Goal: Obtain resource: Download file/media

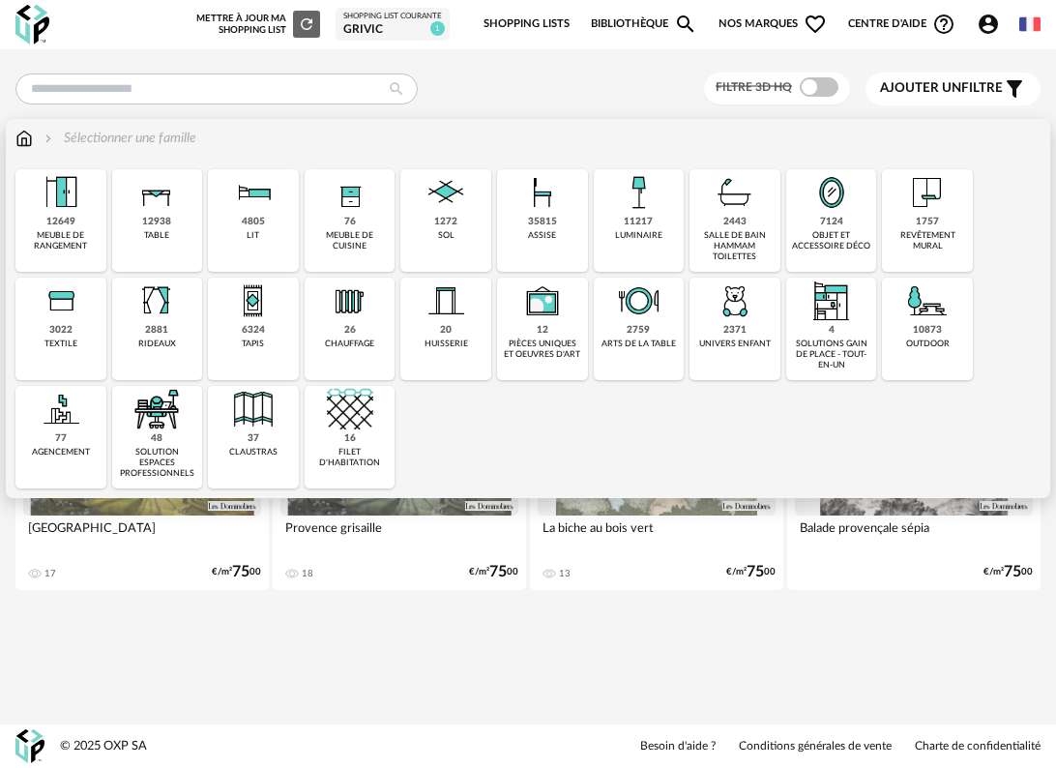
click at [249, 221] on div "4805" at bounding box center [253, 222] width 23 height 13
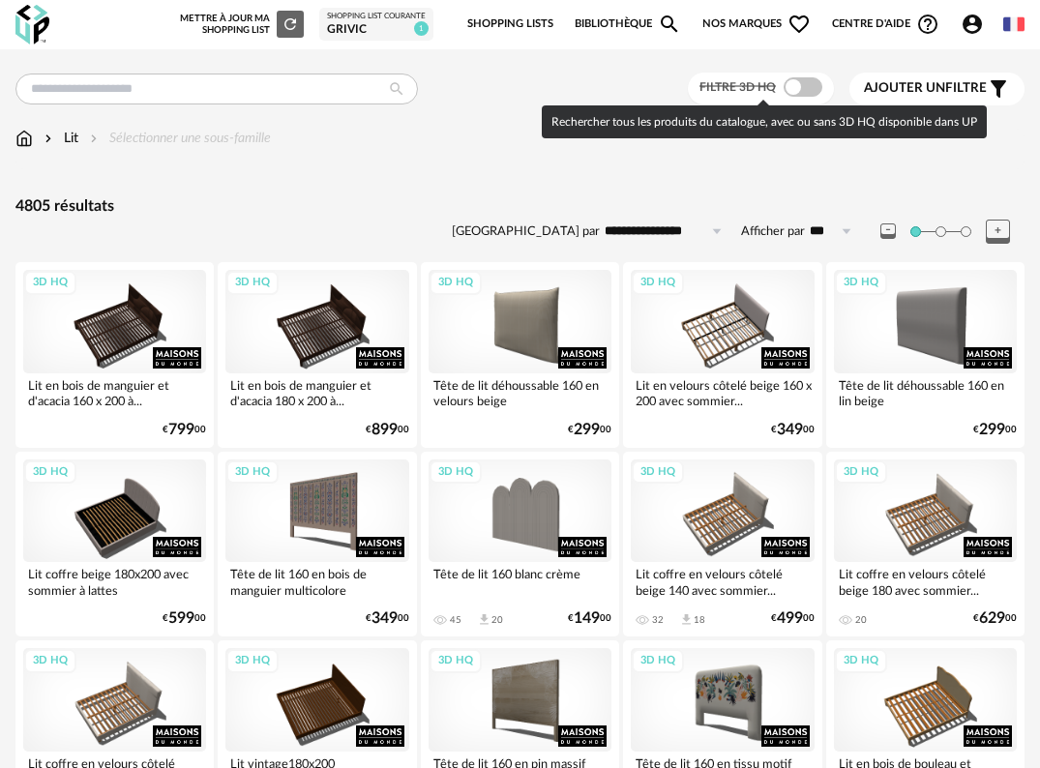
click at [804, 88] on span at bounding box center [802, 86] width 39 height 19
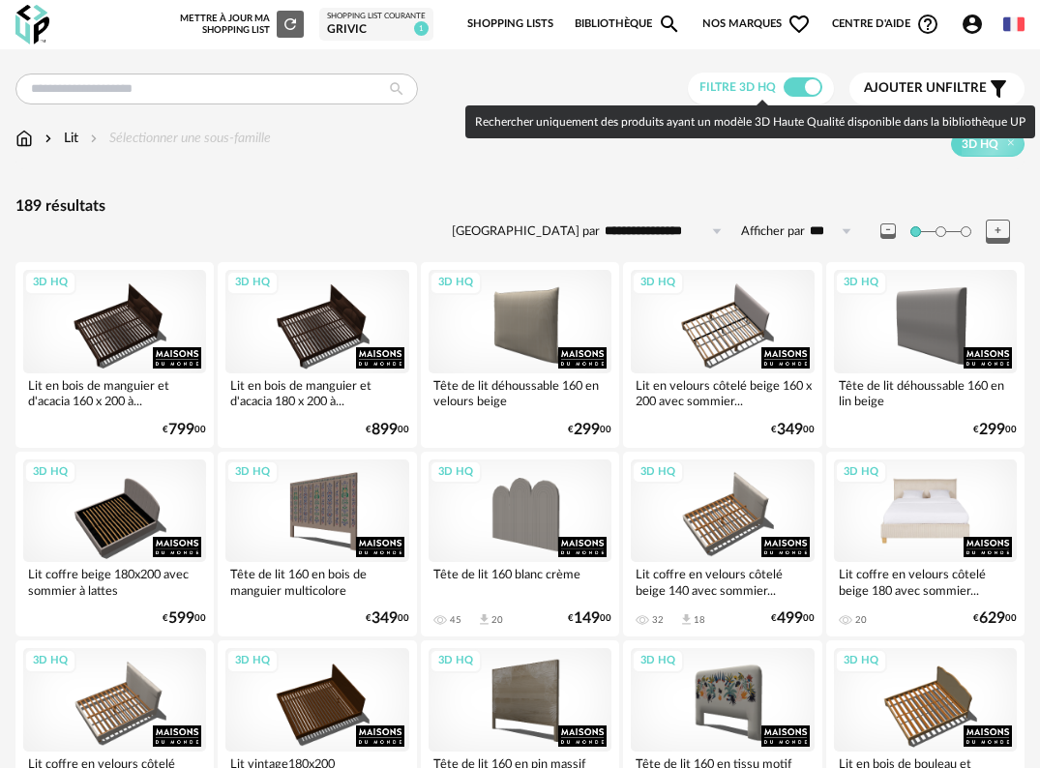
click at [946, 510] on div "3D HQ" at bounding box center [925, 510] width 183 height 103
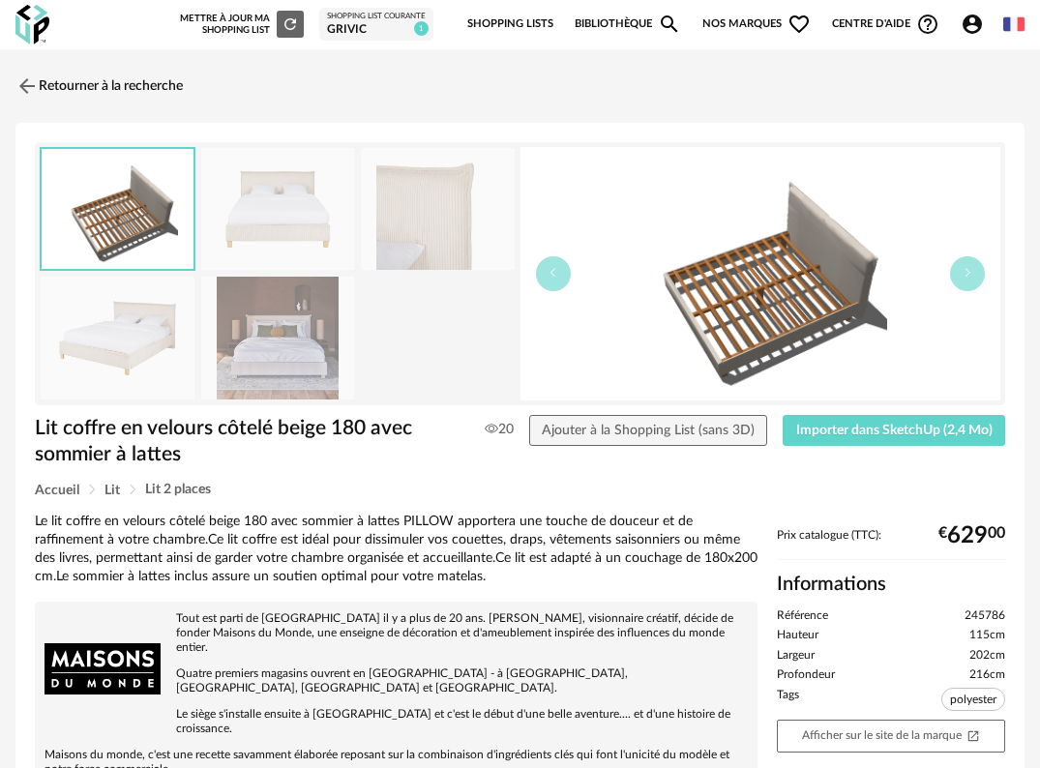
click at [296, 200] on img at bounding box center [278, 209] width 154 height 123
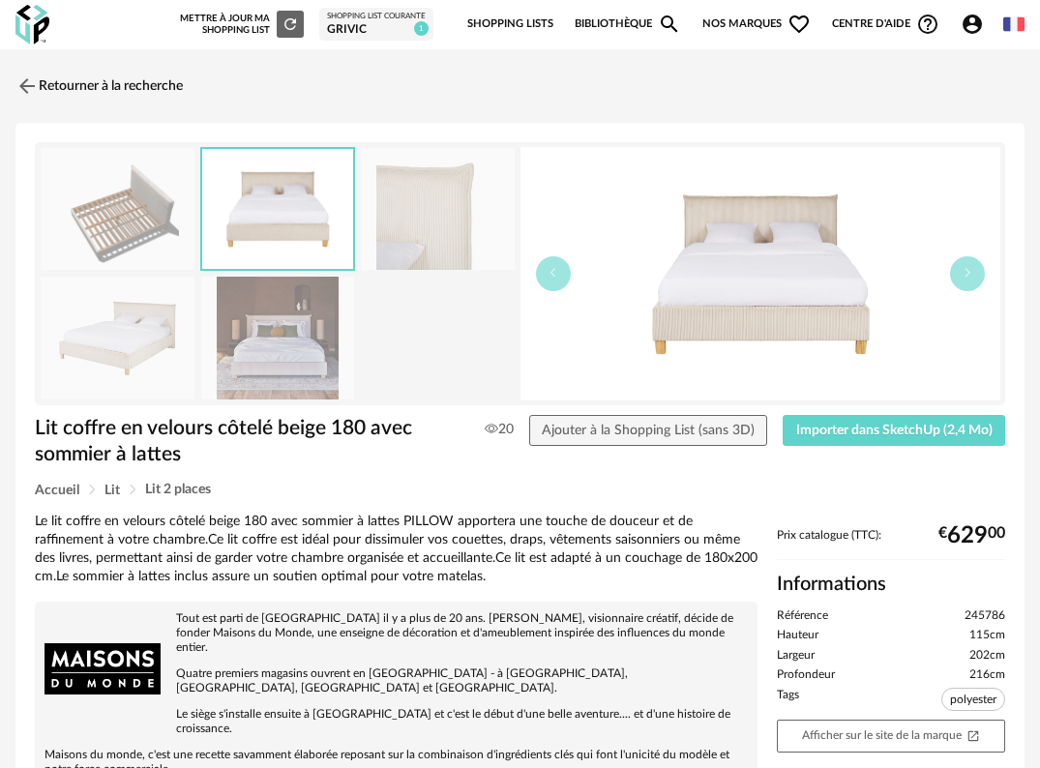
click at [436, 224] on img at bounding box center [438, 209] width 154 height 123
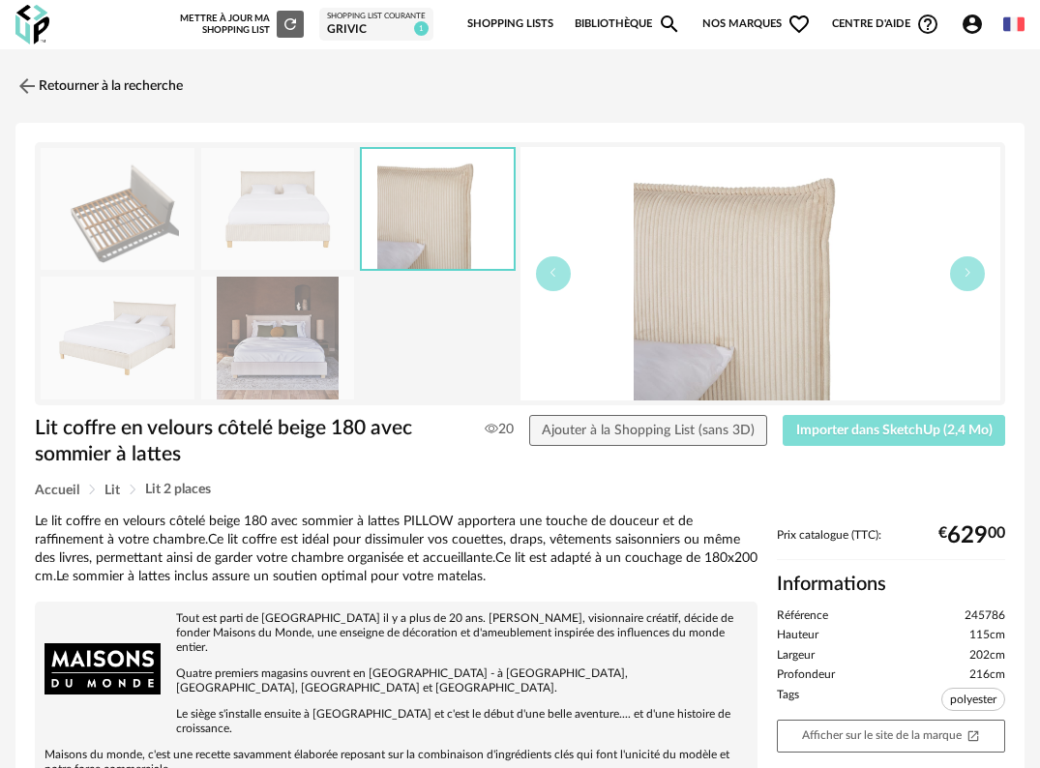
click at [945, 426] on span "Importer dans SketchUp (2,4 Mo)" at bounding box center [894, 431] width 196 height 14
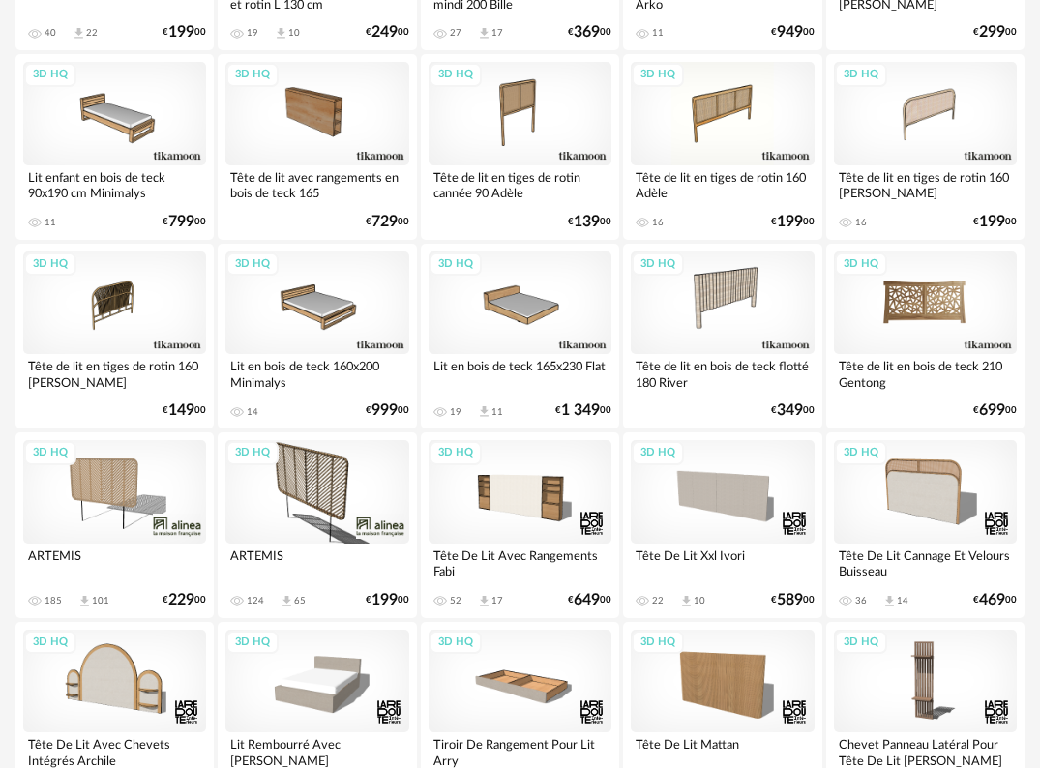
scroll to position [3055, 0]
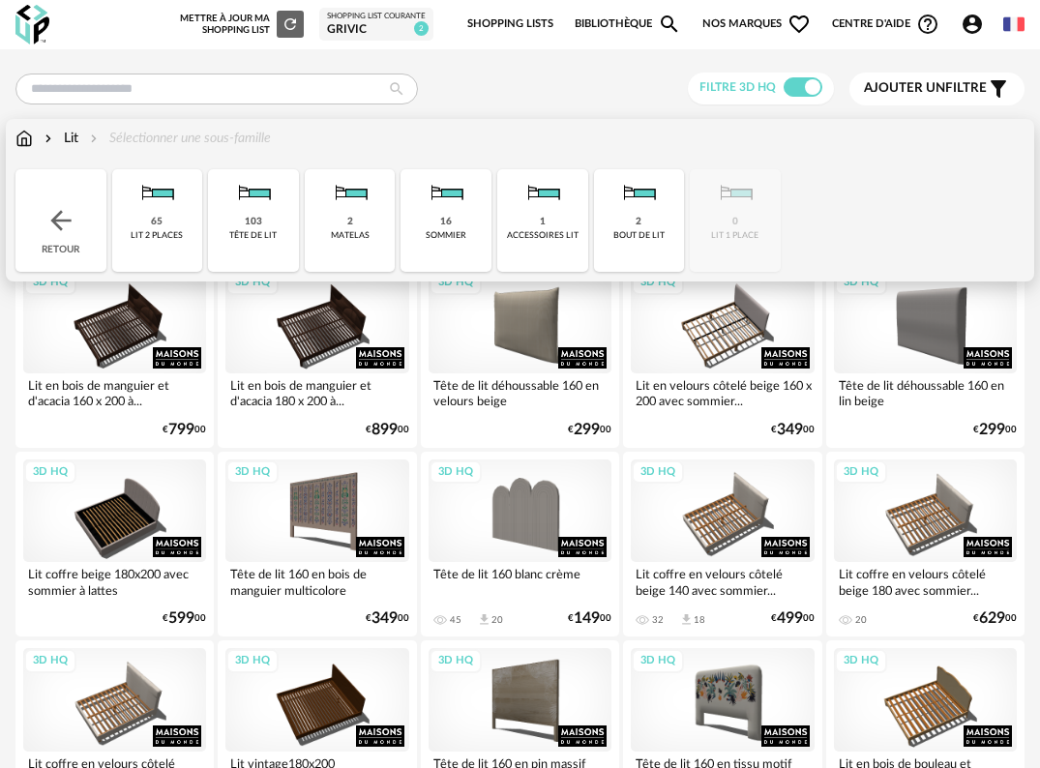
click at [30, 139] on img at bounding box center [23, 138] width 17 height 19
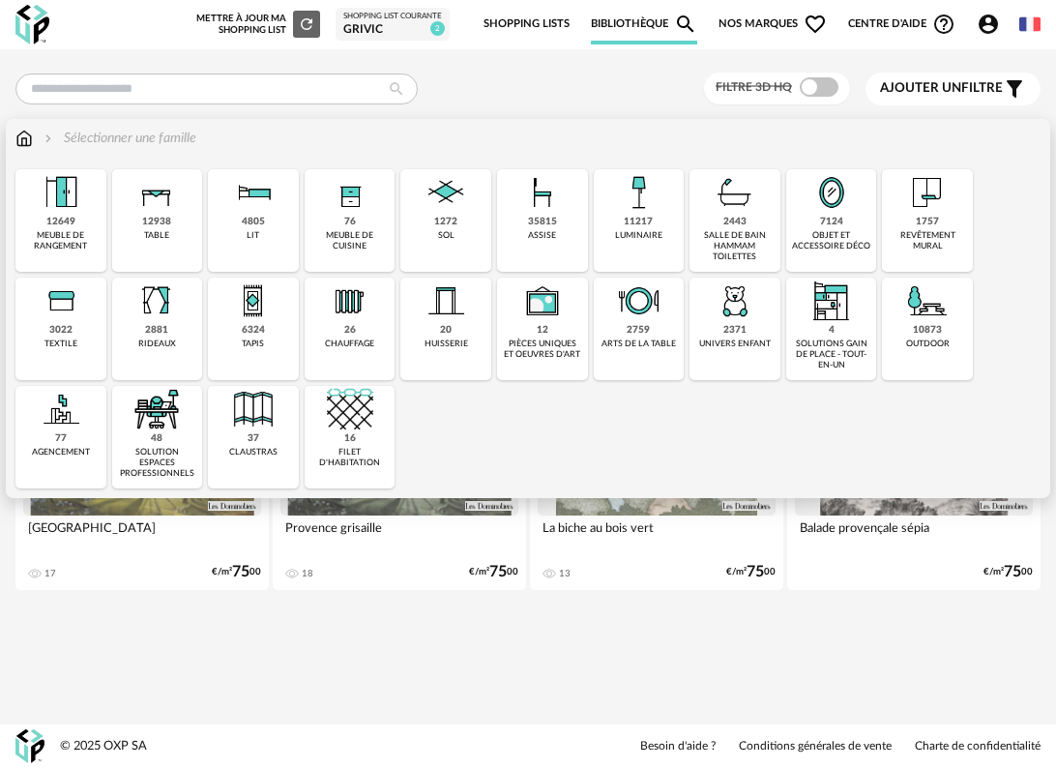
click at [273, 226] on div "4805 lit" at bounding box center [253, 220] width 91 height 103
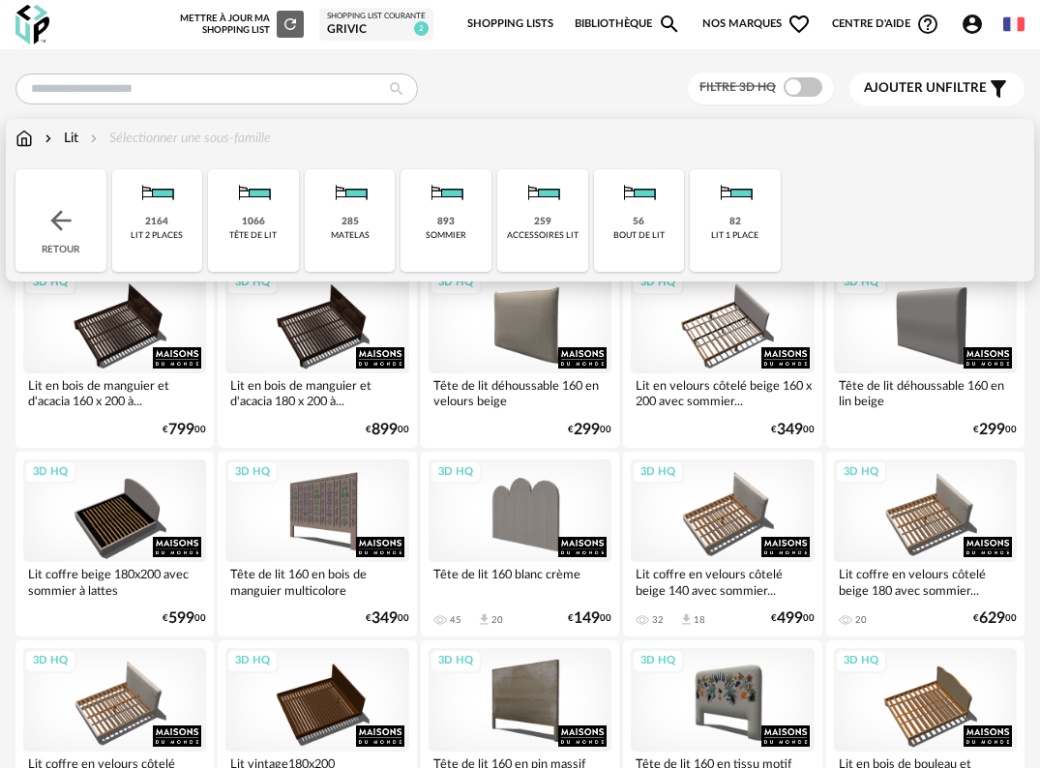
click at [325, 230] on div "285 matelas" at bounding box center [350, 220] width 91 height 103
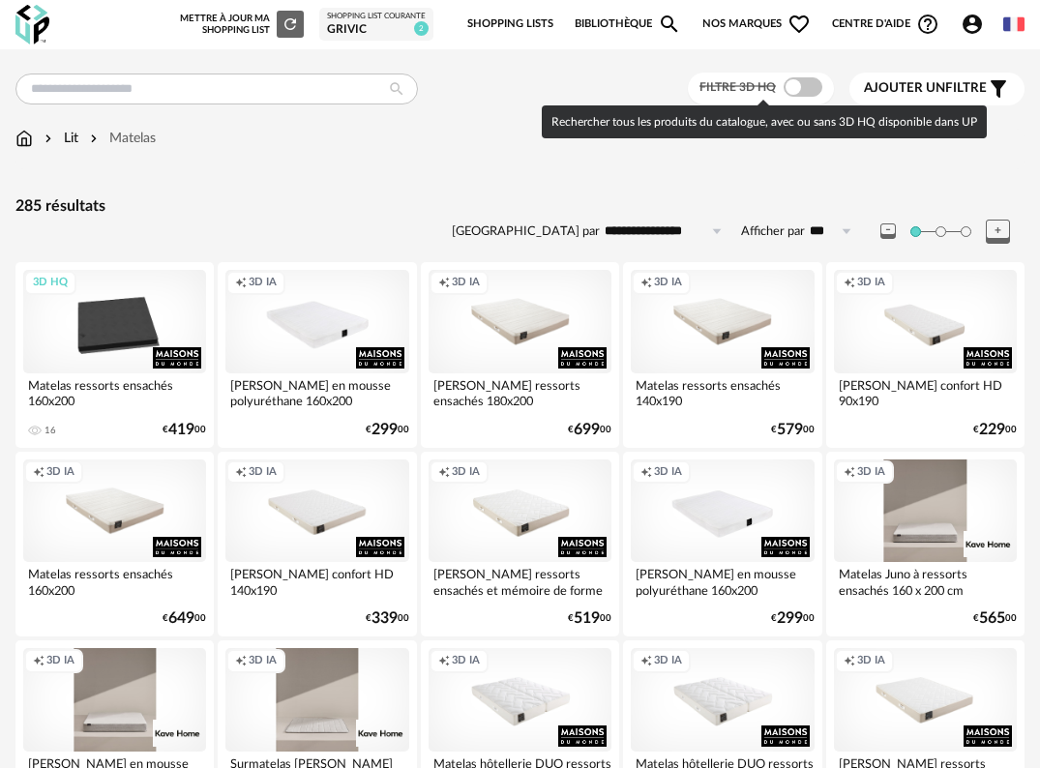
click at [805, 84] on span at bounding box center [802, 86] width 39 height 19
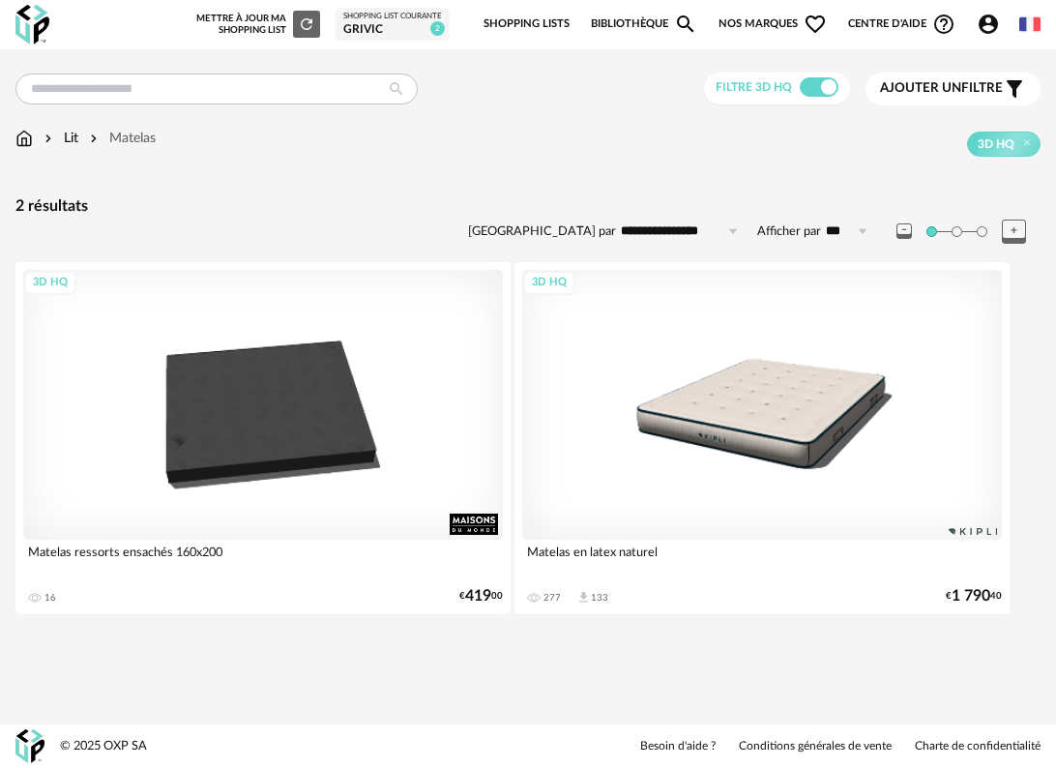
click at [928, 485] on div "3D HQ" at bounding box center [762, 405] width 480 height 270
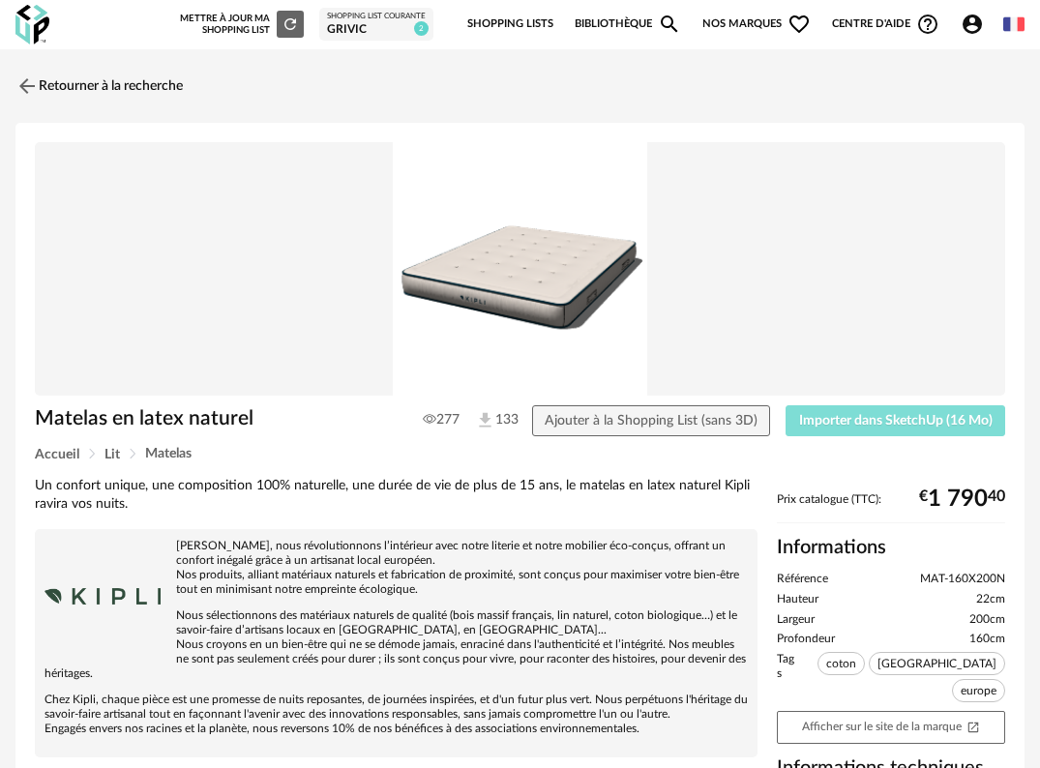
click at [935, 426] on span "Importer dans SketchUp (16 Mo)" at bounding box center [895, 421] width 193 height 14
click at [17, 77] on img at bounding box center [26, 86] width 28 height 28
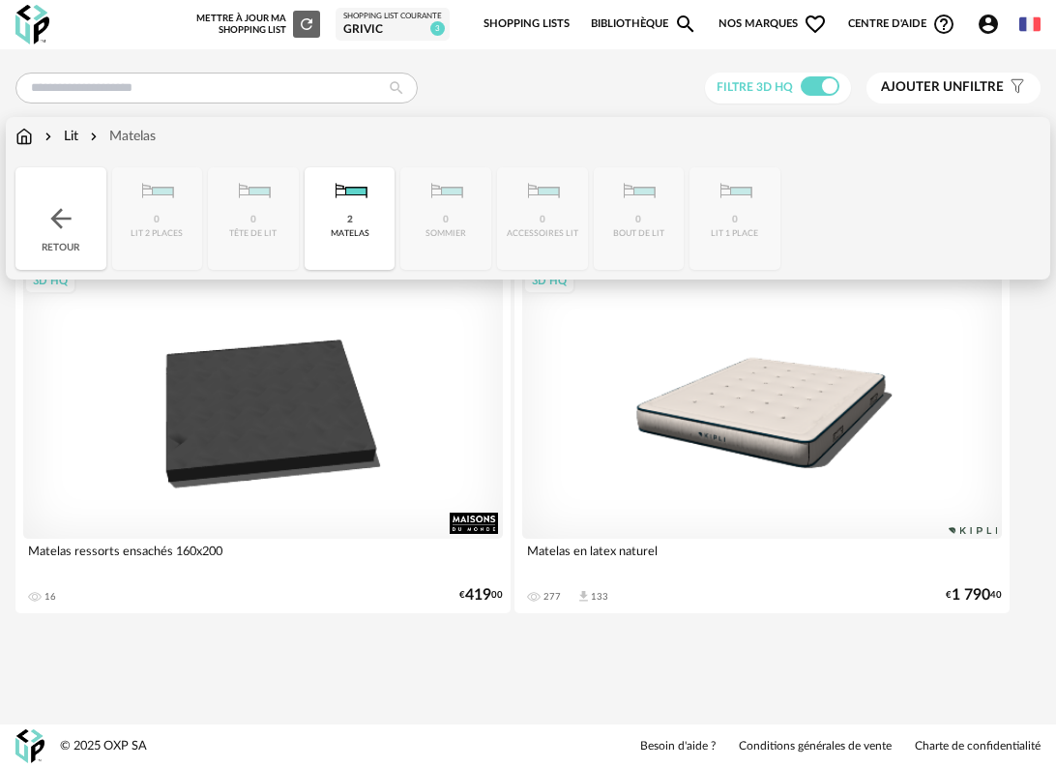
click at [350, 222] on div "2" at bounding box center [350, 220] width 6 height 13
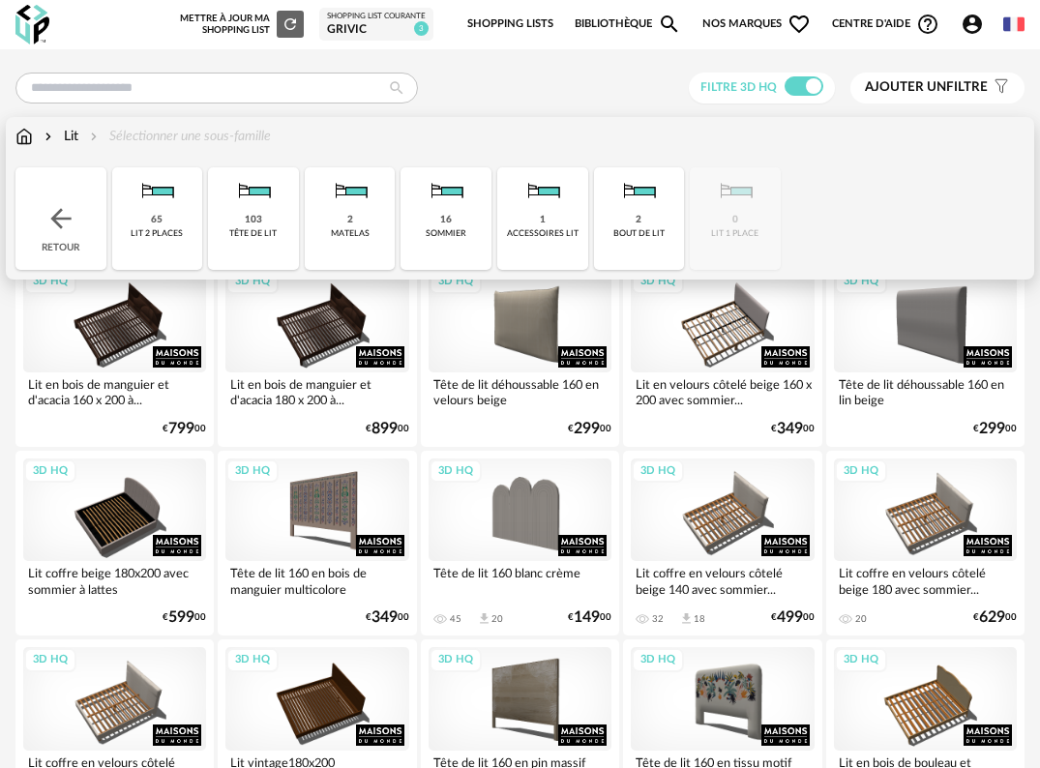
click at [24, 134] on img at bounding box center [23, 136] width 17 height 19
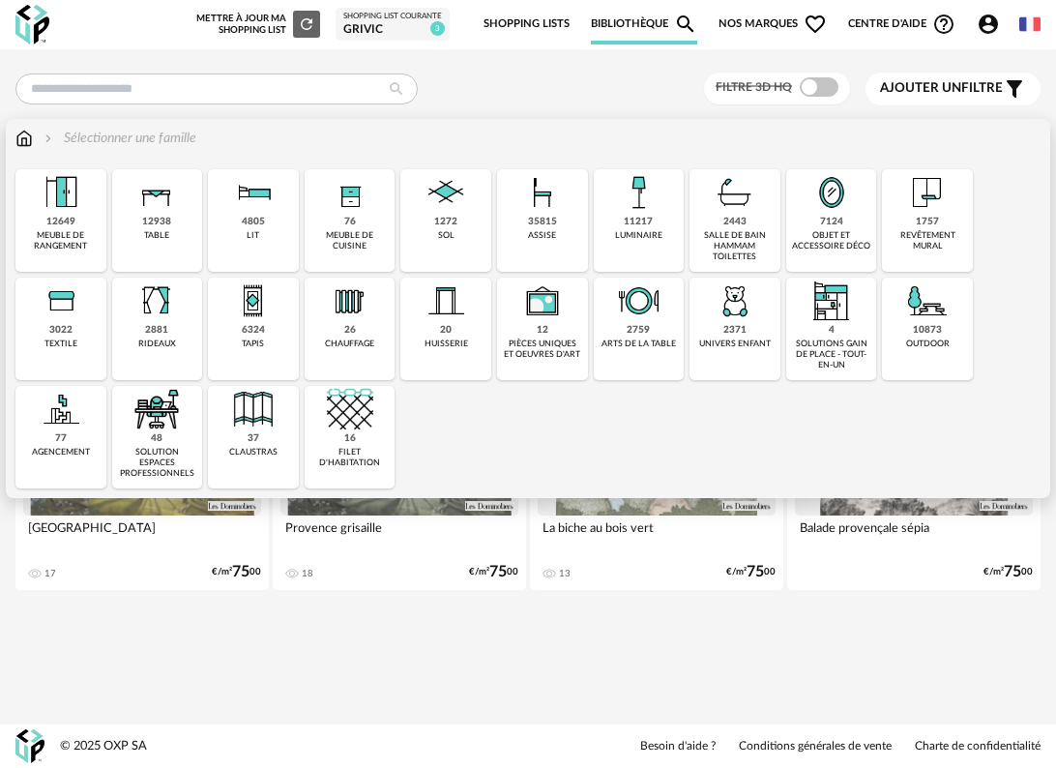
click at [60, 336] on div "3022" at bounding box center [60, 330] width 23 height 13
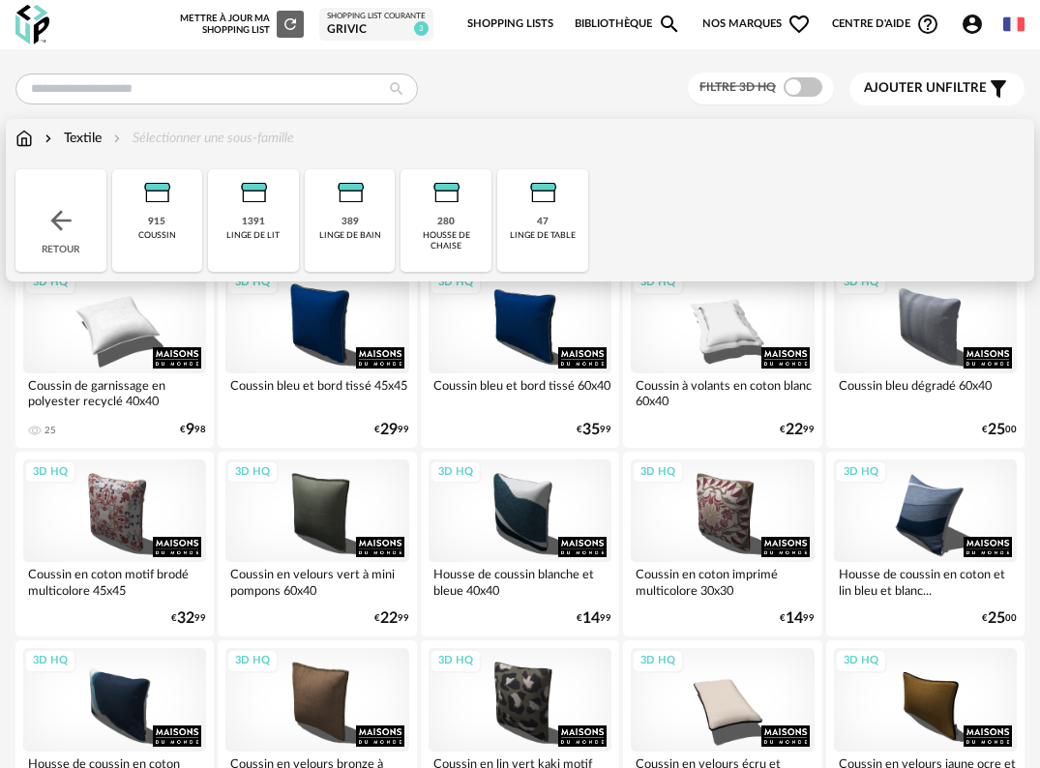
click at [258, 234] on div "linge de lit" at bounding box center [252, 235] width 53 height 11
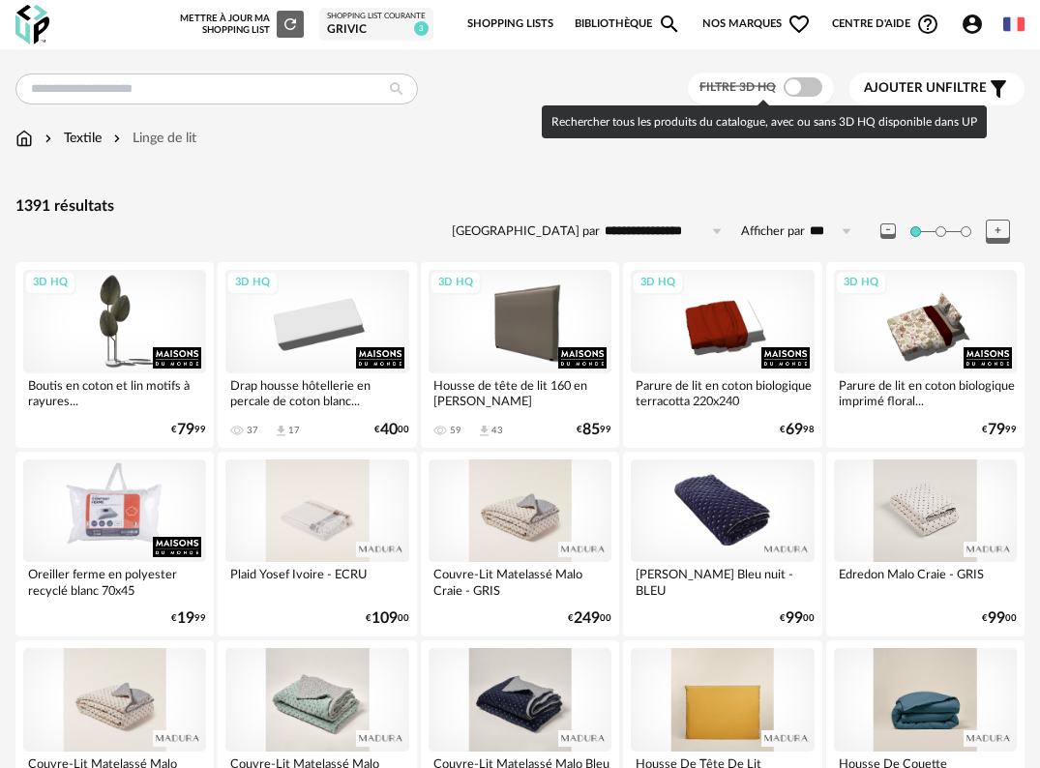
click at [794, 95] on span at bounding box center [802, 86] width 39 height 19
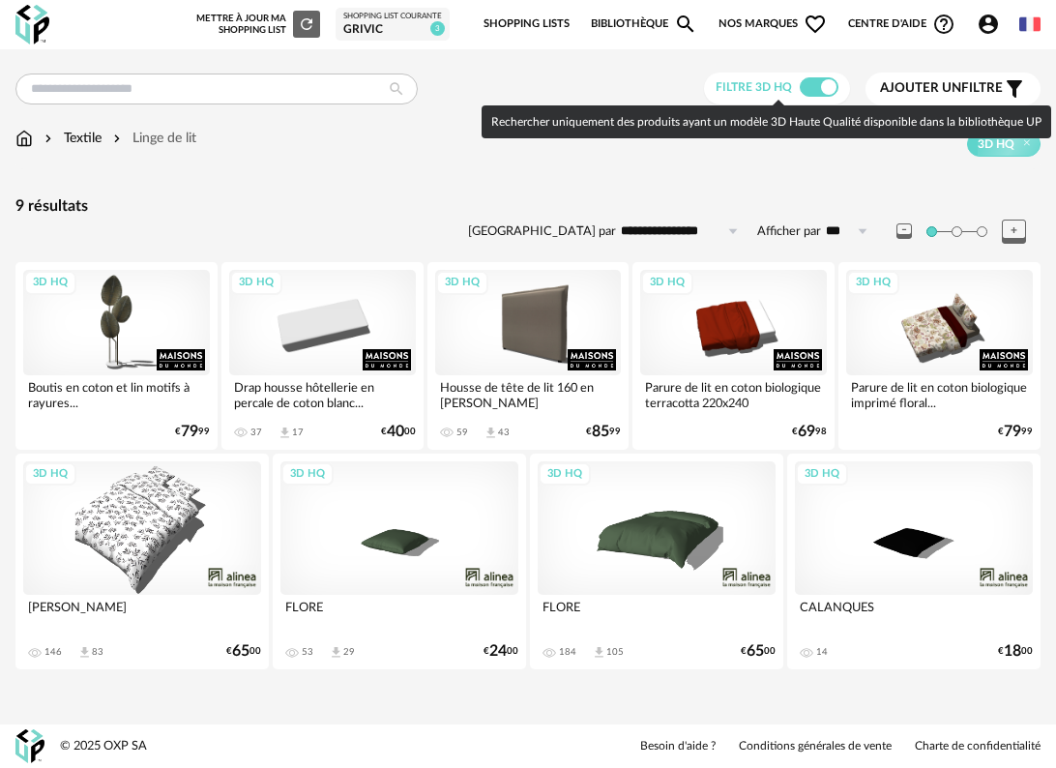
click at [819, 79] on span at bounding box center [819, 86] width 39 height 19
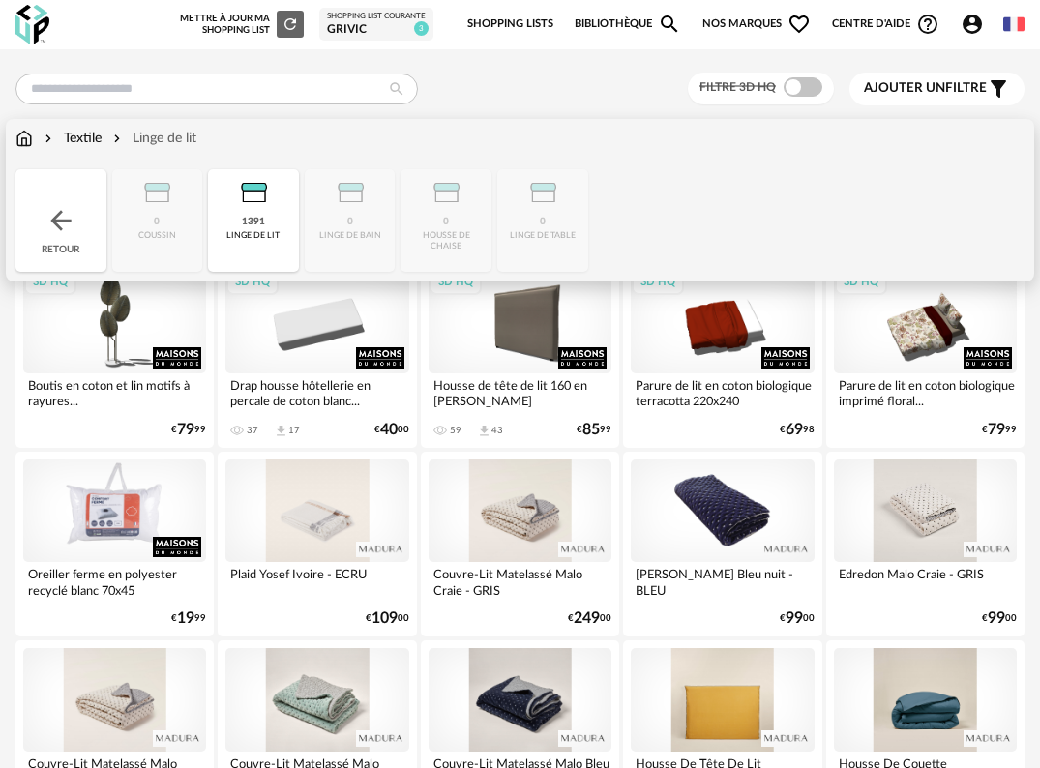
click at [258, 221] on div "1391" at bounding box center [253, 222] width 23 height 13
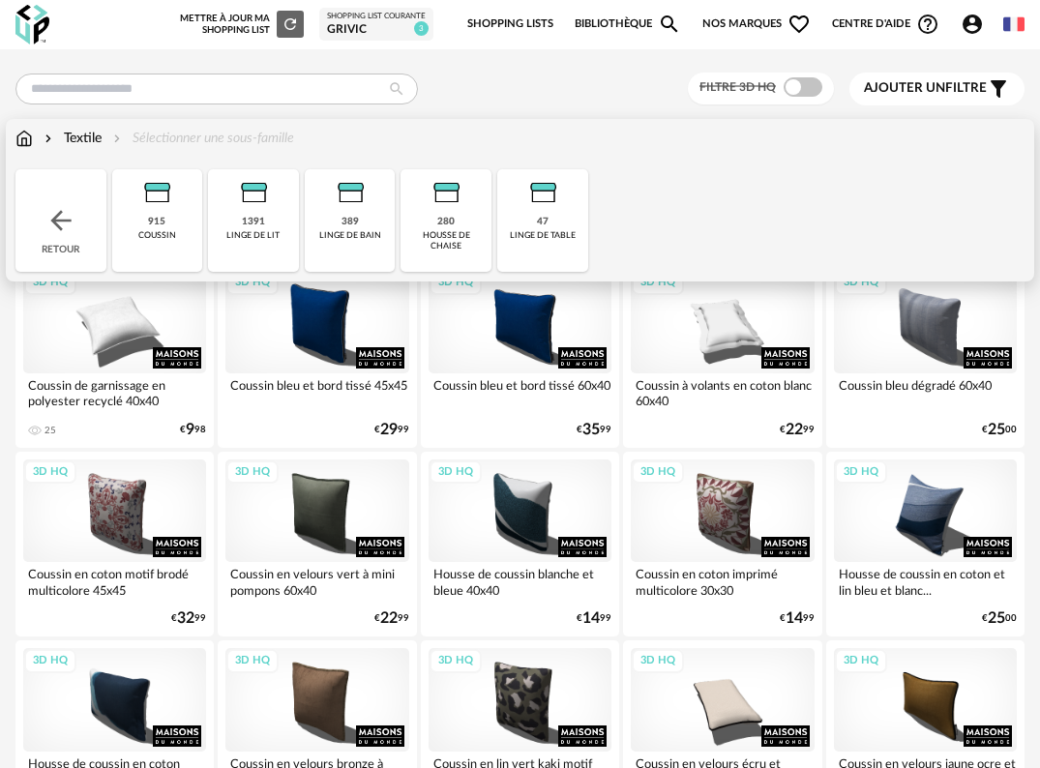
click at [262, 207] on img at bounding box center [253, 192] width 46 height 46
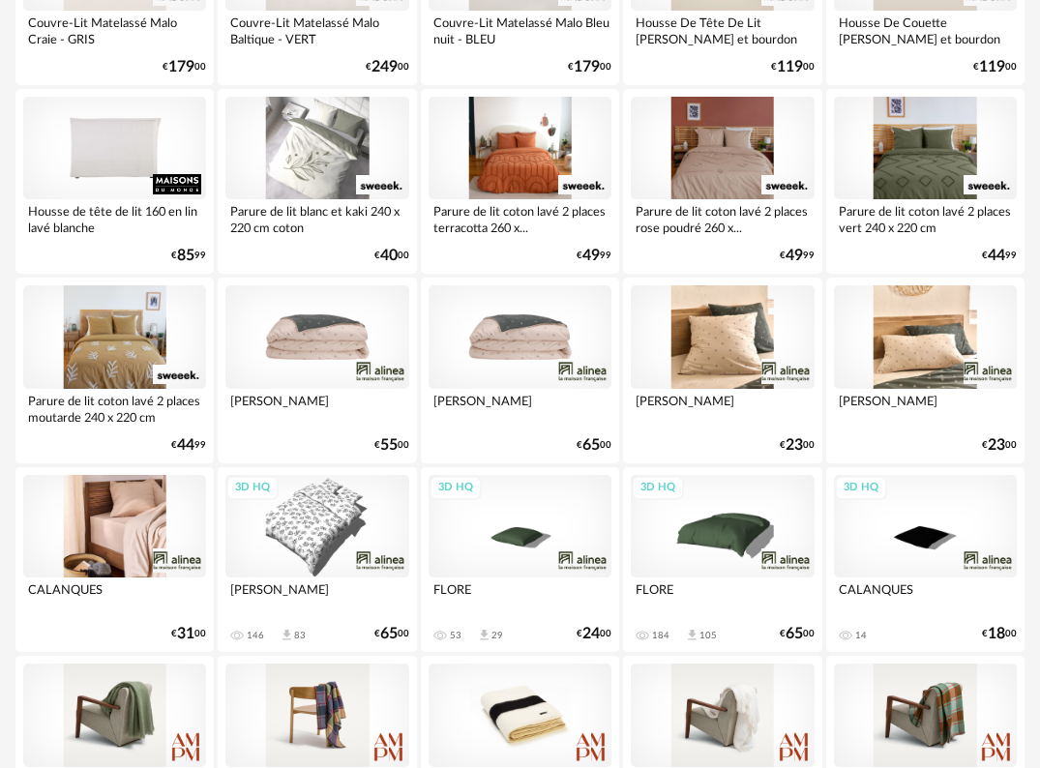
scroll to position [489, 0]
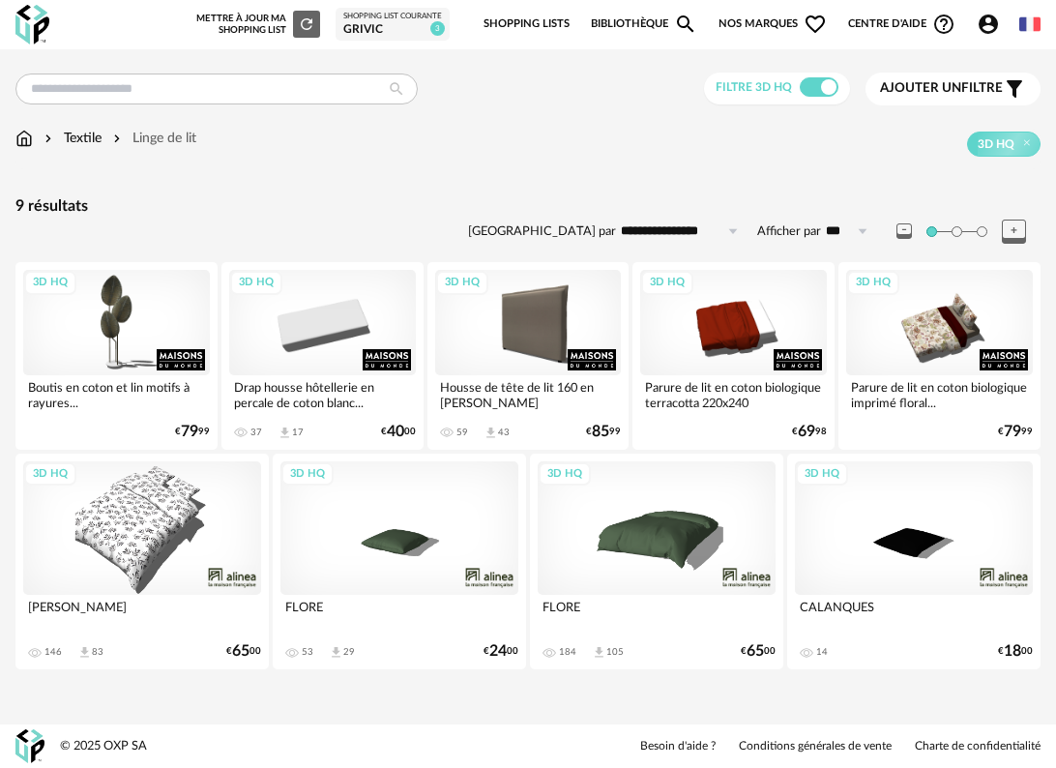
click at [685, 564] on div "3D HQ" at bounding box center [657, 527] width 238 height 133
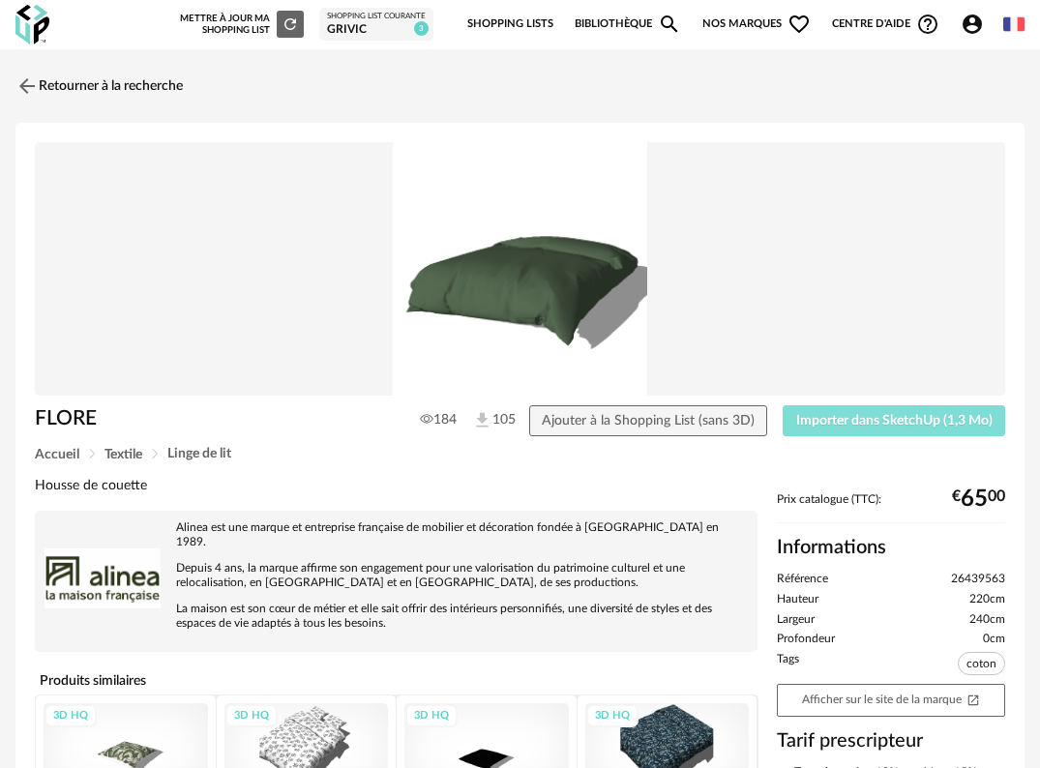
click at [889, 426] on span "Importer dans SketchUp (1,3 Mo)" at bounding box center [894, 421] width 196 height 14
click at [36, 27] on img at bounding box center [32, 25] width 34 height 40
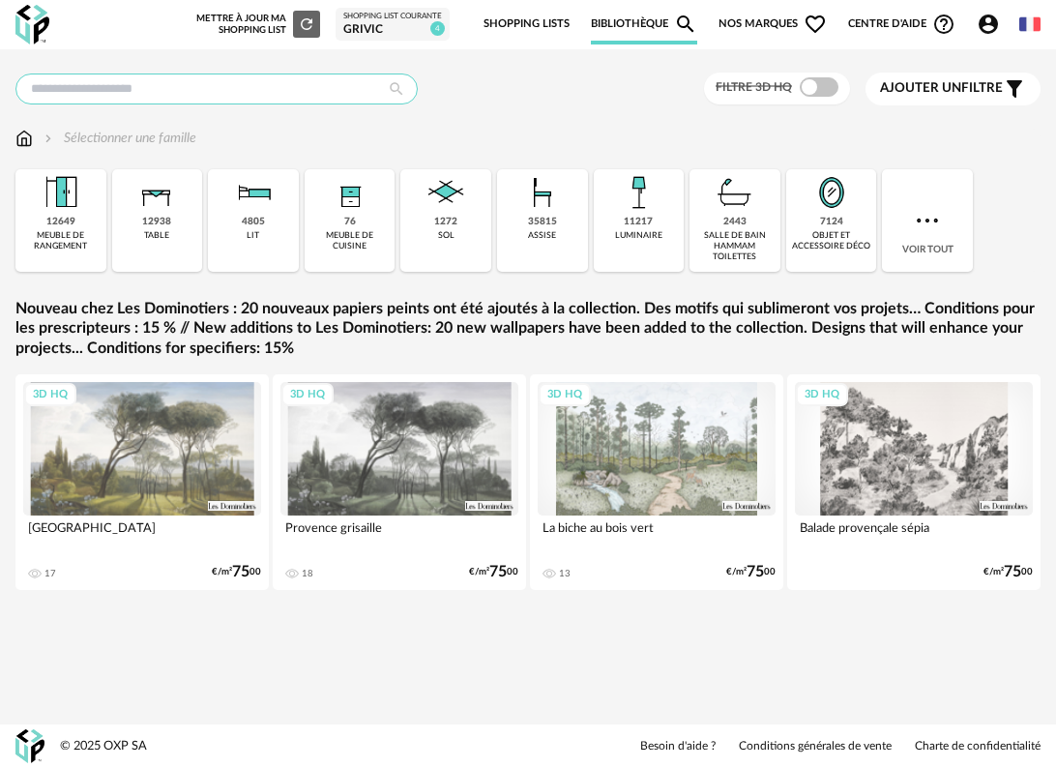
click at [237, 96] on input "text" at bounding box center [216, 88] width 402 height 31
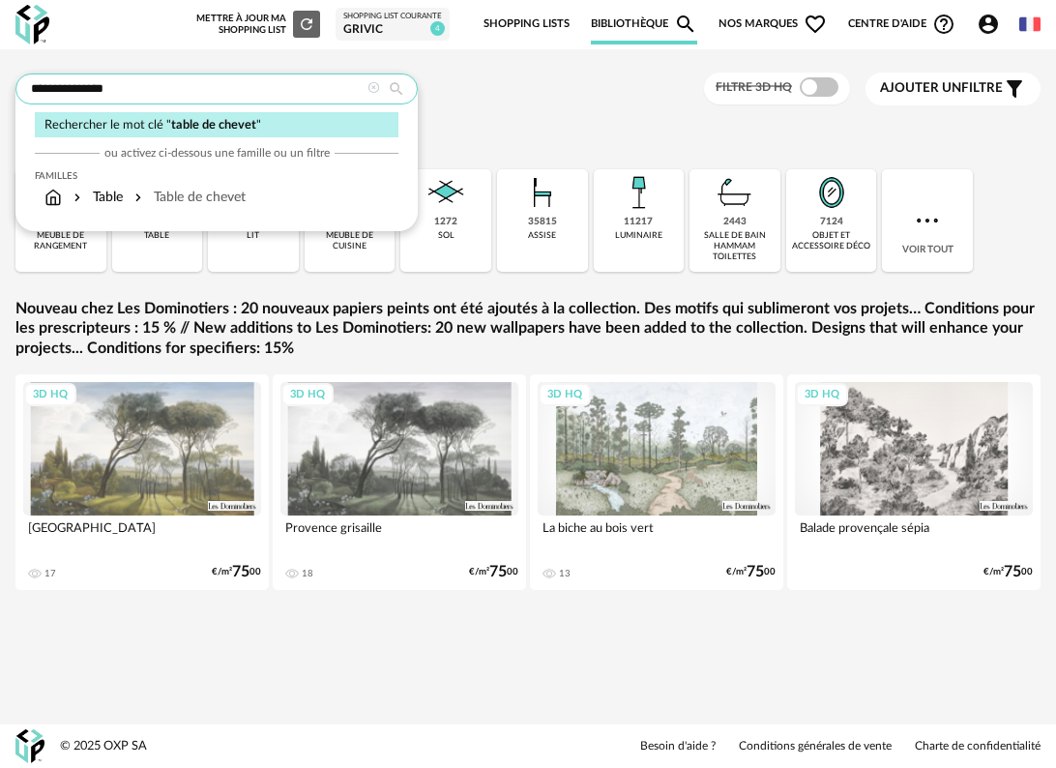
type input "**********"
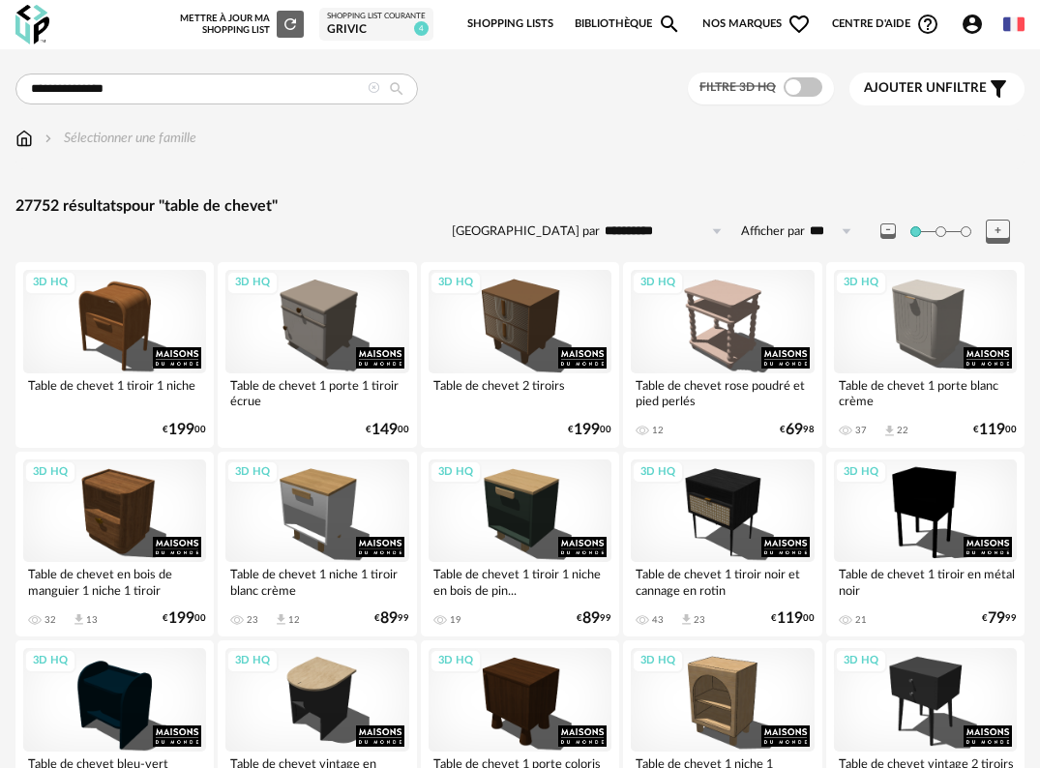
click at [820, 81] on label "Filtre 3D HQ" at bounding box center [762, 85] width 127 height 15
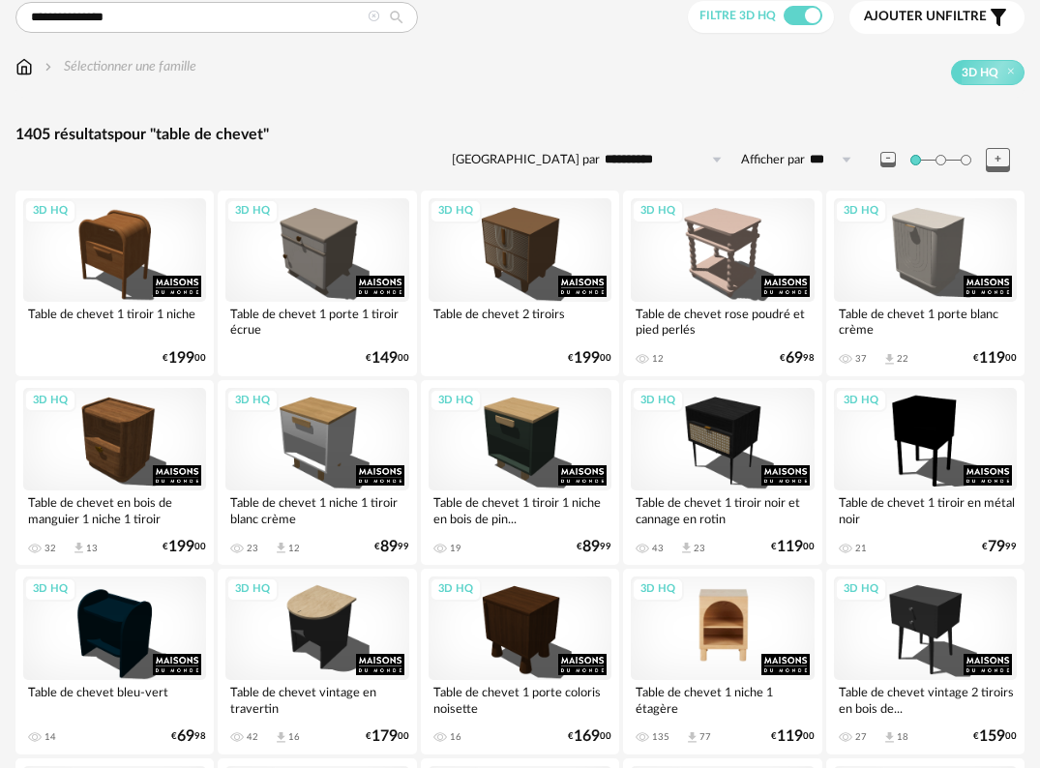
scroll to position [193, 0]
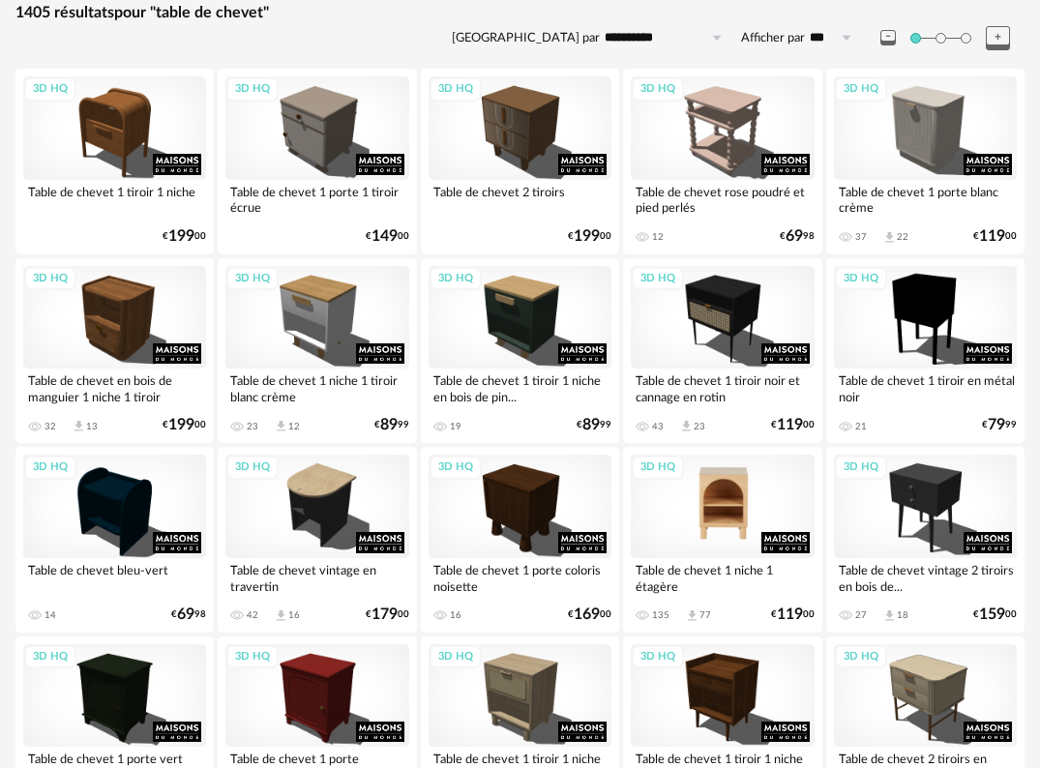
click at [748, 503] on div "3D HQ" at bounding box center [722, 506] width 183 height 103
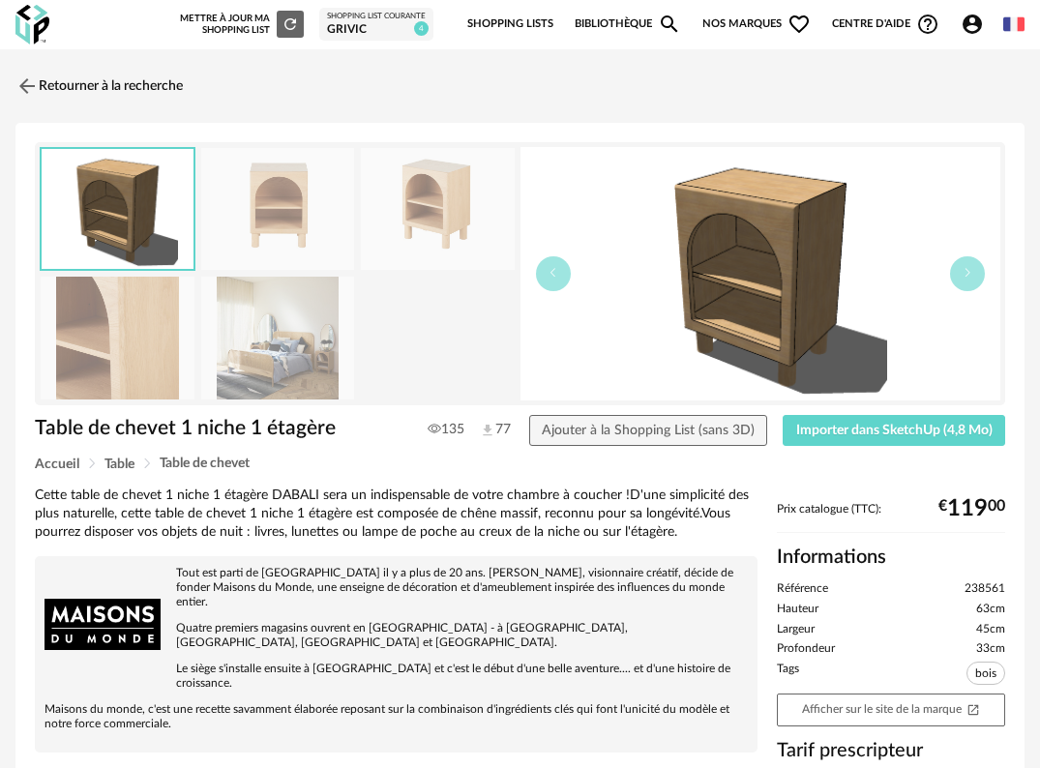
click at [258, 214] on img at bounding box center [278, 209] width 154 height 123
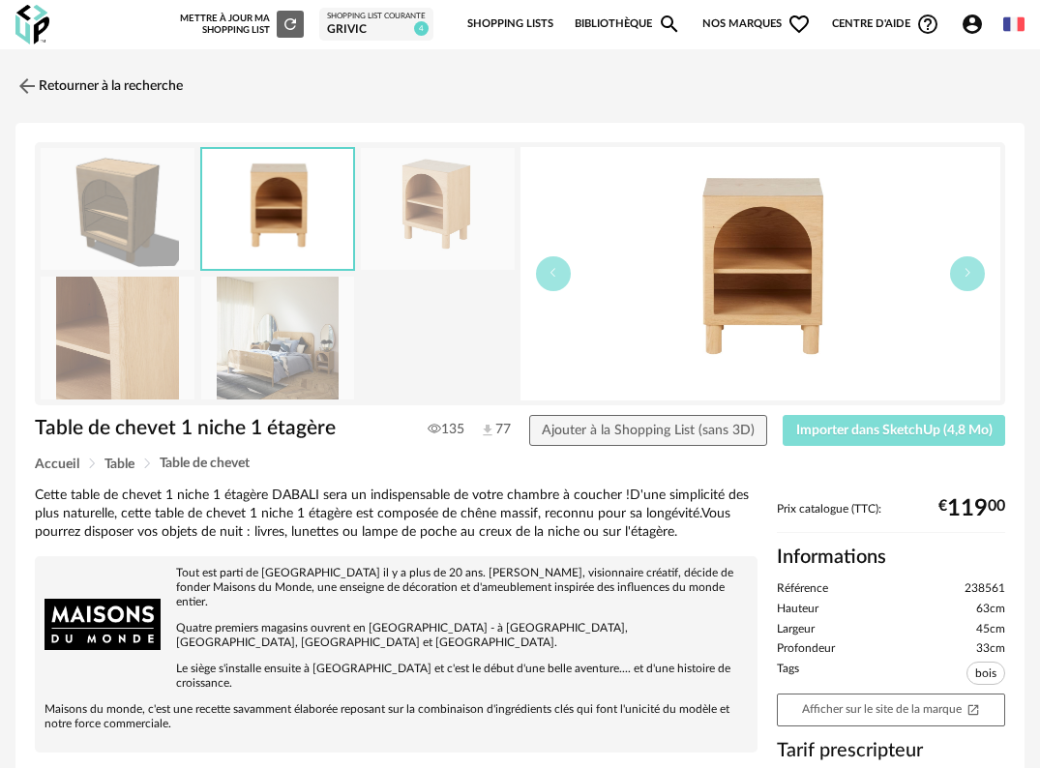
click at [935, 439] on button "Importer dans SketchUp (4,8 Mo)" at bounding box center [893, 430] width 222 height 31
click at [35, 36] on img at bounding box center [32, 25] width 34 height 40
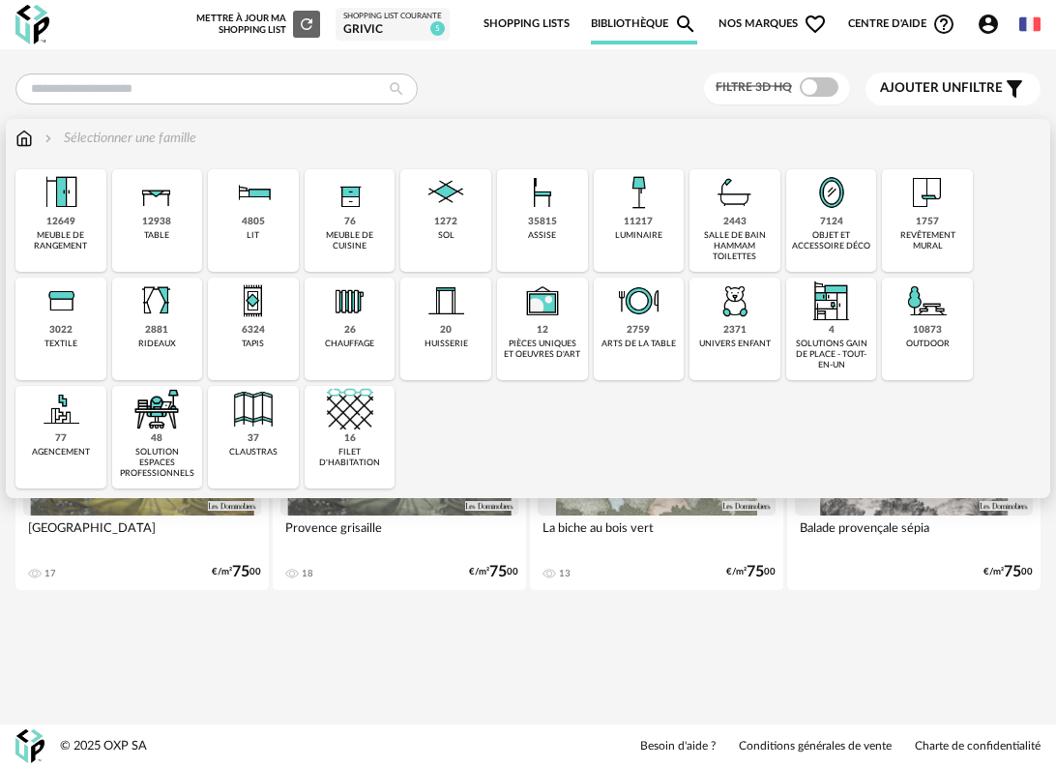
click at [672, 228] on div "11217 luminaire" at bounding box center [639, 220] width 91 height 103
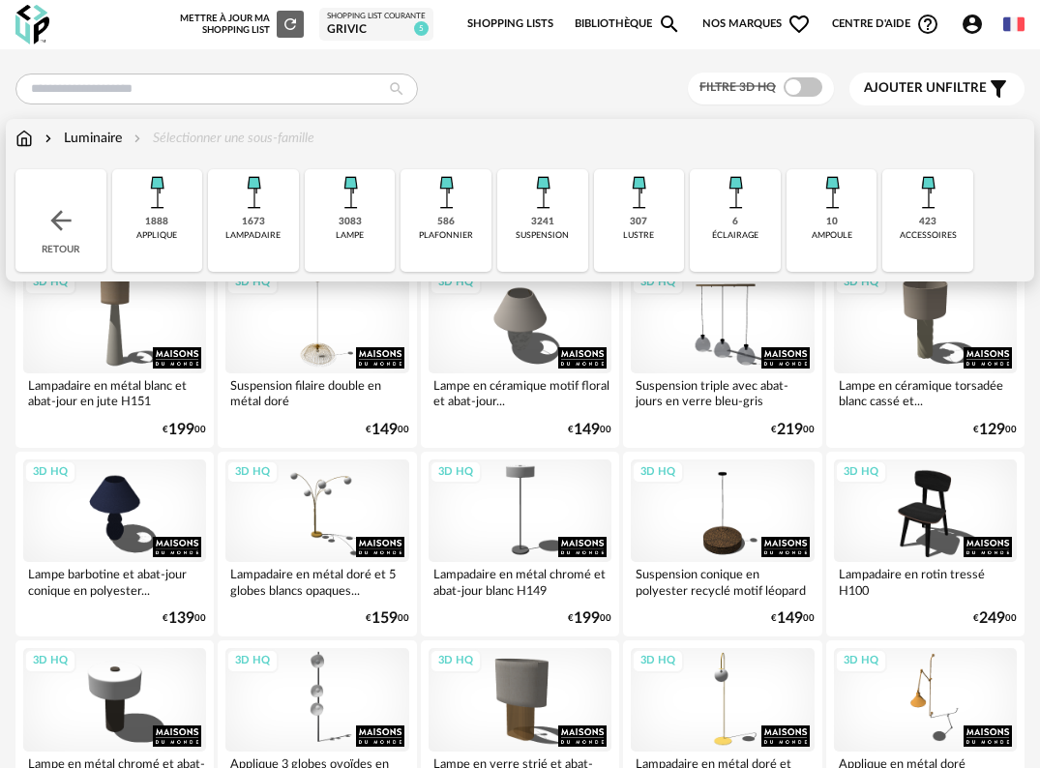
click at [161, 212] on img at bounding box center [156, 192] width 46 height 46
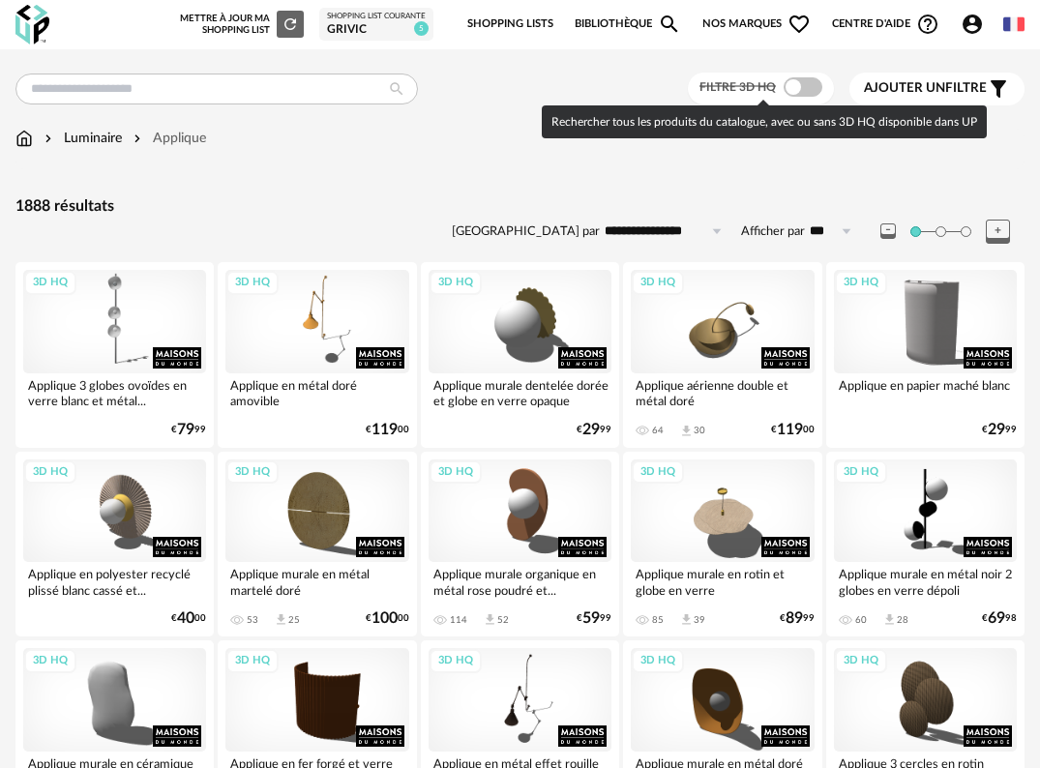
click at [803, 88] on span at bounding box center [802, 86] width 39 height 19
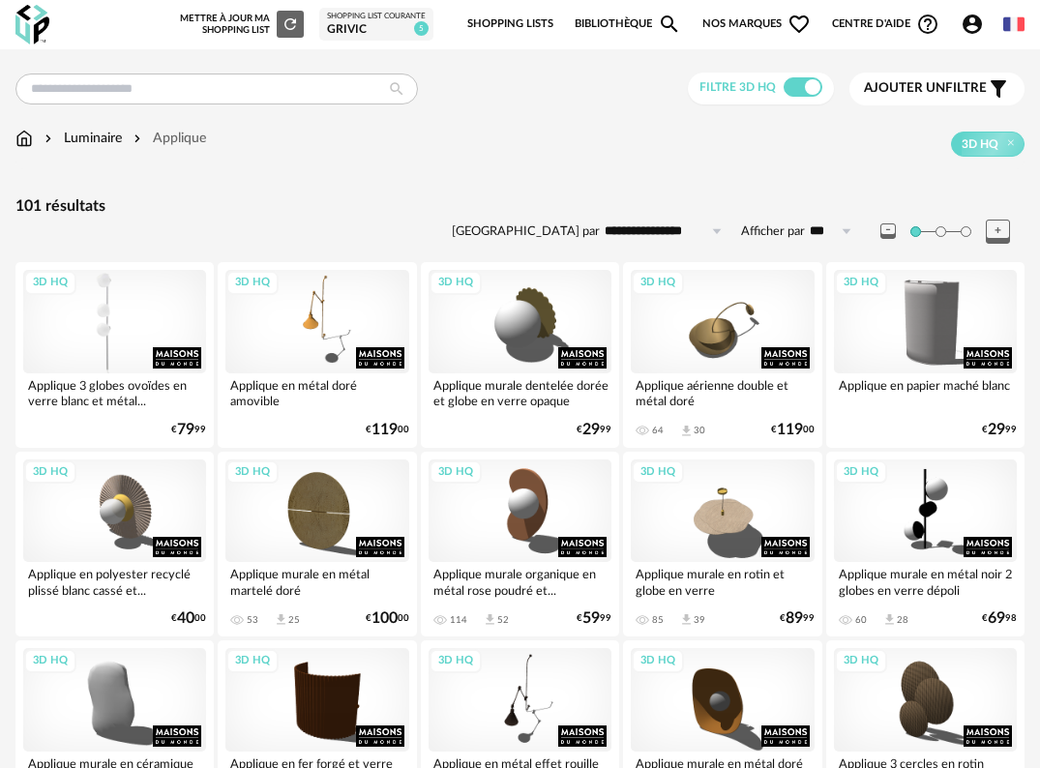
click at [126, 340] on div "3D HQ" at bounding box center [114, 321] width 183 height 103
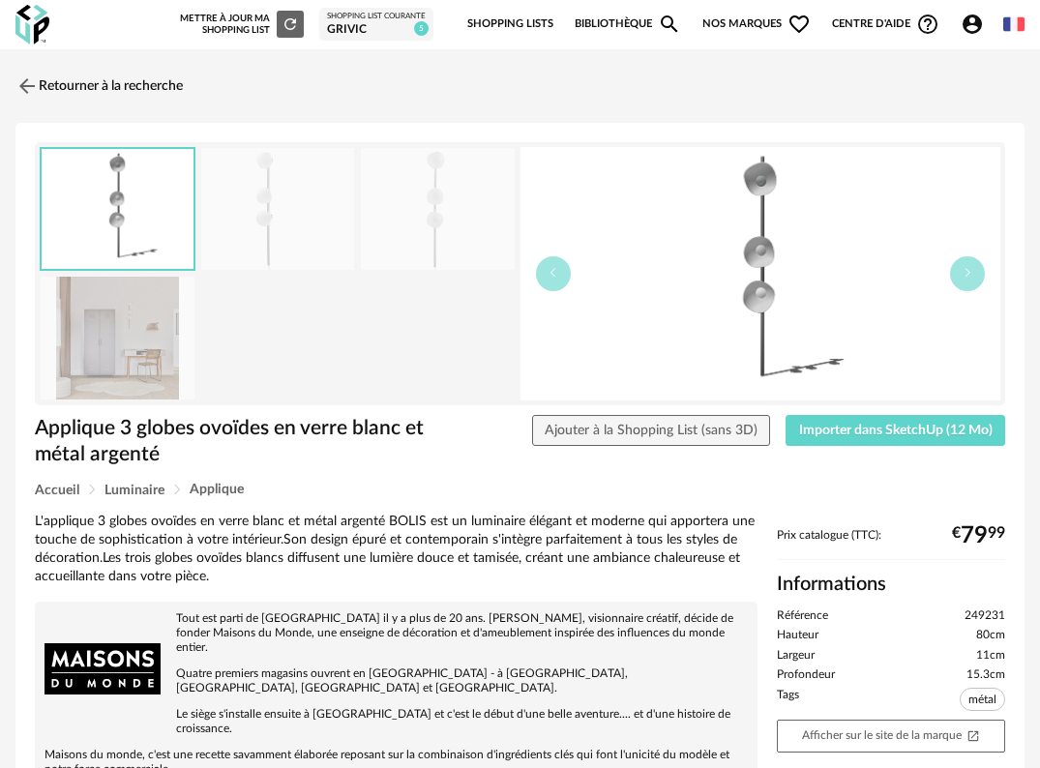
click at [128, 352] on img at bounding box center [118, 338] width 154 height 123
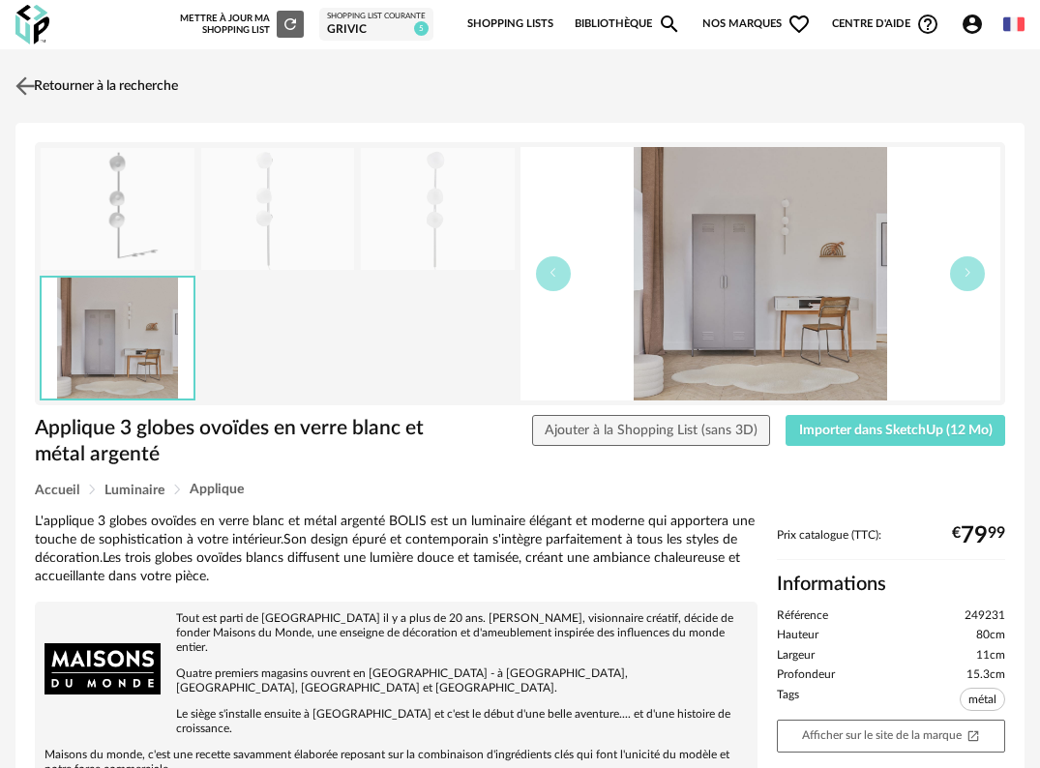
click at [16, 86] on img at bounding box center [26, 86] width 28 height 28
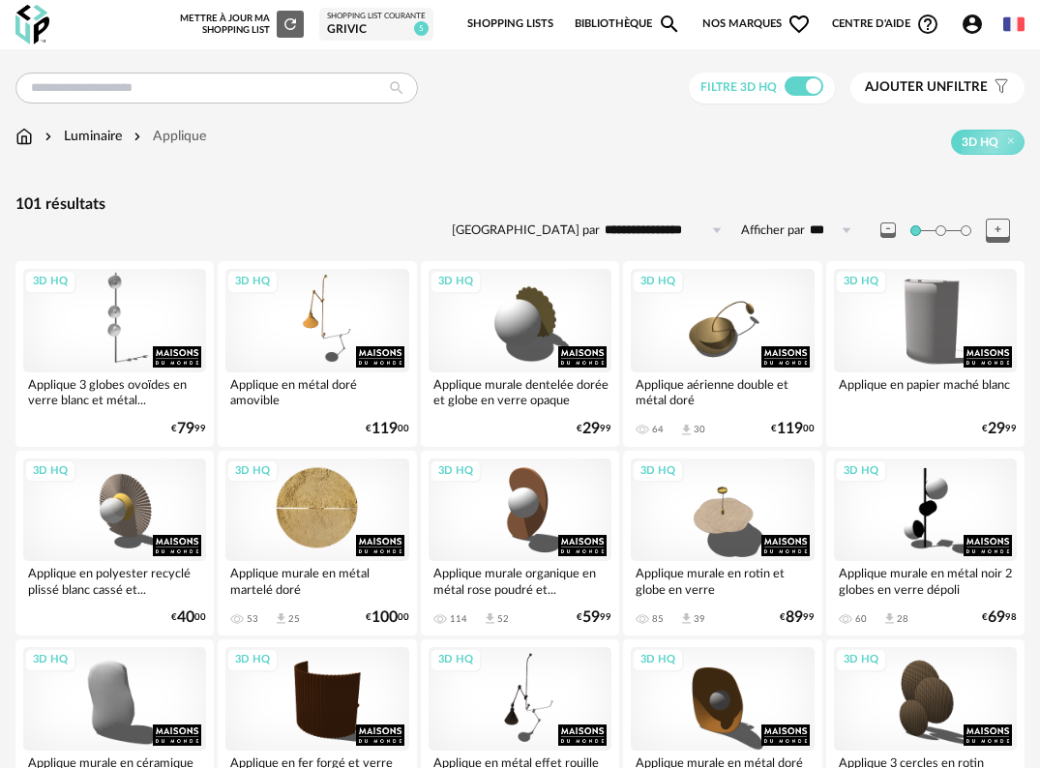
click at [333, 527] on div "3D HQ" at bounding box center [316, 509] width 183 height 103
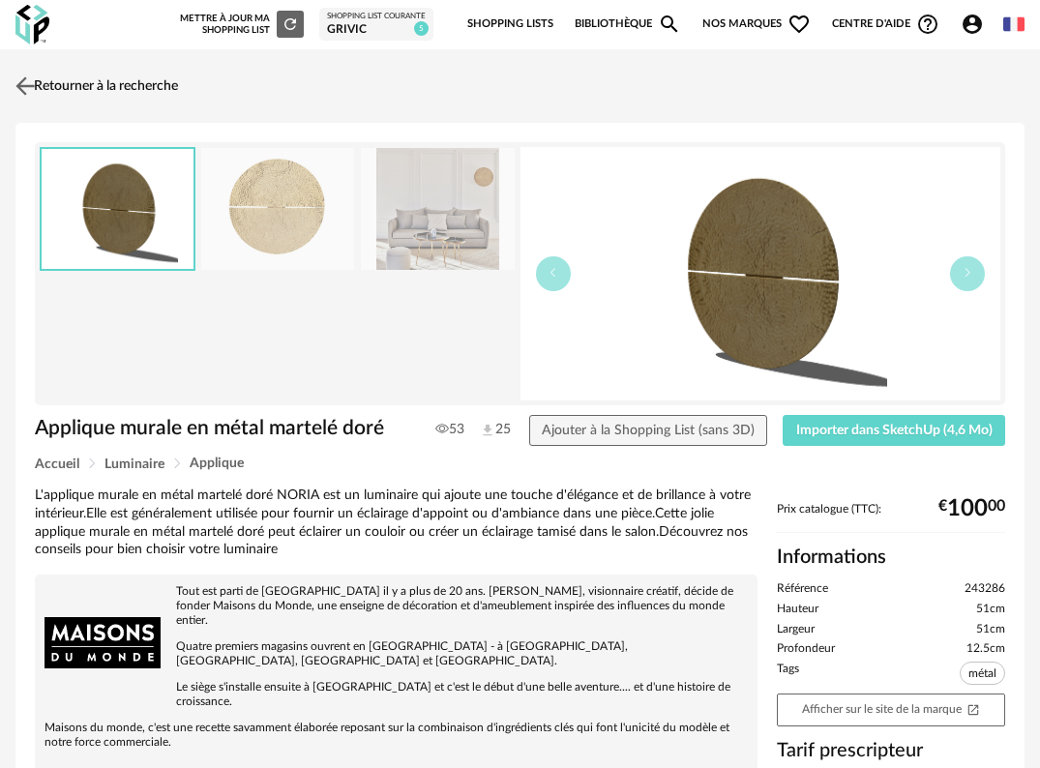
click at [24, 77] on img at bounding box center [26, 86] width 28 height 28
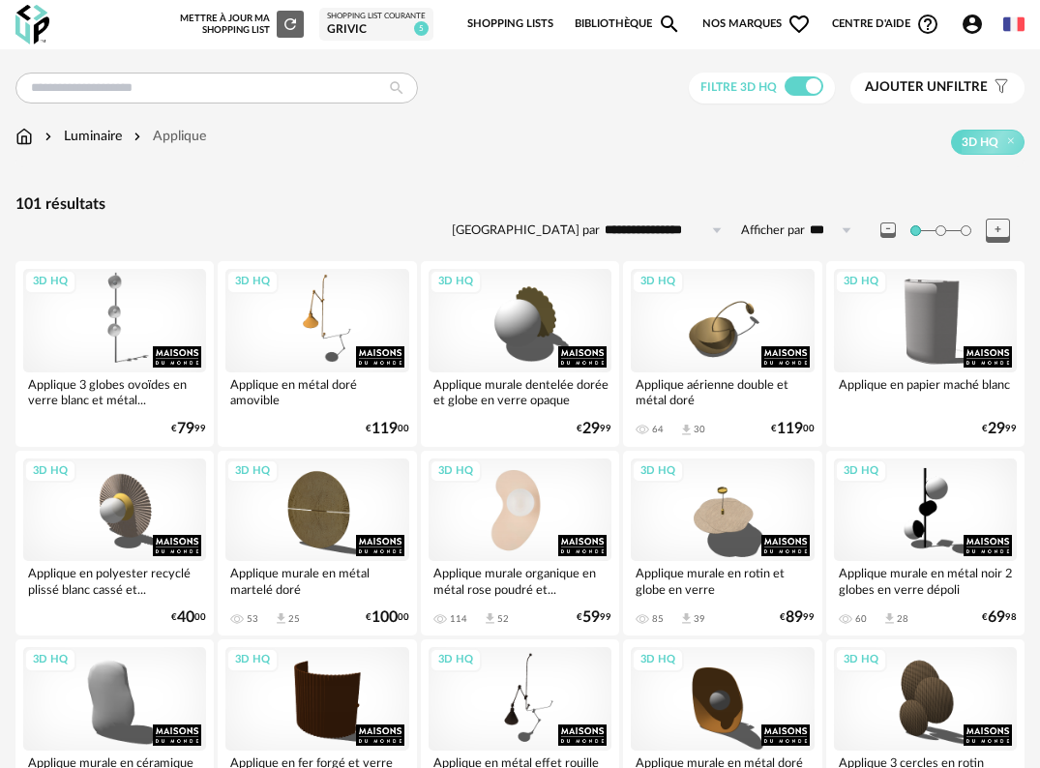
click at [529, 528] on div "3D HQ" at bounding box center [519, 509] width 183 height 103
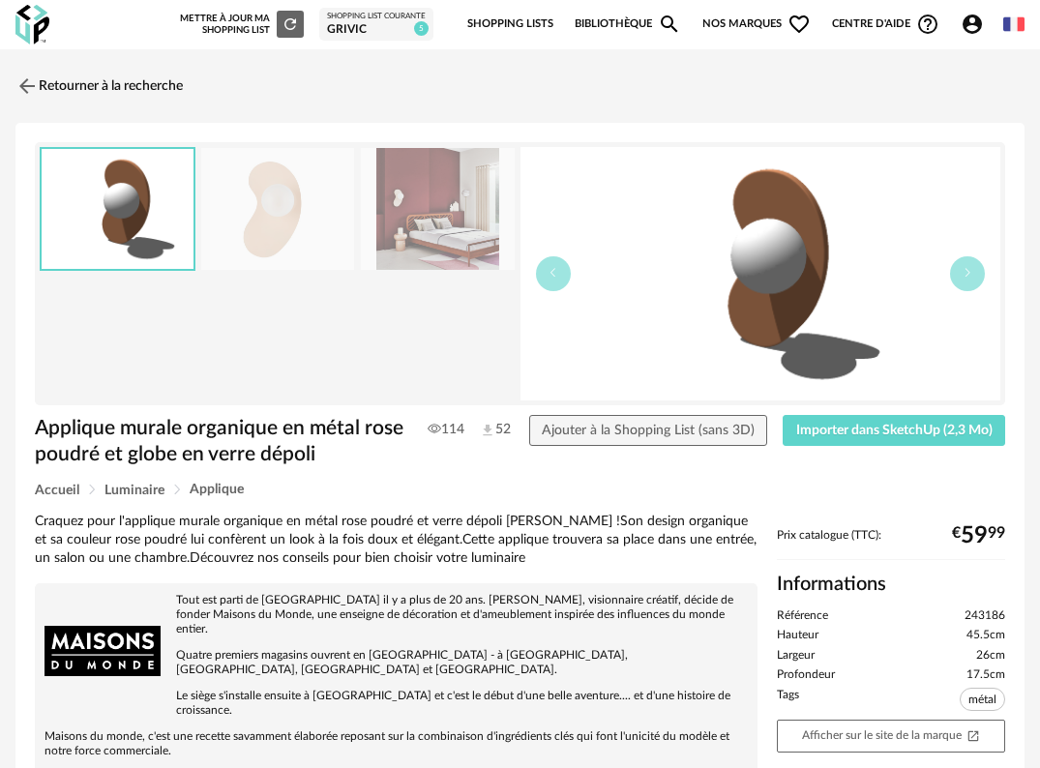
click at [393, 225] on img at bounding box center [438, 209] width 154 height 123
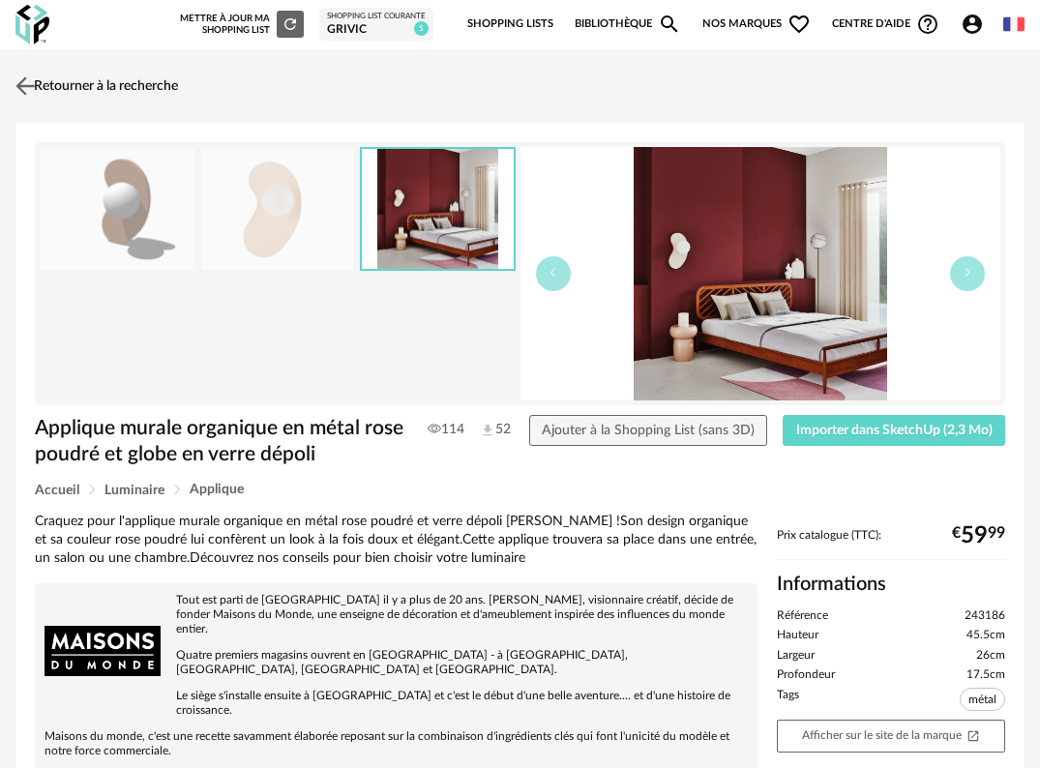
click at [25, 89] on img at bounding box center [26, 86] width 28 height 28
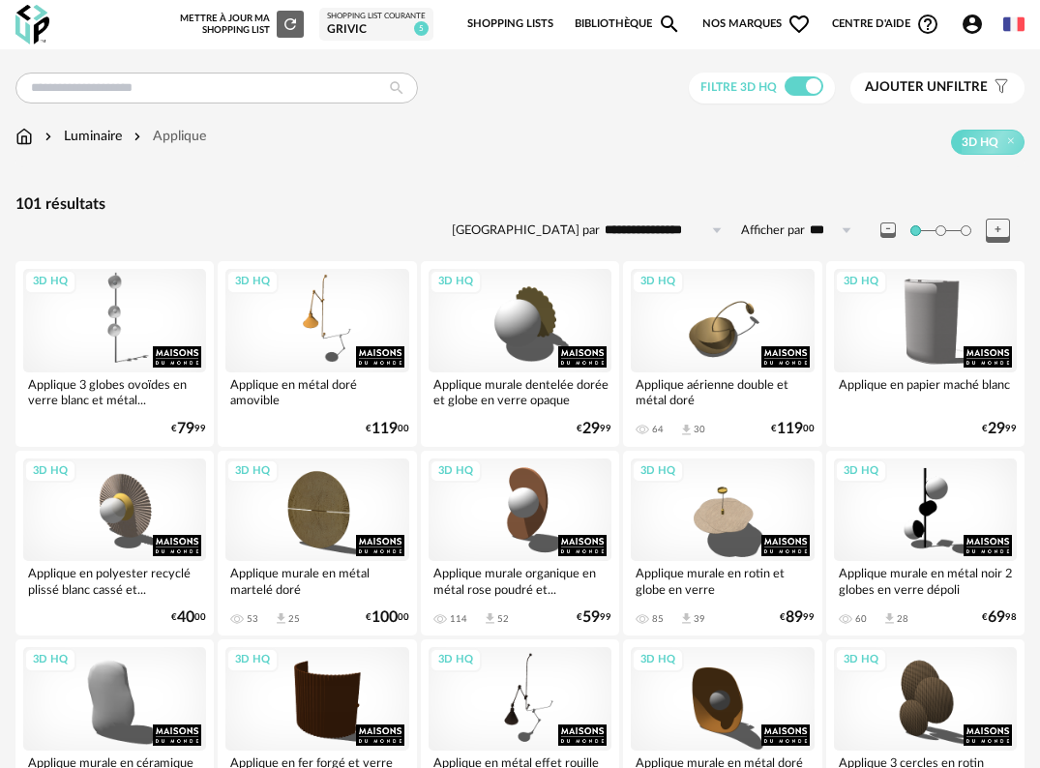
click at [922, 92] on span "Ajouter un" at bounding box center [905, 87] width 81 height 14
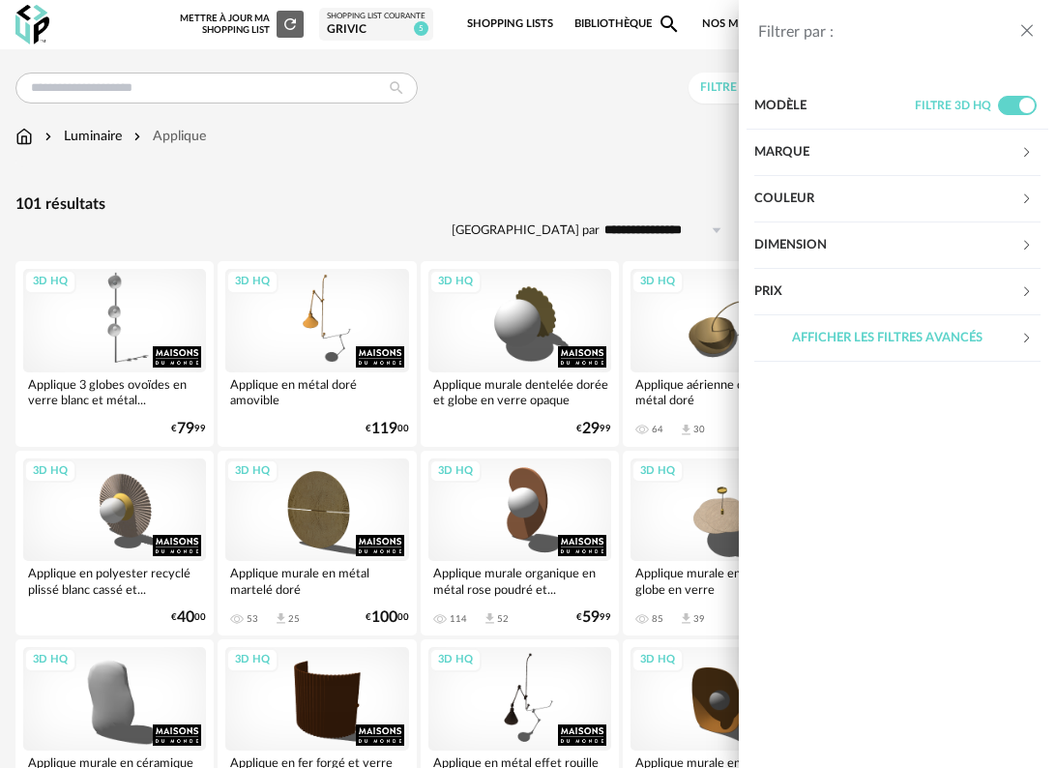
click at [817, 200] on div "Couleur" at bounding box center [887, 199] width 266 height 46
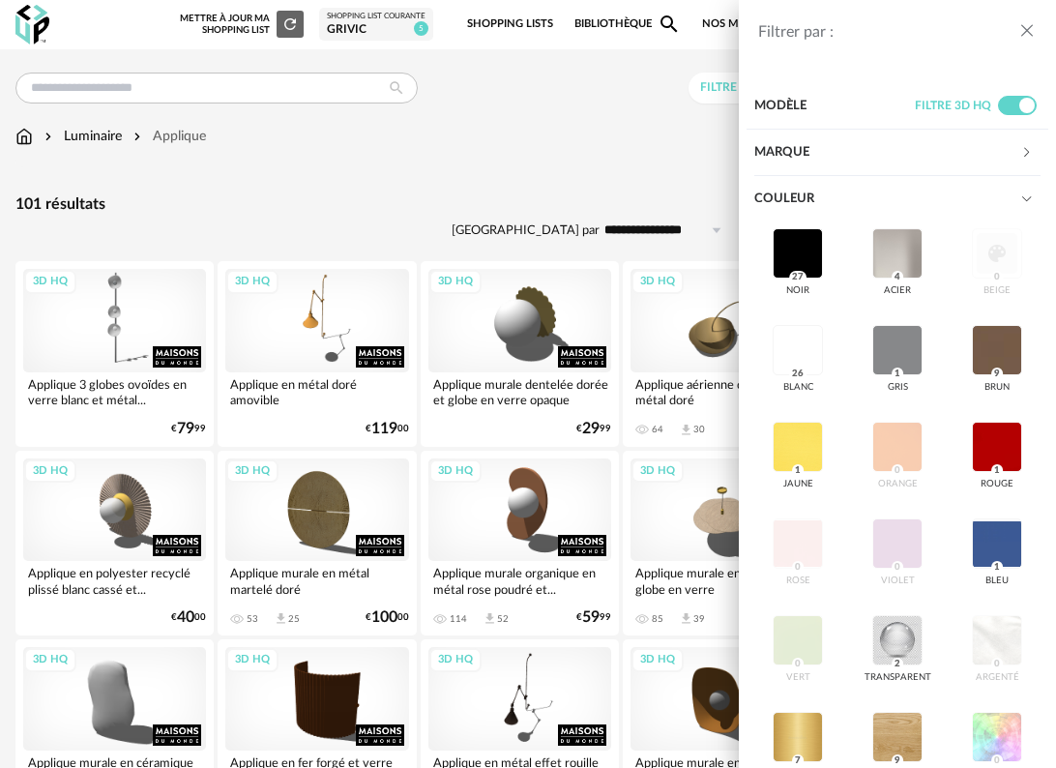
click at [1025, 34] on icon "close drawer" at bounding box center [1026, 30] width 19 height 19
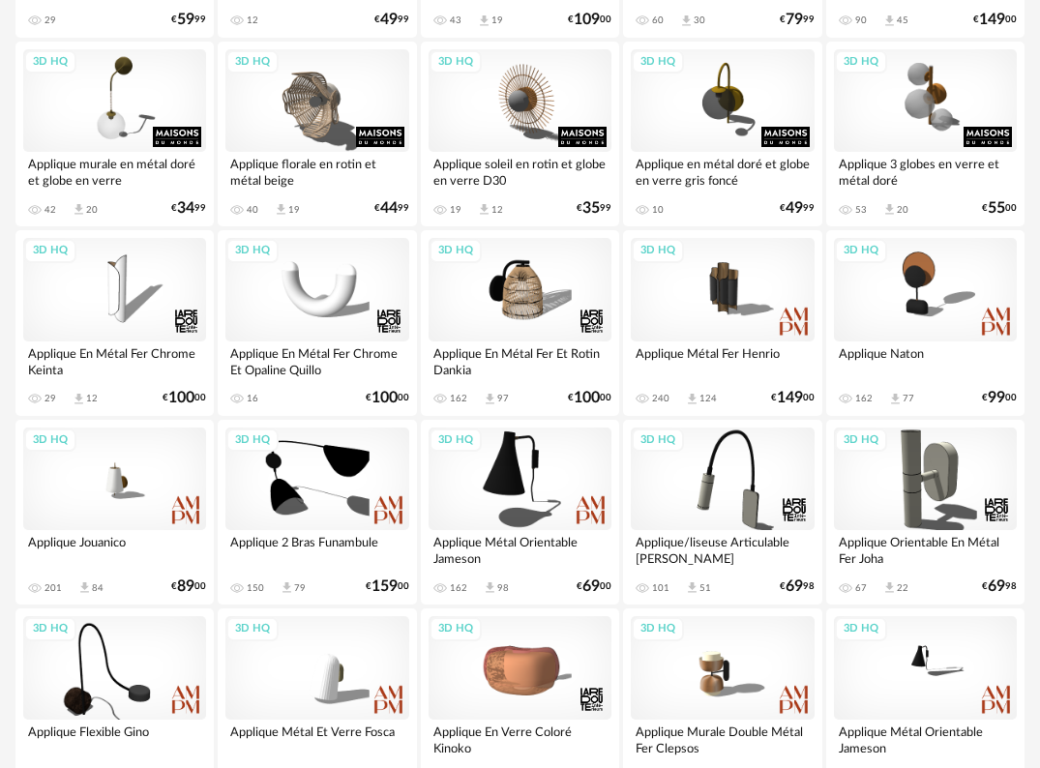
scroll to position [1064, 0]
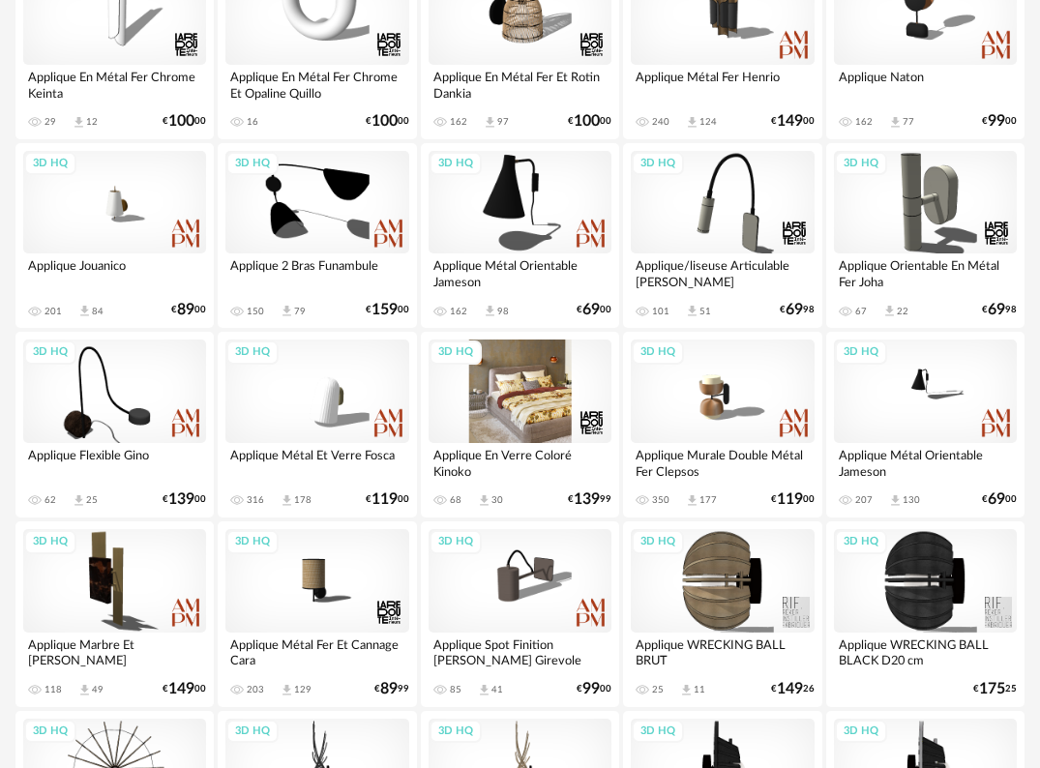
click at [519, 409] on div "3D HQ" at bounding box center [519, 390] width 183 height 103
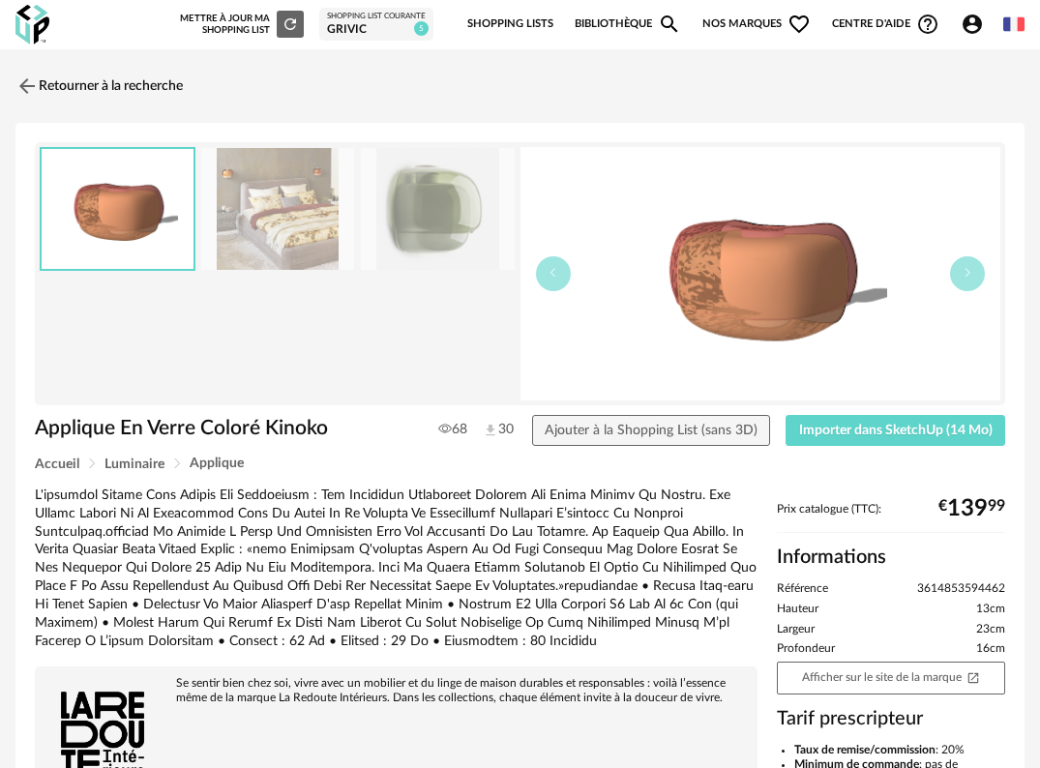
click at [291, 216] on img at bounding box center [278, 209] width 154 height 123
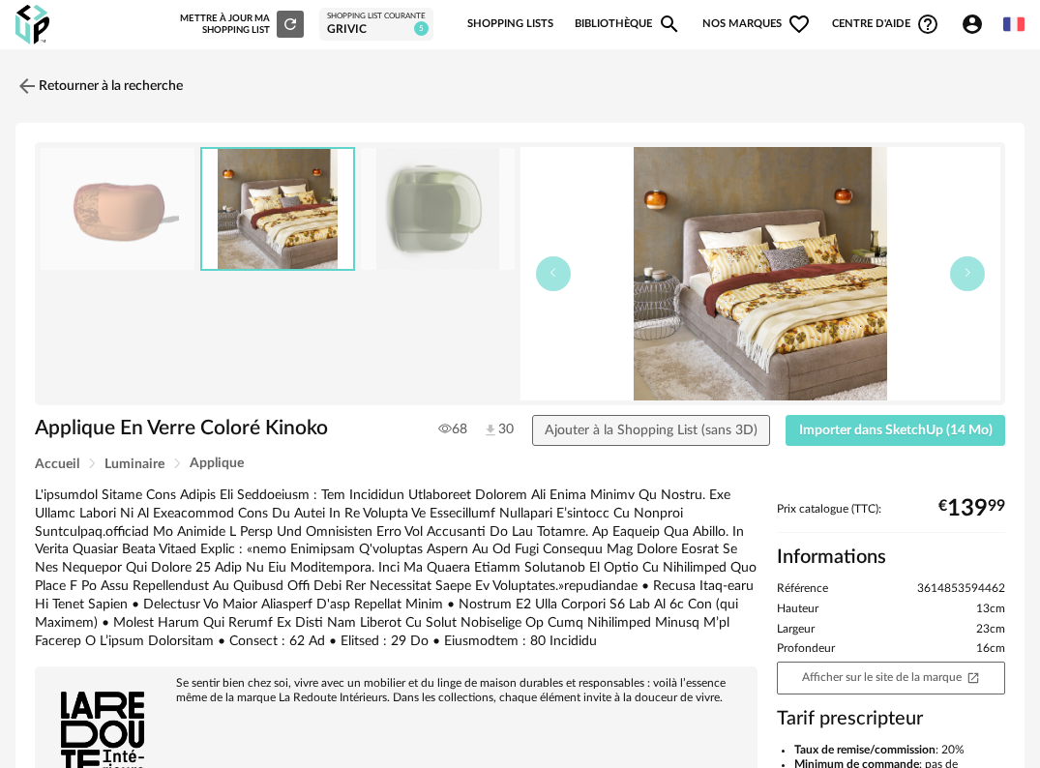
click at [386, 226] on img at bounding box center [438, 209] width 154 height 123
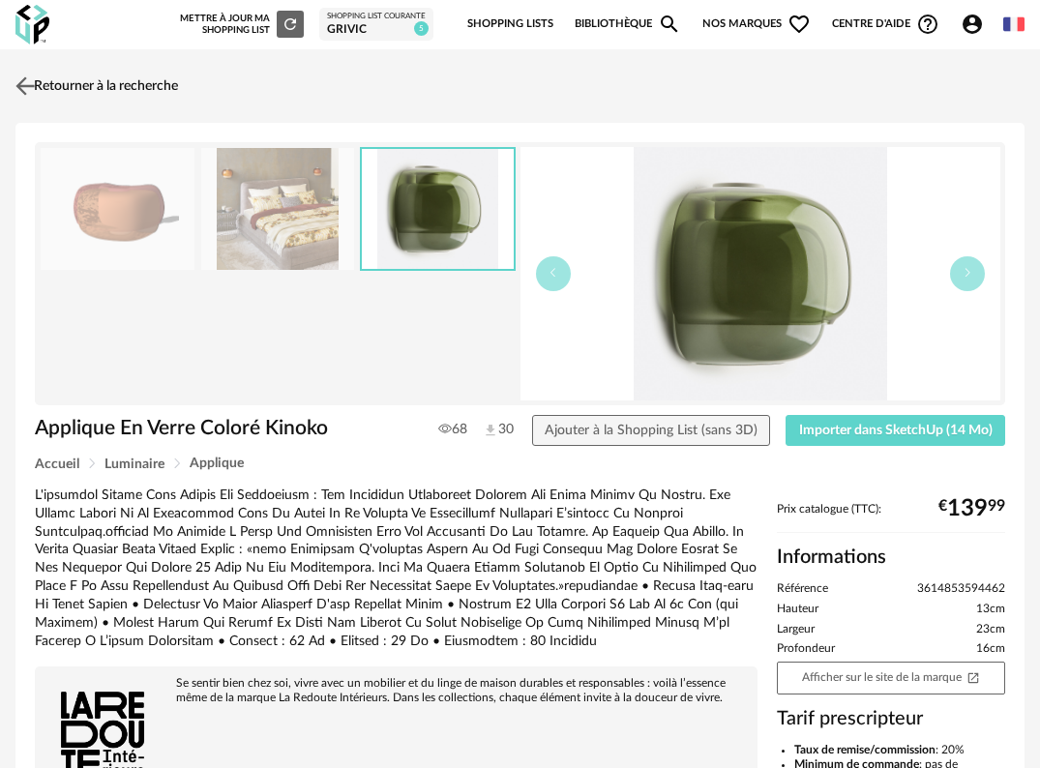
click at [35, 87] on img at bounding box center [26, 86] width 28 height 28
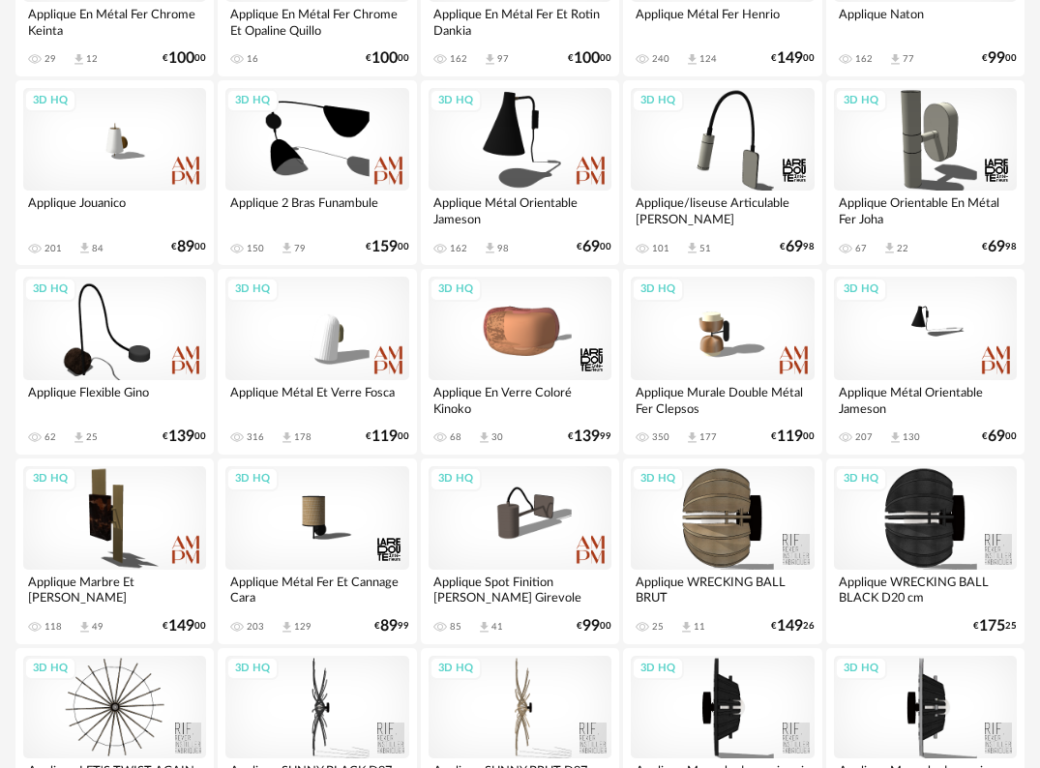
scroll to position [1161, 0]
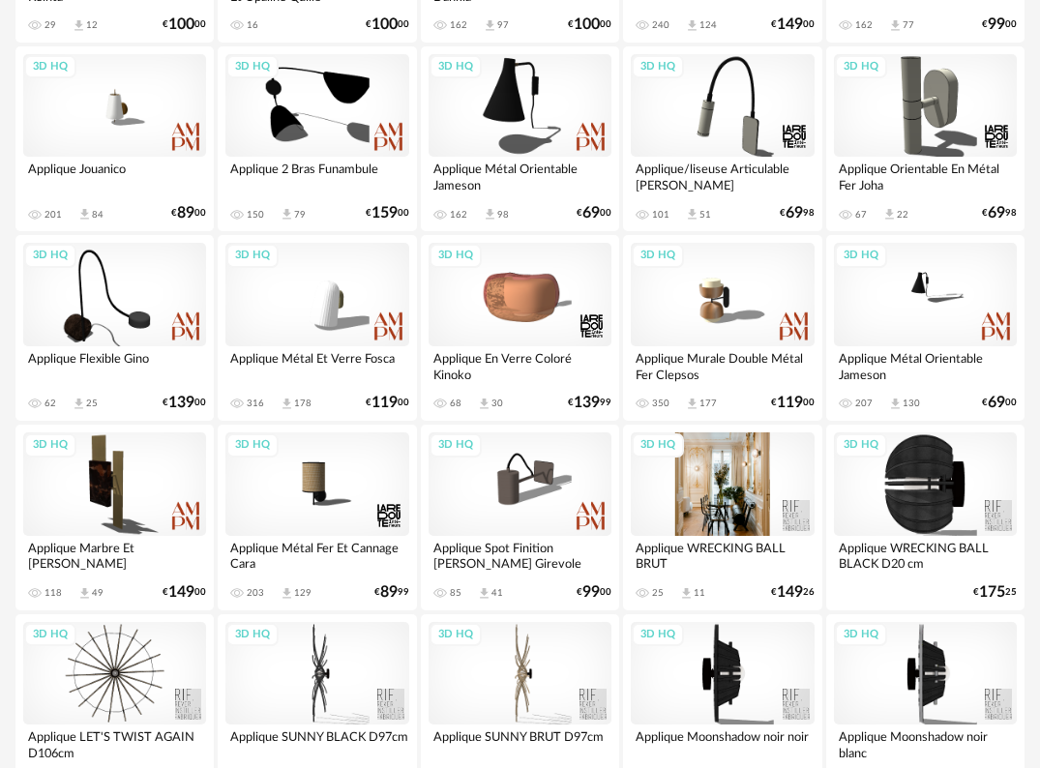
click at [750, 511] on div "3D HQ" at bounding box center [722, 483] width 183 height 103
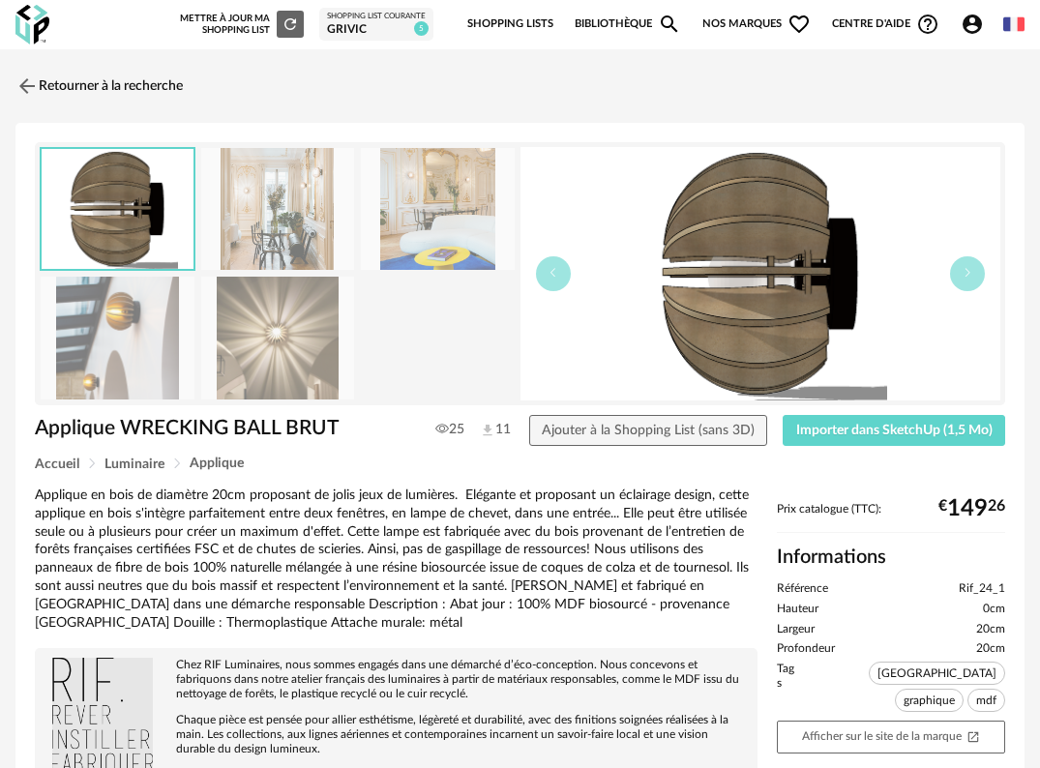
click at [300, 334] on img at bounding box center [278, 338] width 154 height 123
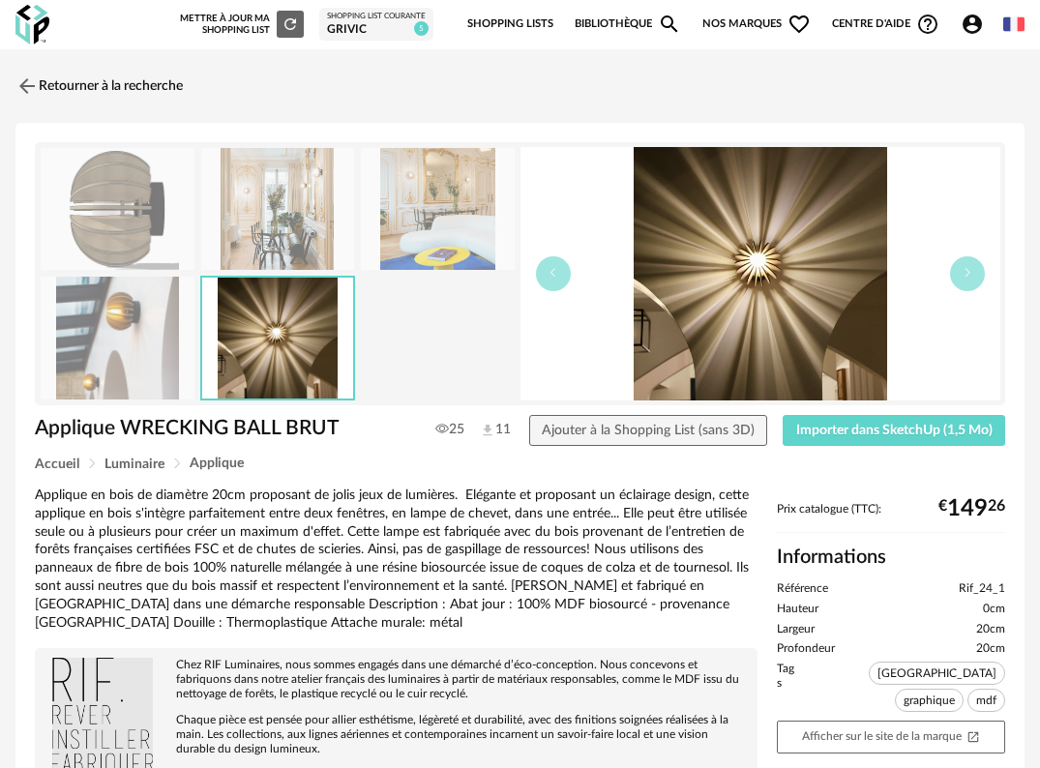
click at [146, 335] on img at bounding box center [118, 338] width 154 height 123
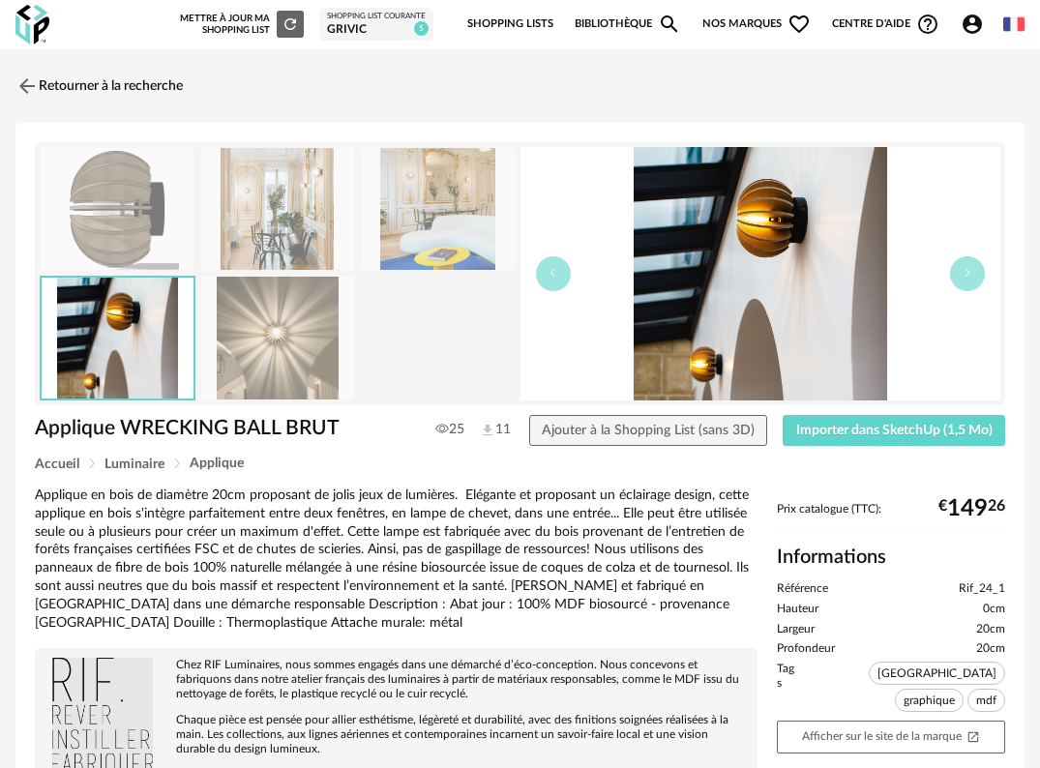
click at [251, 338] on img at bounding box center [278, 338] width 154 height 123
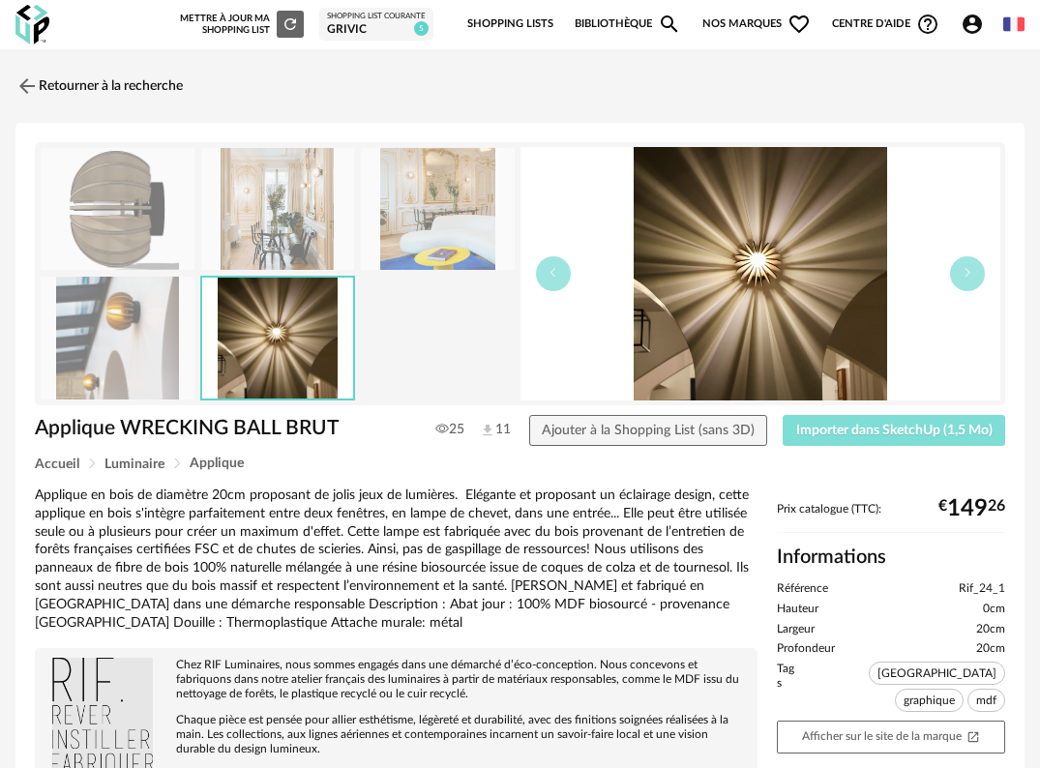
click at [933, 427] on span "Importer dans SketchUp (1,5 Mo)" at bounding box center [894, 431] width 196 height 14
click at [32, 88] on img at bounding box center [26, 86] width 28 height 28
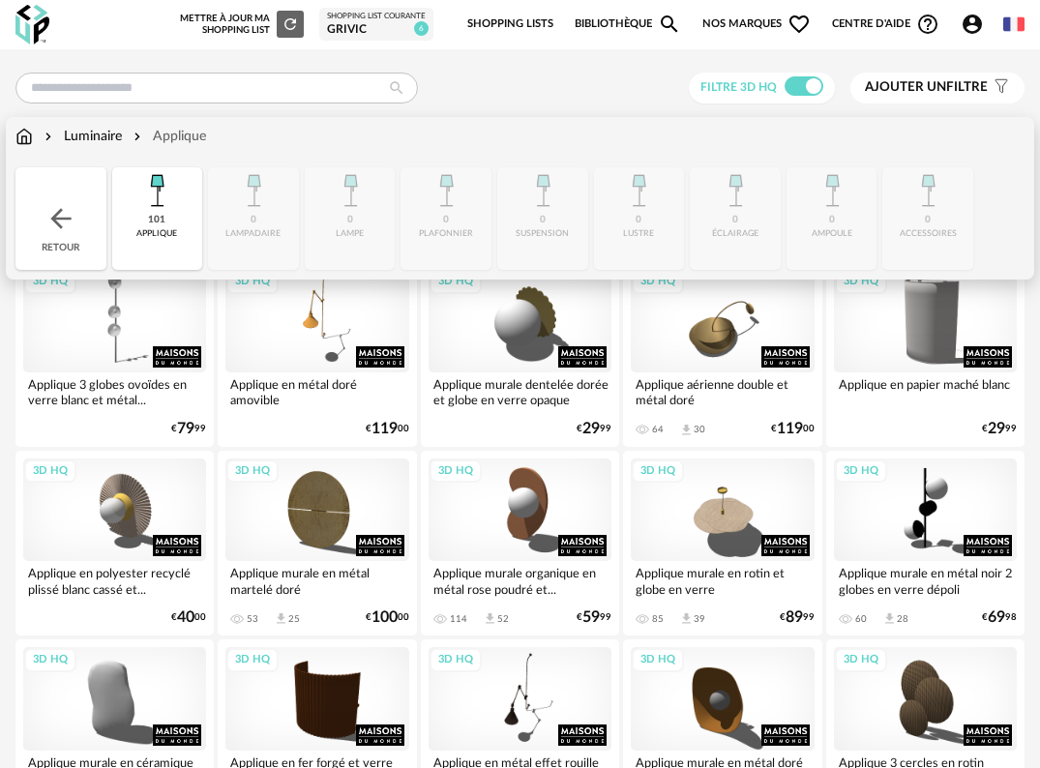
click at [181, 208] on div "101 applique" at bounding box center [157, 218] width 91 height 103
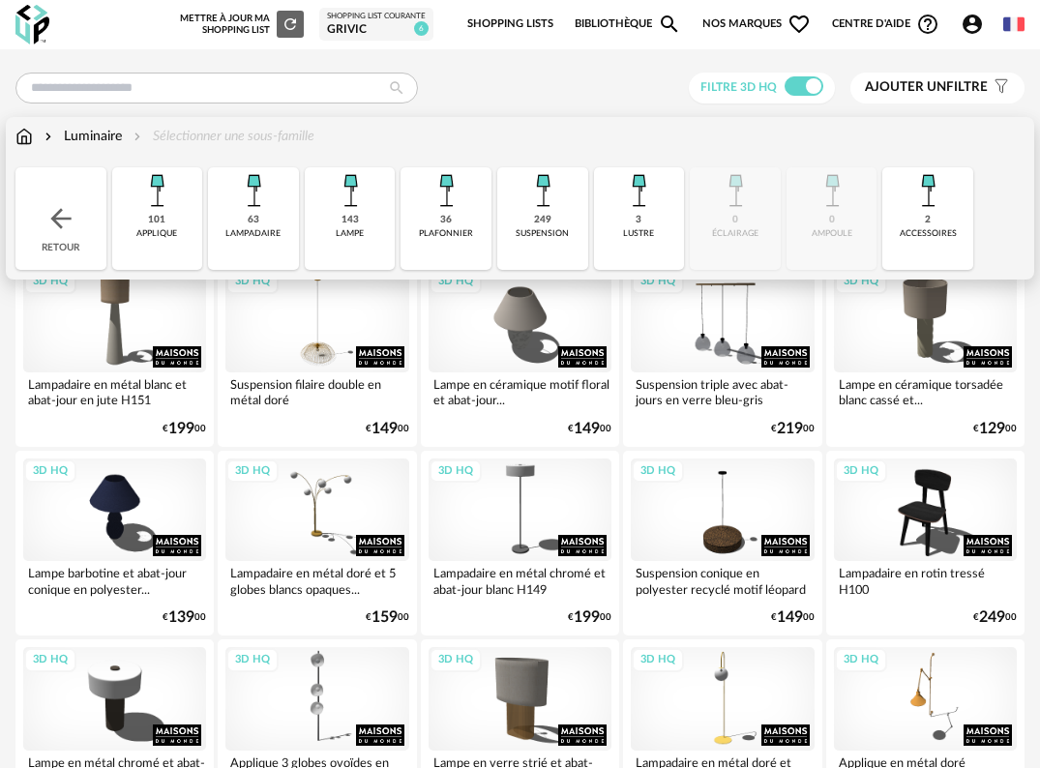
click at [350, 234] on div "lampe" at bounding box center [350, 233] width 28 height 11
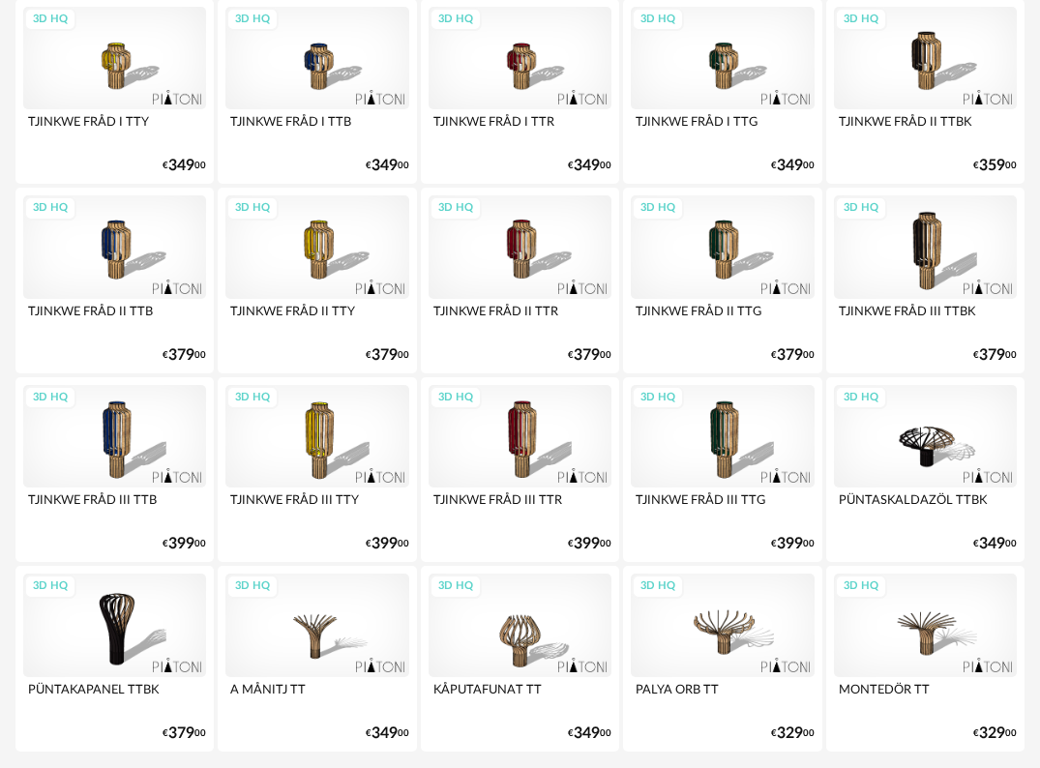
scroll to position [3396, 0]
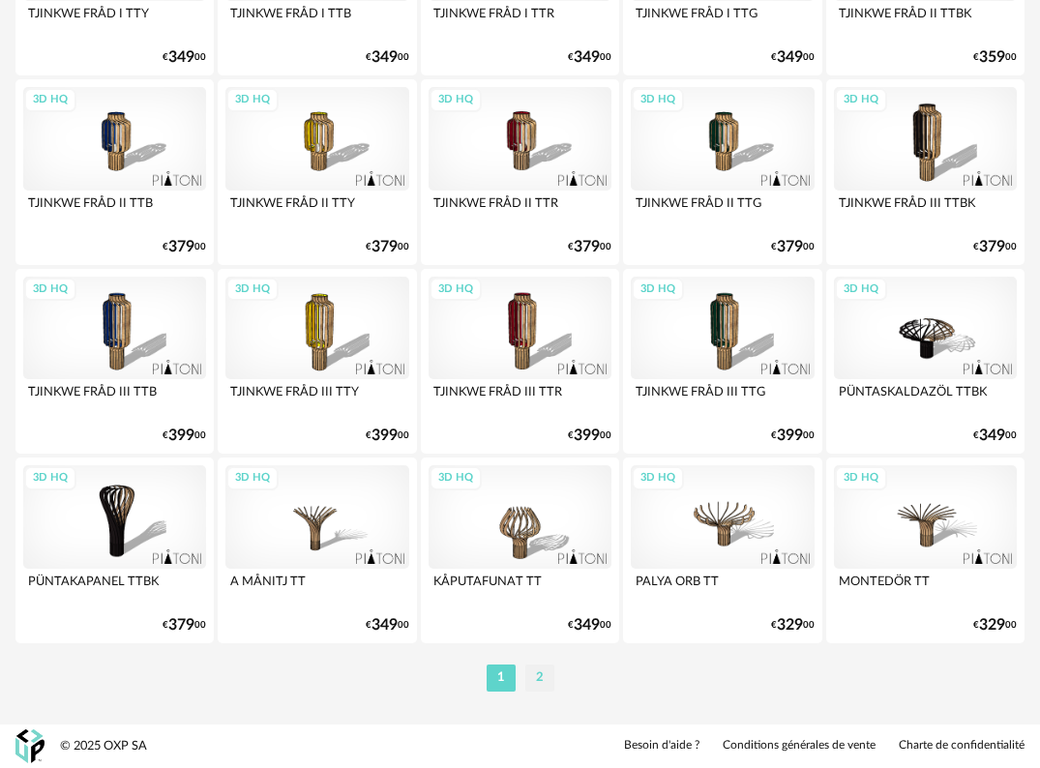
click at [540, 681] on li "2" at bounding box center [539, 677] width 29 height 27
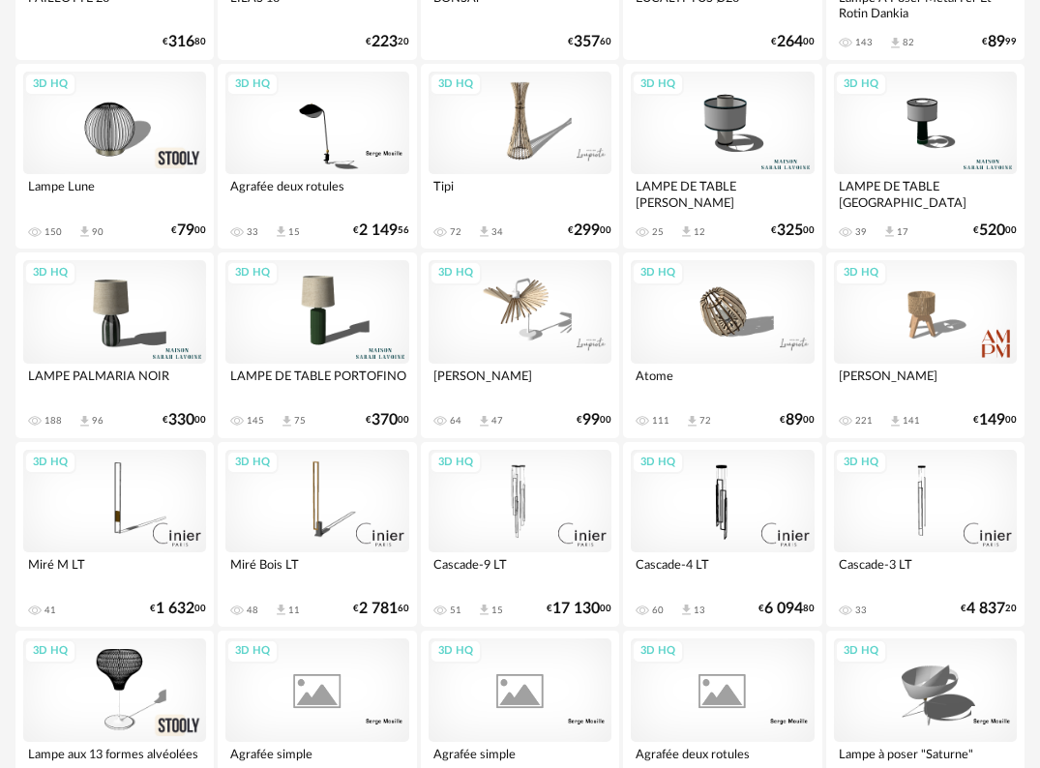
scroll to position [774, 0]
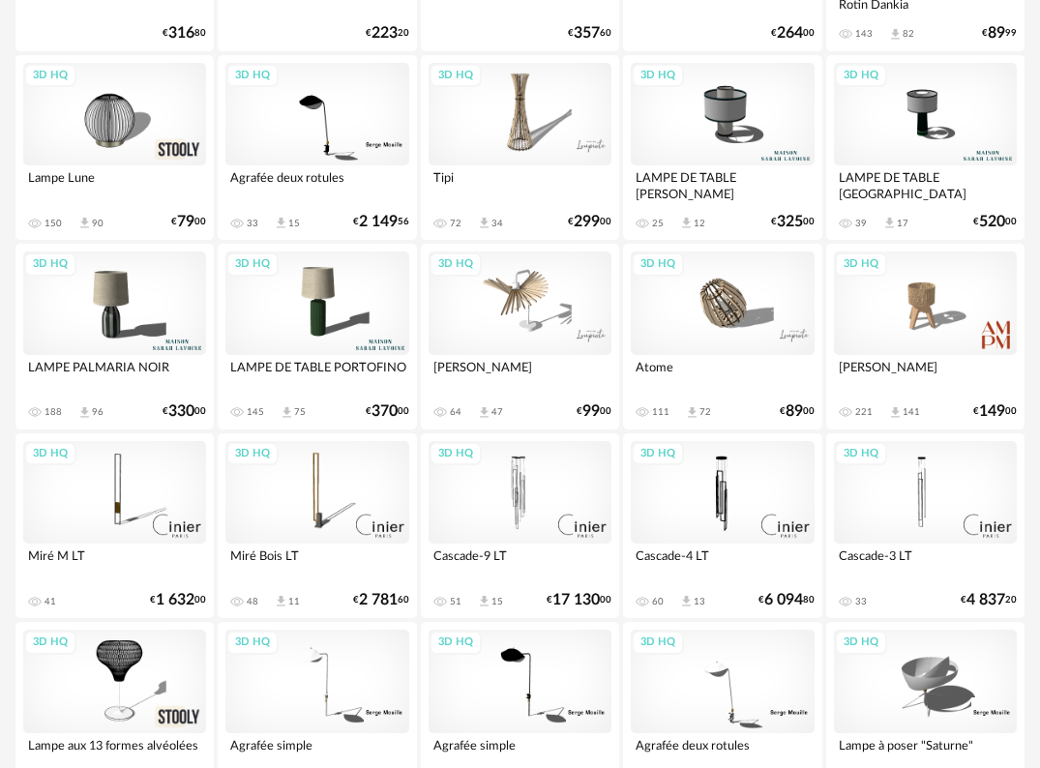
click at [330, 306] on div "3D HQ" at bounding box center [316, 302] width 183 height 103
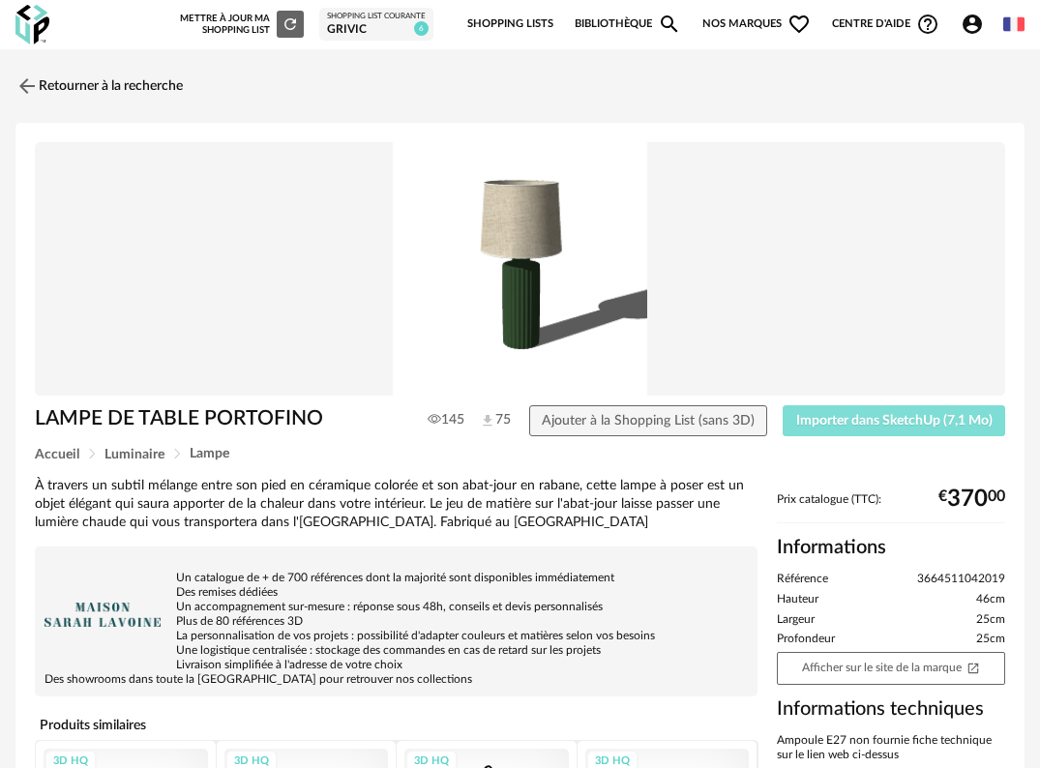
click at [941, 421] on span "Importer dans SketchUp (7,1 Mo)" at bounding box center [894, 421] width 196 height 14
click at [37, 45] on link at bounding box center [32, 24] width 34 height 49
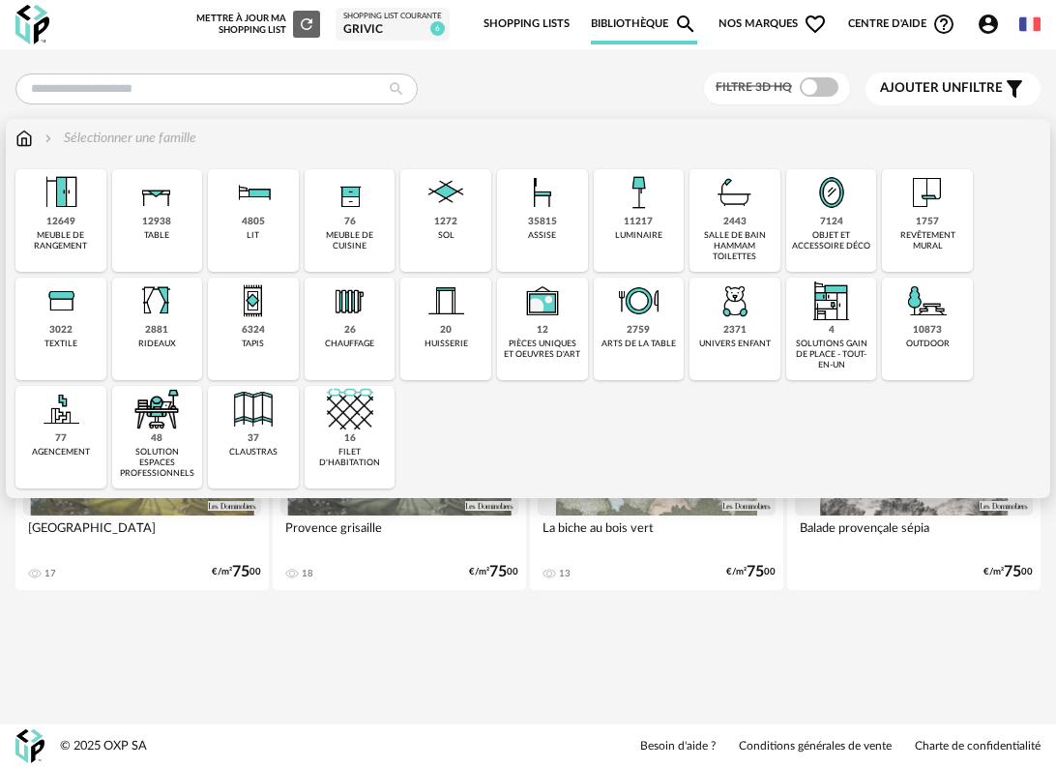
click at [917, 220] on div "1757" at bounding box center [927, 222] width 23 height 13
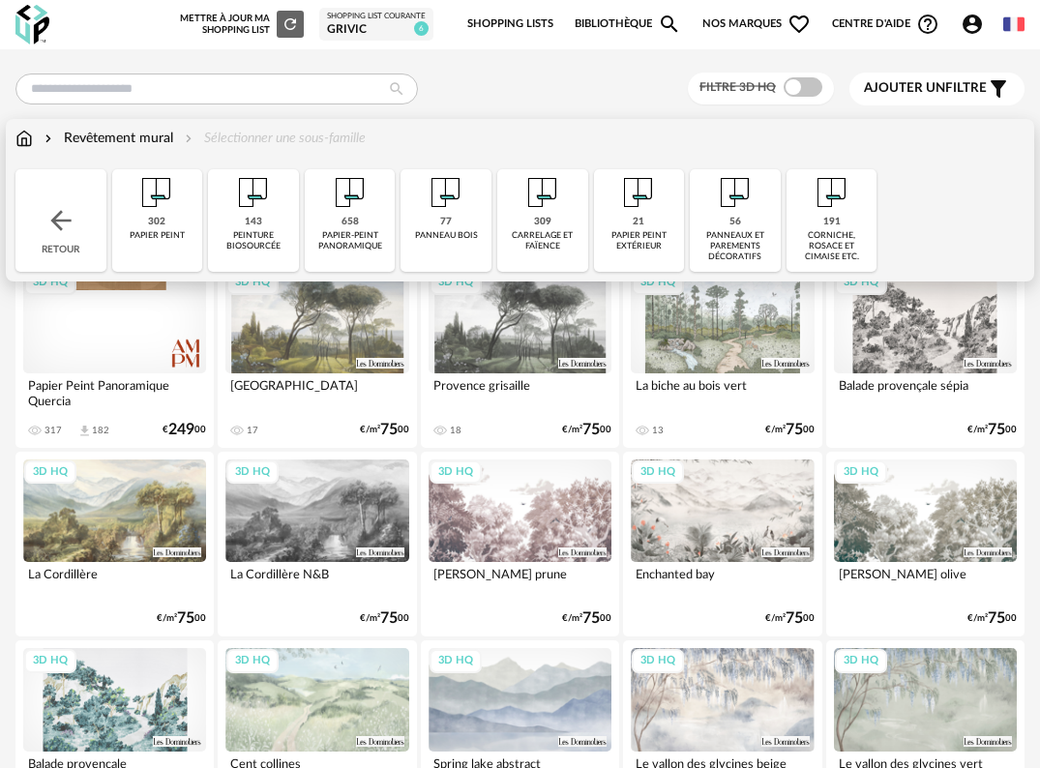
click at [134, 139] on div "Revêtement mural" at bounding box center [107, 138] width 132 height 19
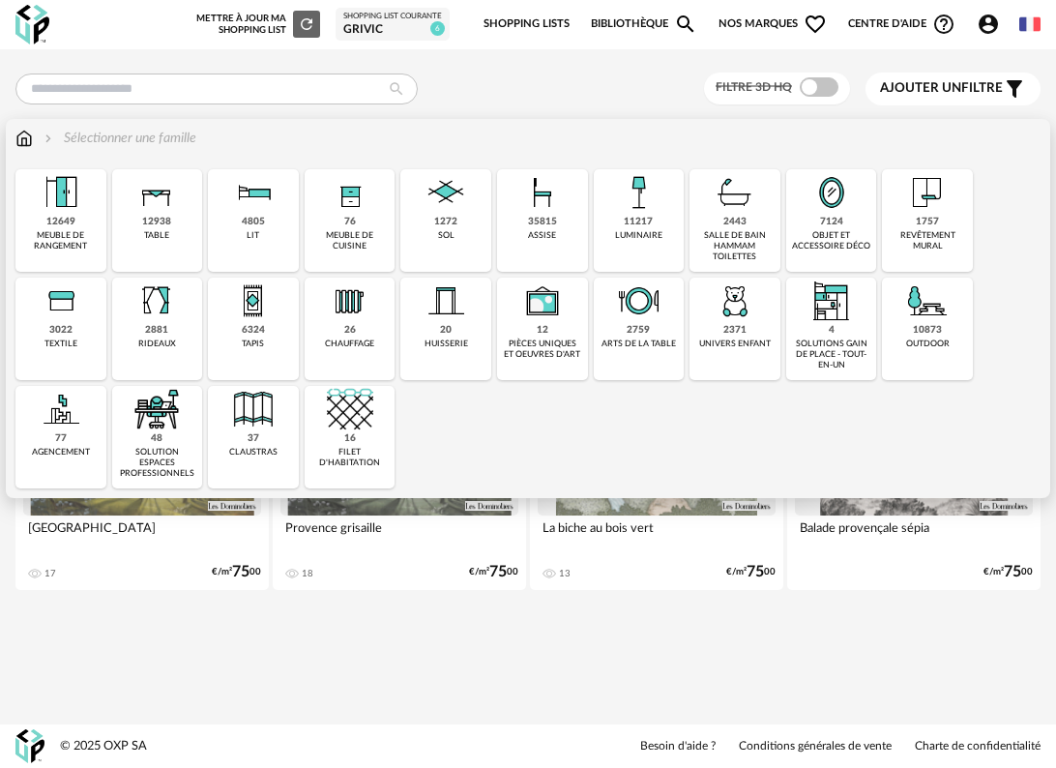
click at [818, 234] on div "objet et accessoire déco" at bounding box center [831, 241] width 79 height 22
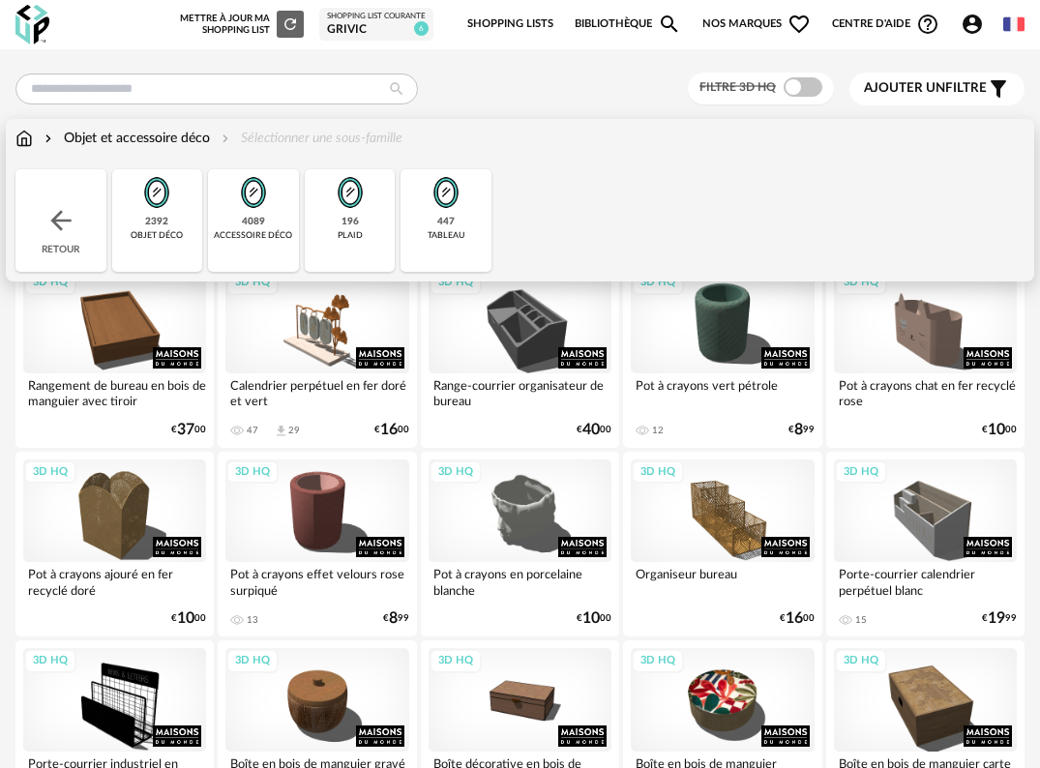
click at [173, 239] on div "objet déco" at bounding box center [157, 235] width 52 height 11
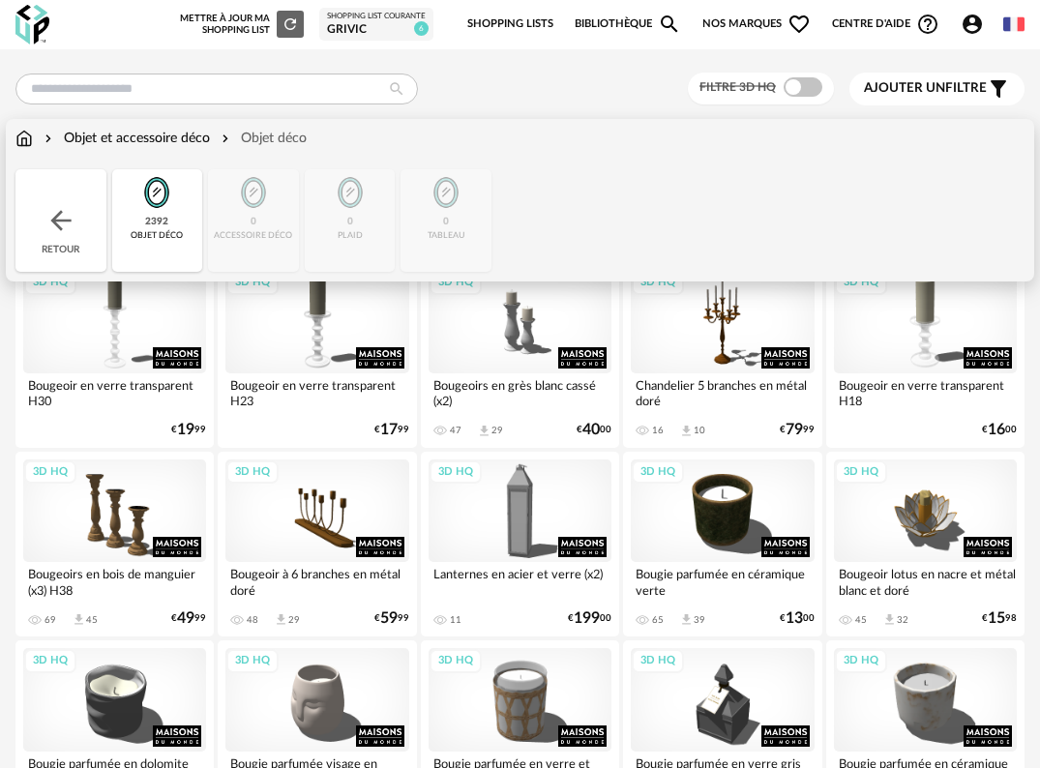
click at [137, 146] on div "Objet et accessoire déco" at bounding box center [125, 138] width 169 height 19
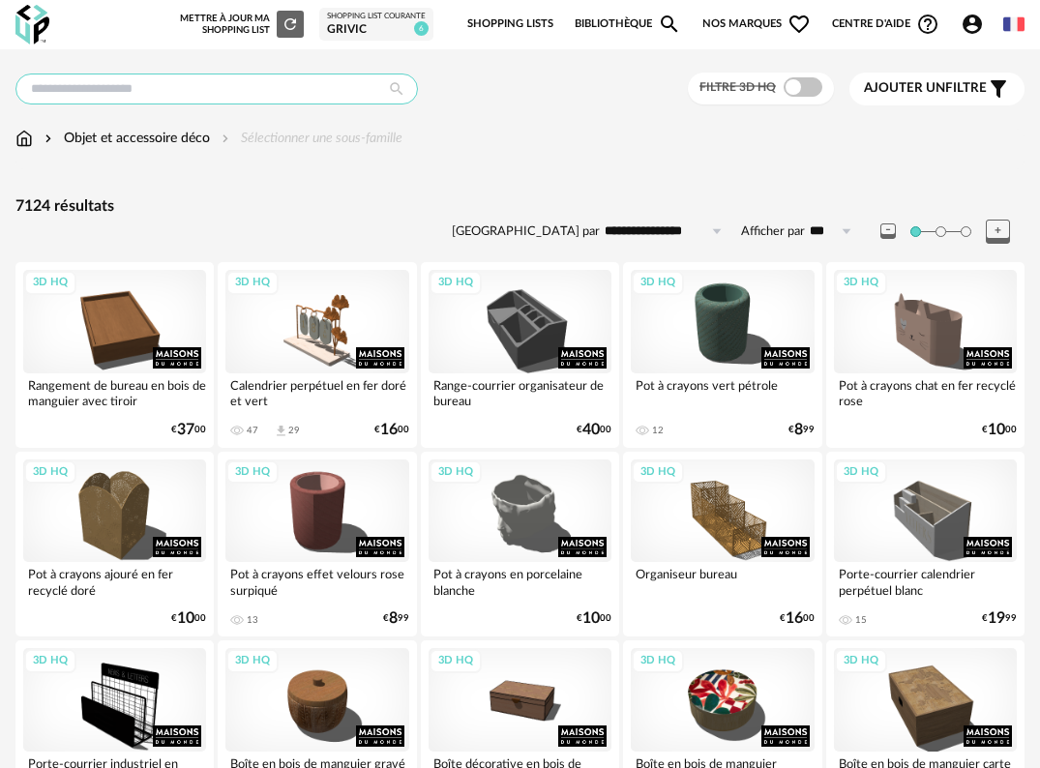
click at [196, 83] on input "text" at bounding box center [216, 88] width 402 height 31
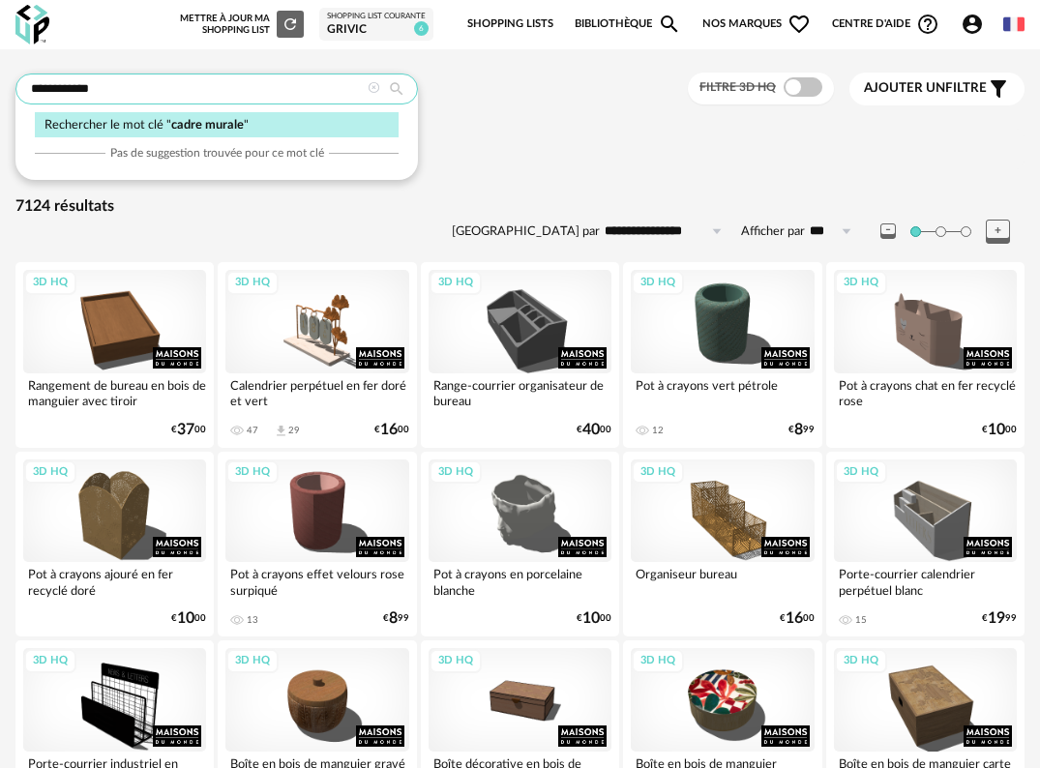
type input "**********"
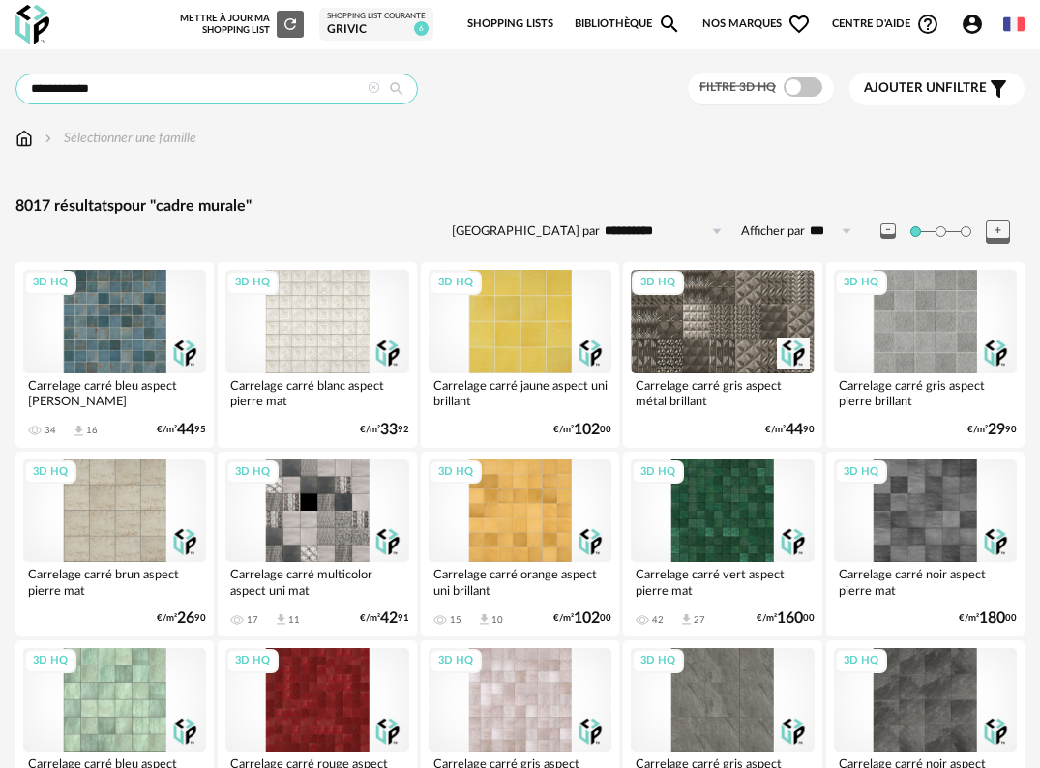
click at [193, 88] on input "**********" at bounding box center [216, 88] width 402 height 31
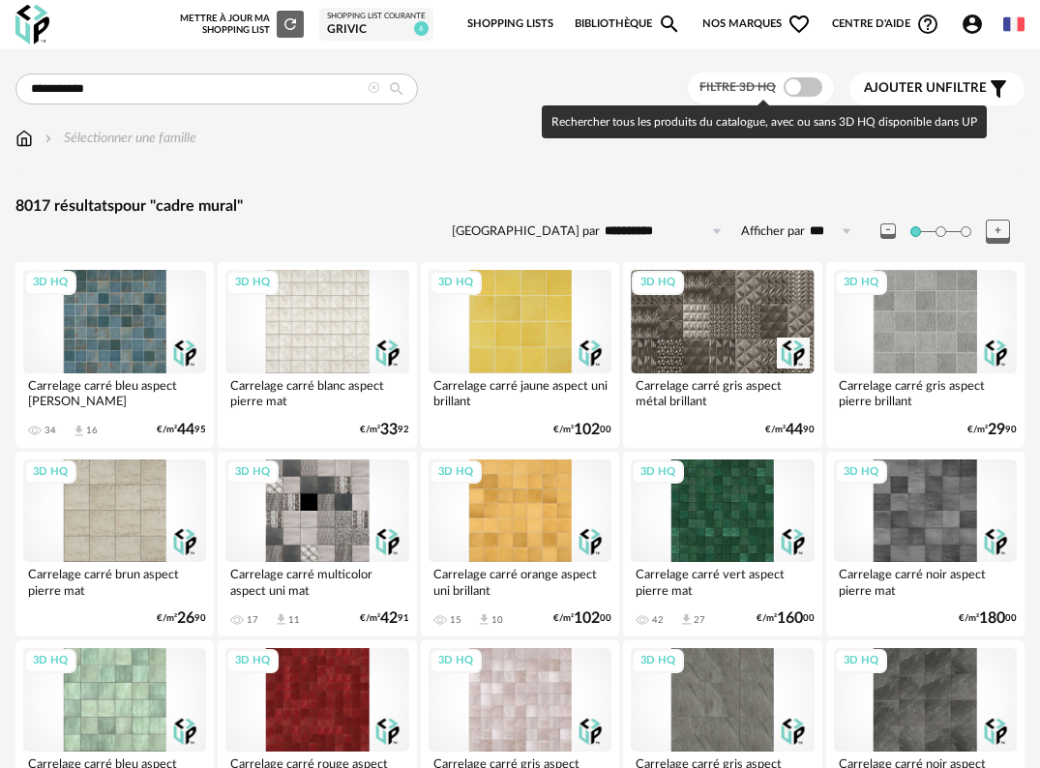
click at [788, 89] on span at bounding box center [802, 86] width 39 height 19
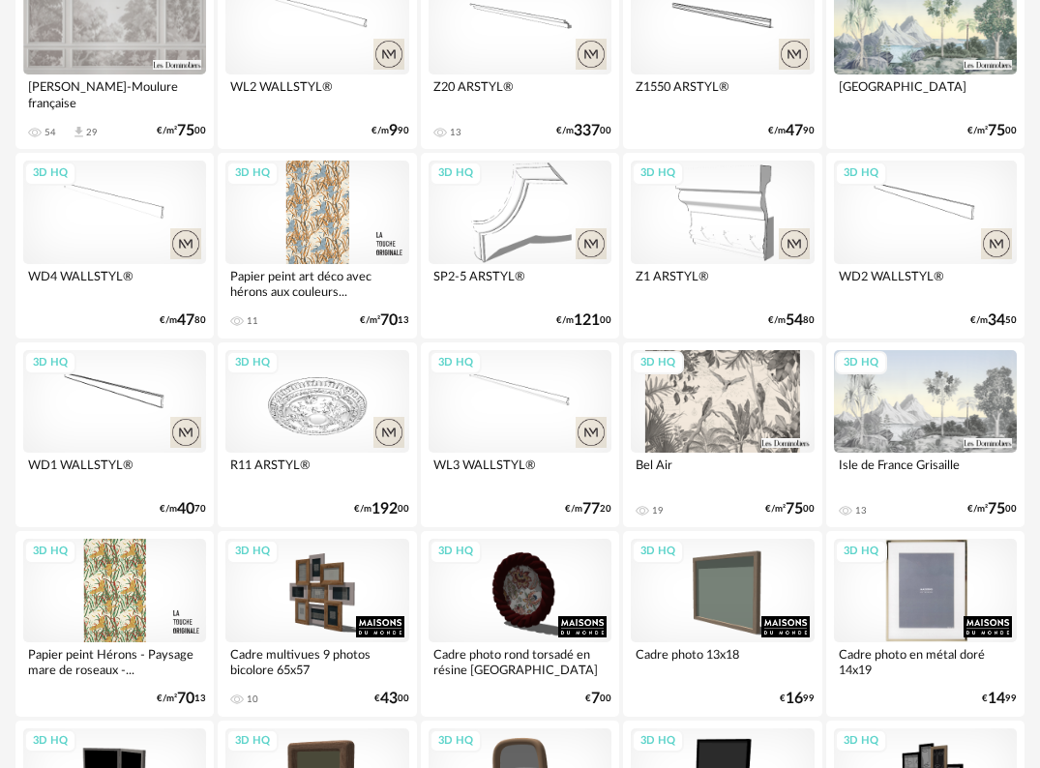
scroll to position [3385, 0]
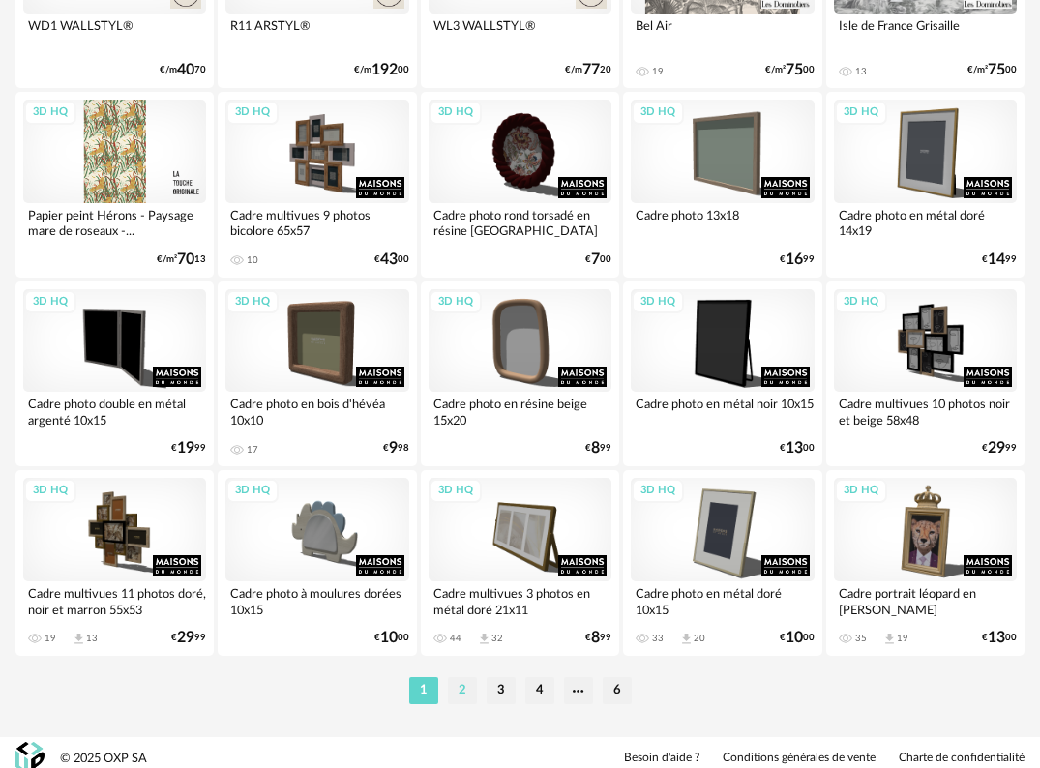
click at [463, 695] on li "2" at bounding box center [462, 690] width 29 height 27
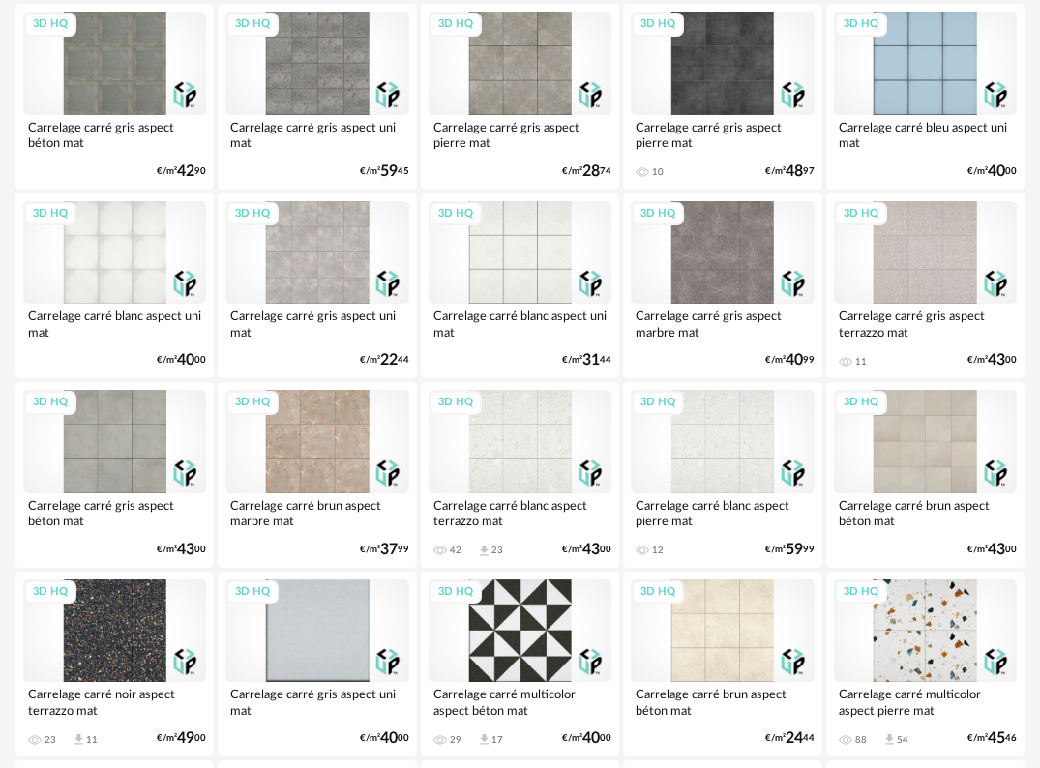
scroll to position [3397, 0]
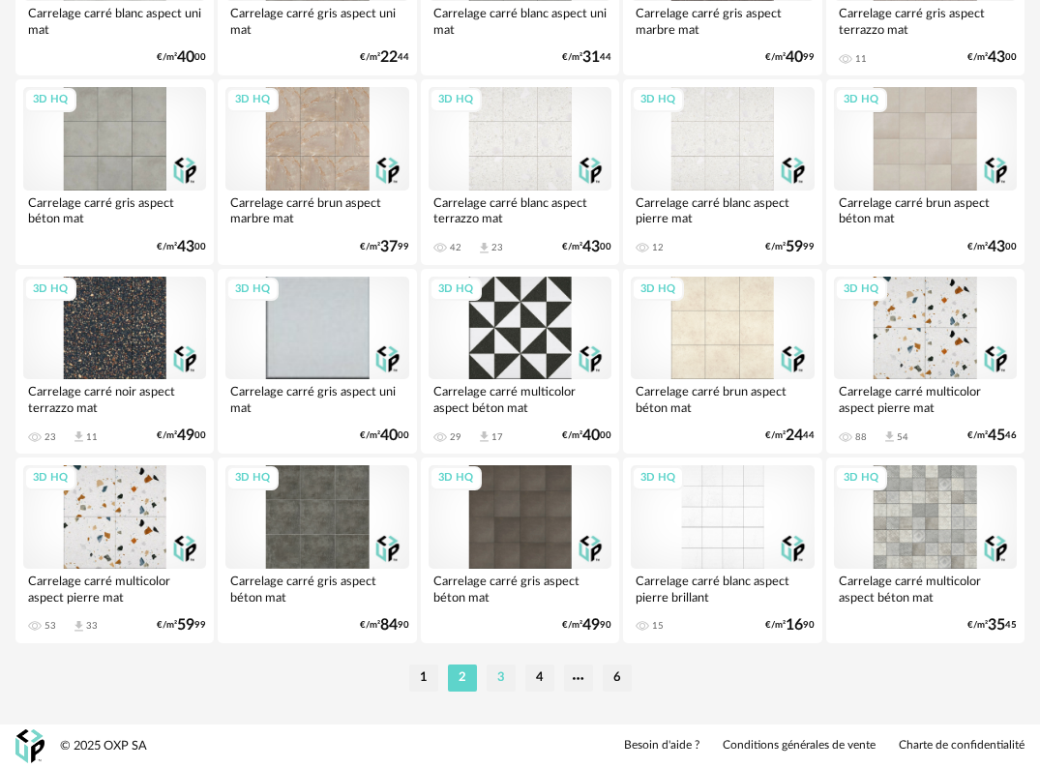
click at [500, 680] on li "3" at bounding box center [500, 677] width 29 height 27
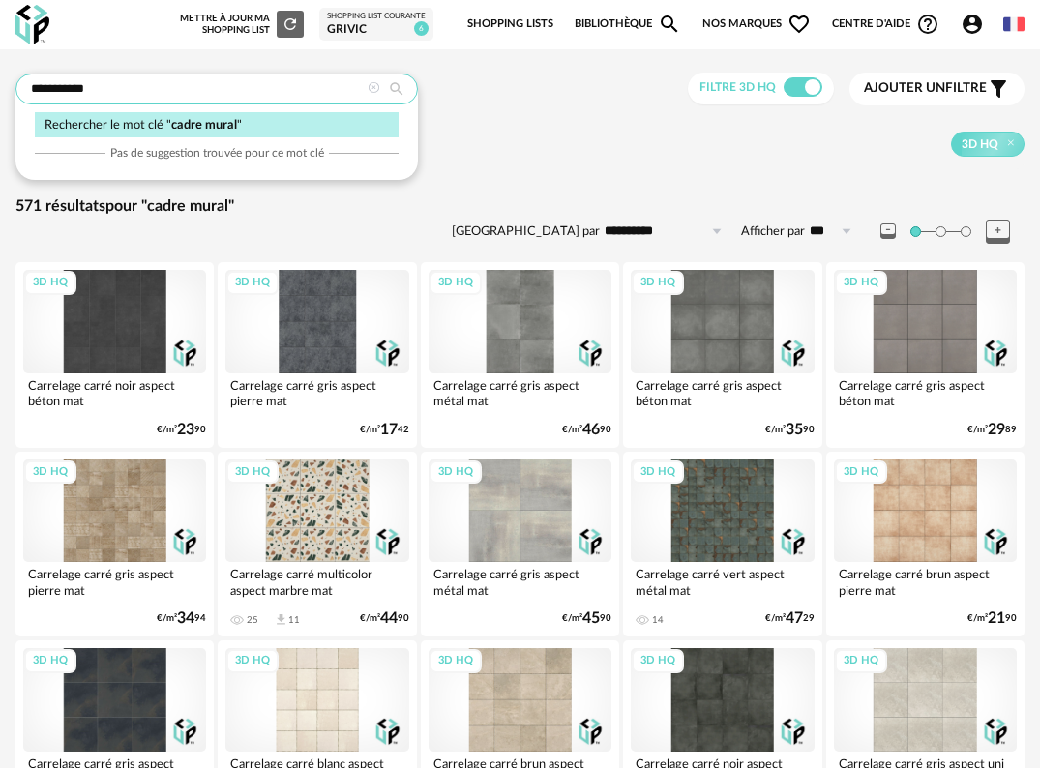
drag, startPoint x: 62, startPoint y: 87, endPoint x: 242, endPoint y: 105, distance: 180.8
click at [200, 103] on input "**********" at bounding box center [216, 88] width 402 height 31
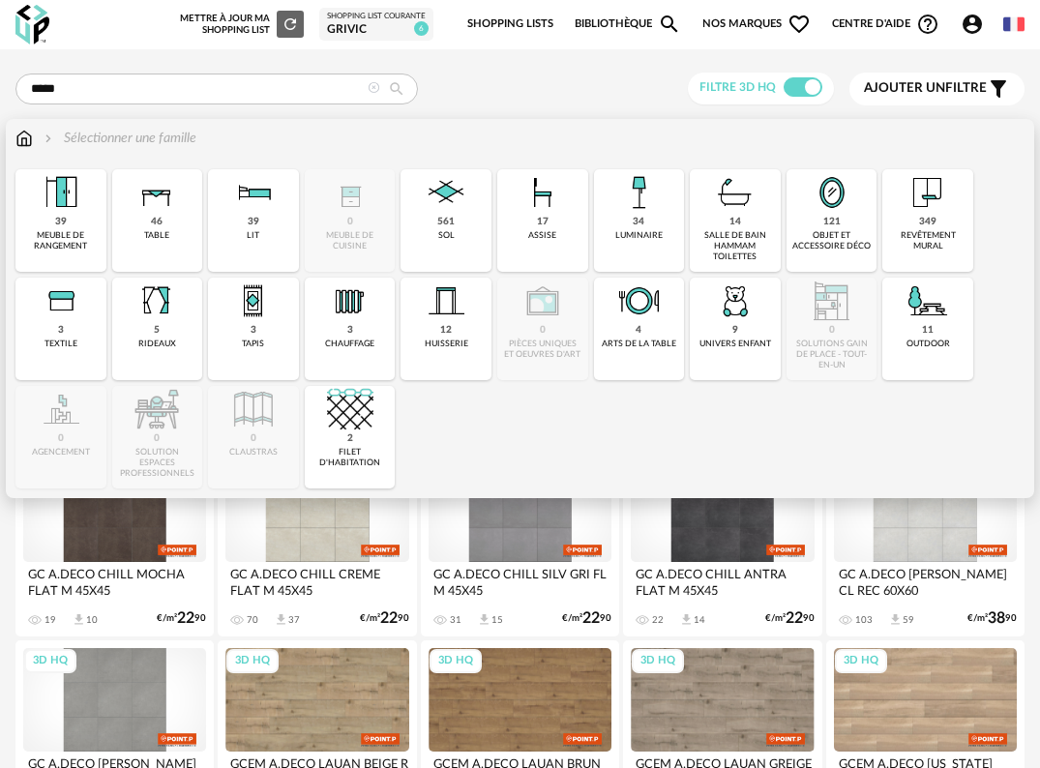
click at [831, 228] on div "121 objet et accessoire déco" at bounding box center [831, 220] width 91 height 103
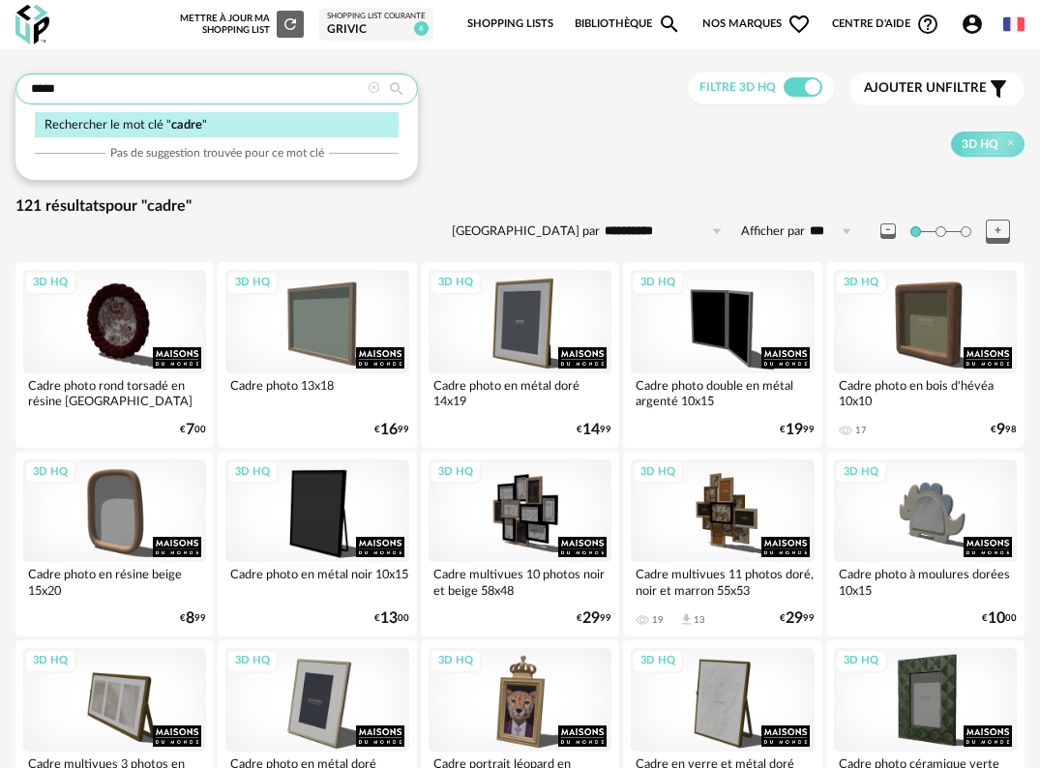
drag, startPoint x: 149, startPoint y: 86, endPoint x: -151, endPoint y: 100, distance: 300.1
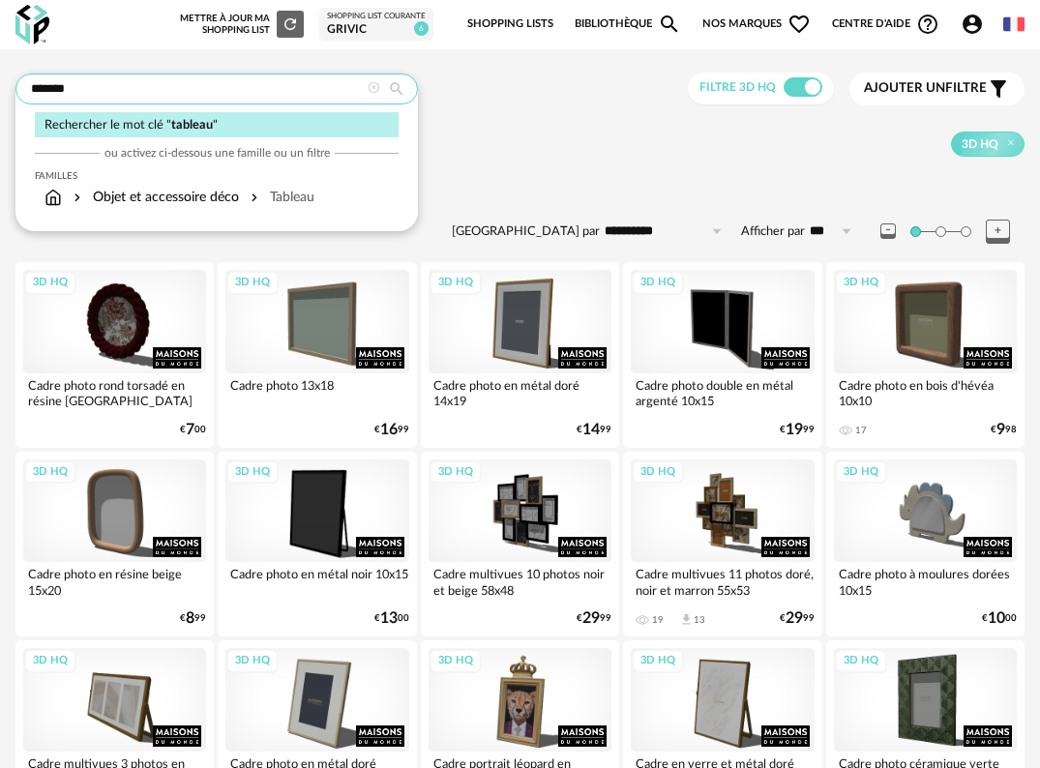
type input "*******"
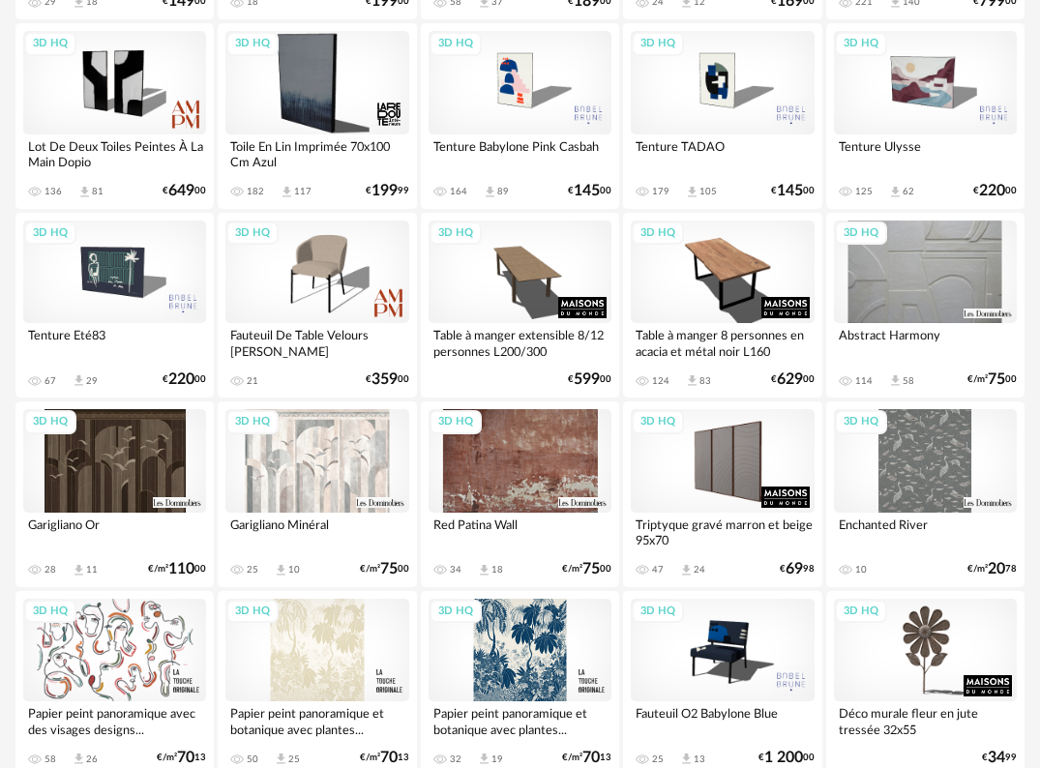
scroll to position [2708, 0]
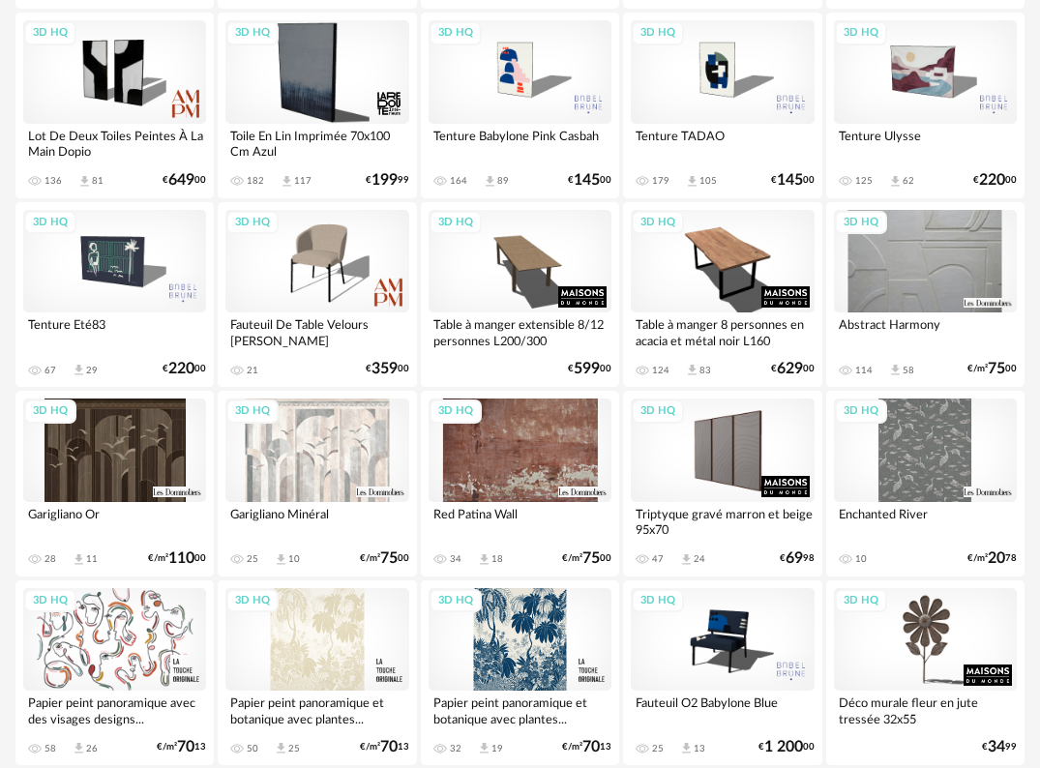
click at [133, 278] on div "3D HQ" at bounding box center [114, 261] width 183 height 103
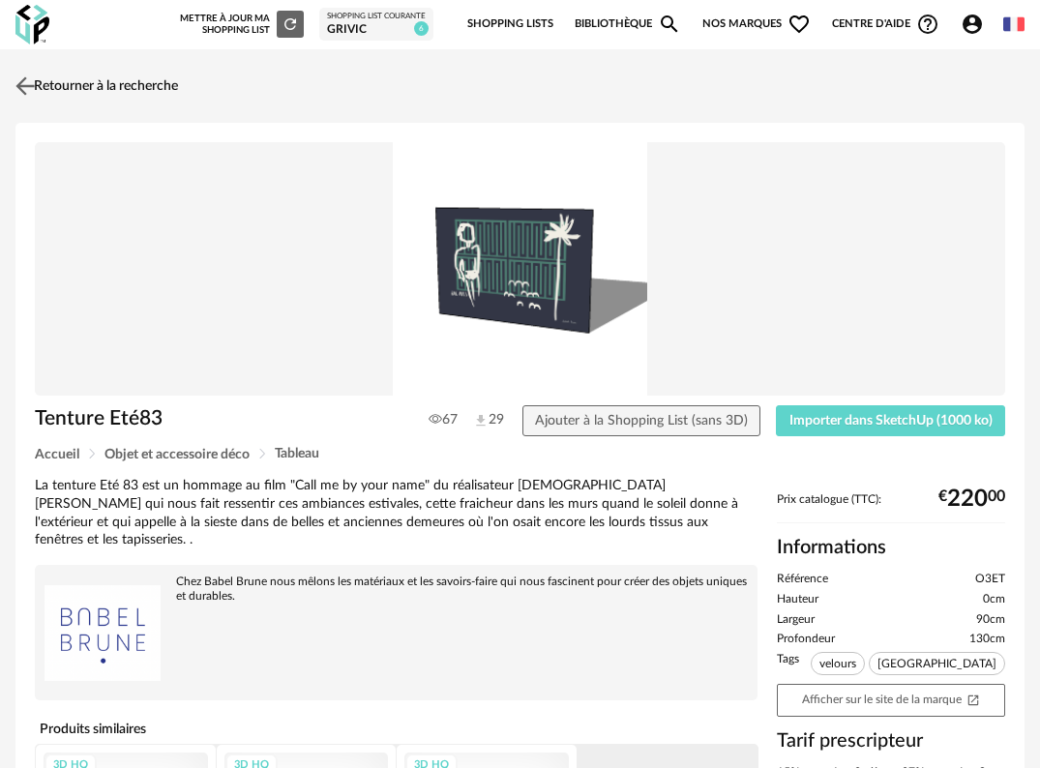
click at [35, 88] on img at bounding box center [26, 86] width 28 height 28
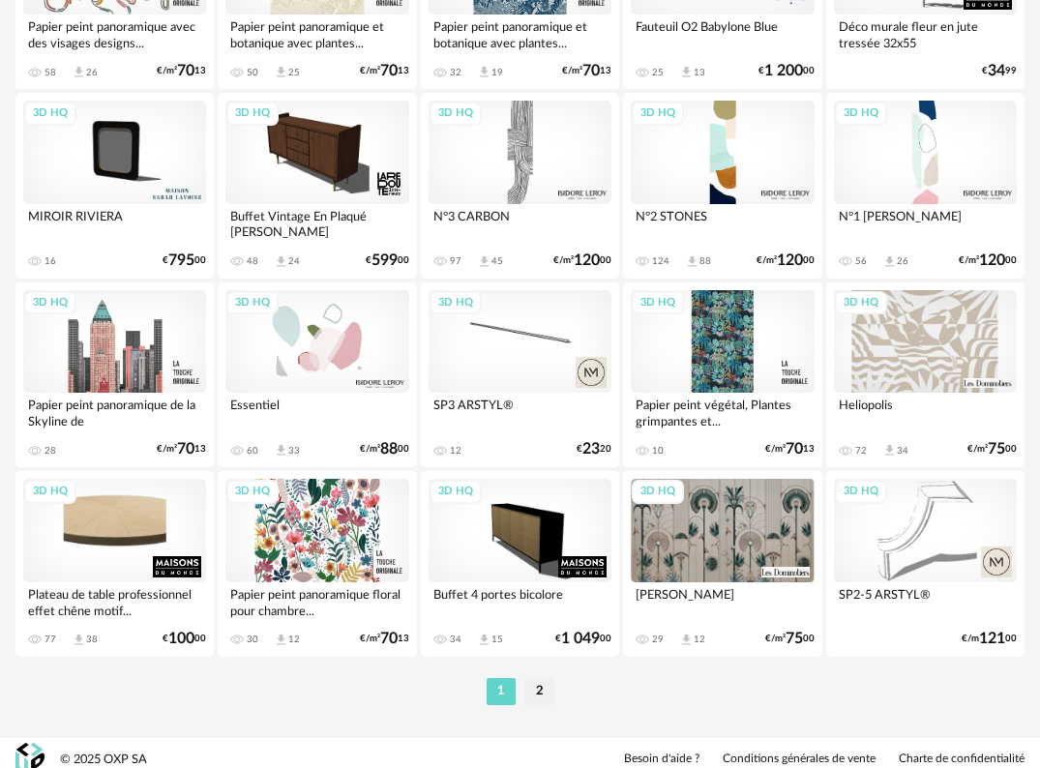
scroll to position [3396, 0]
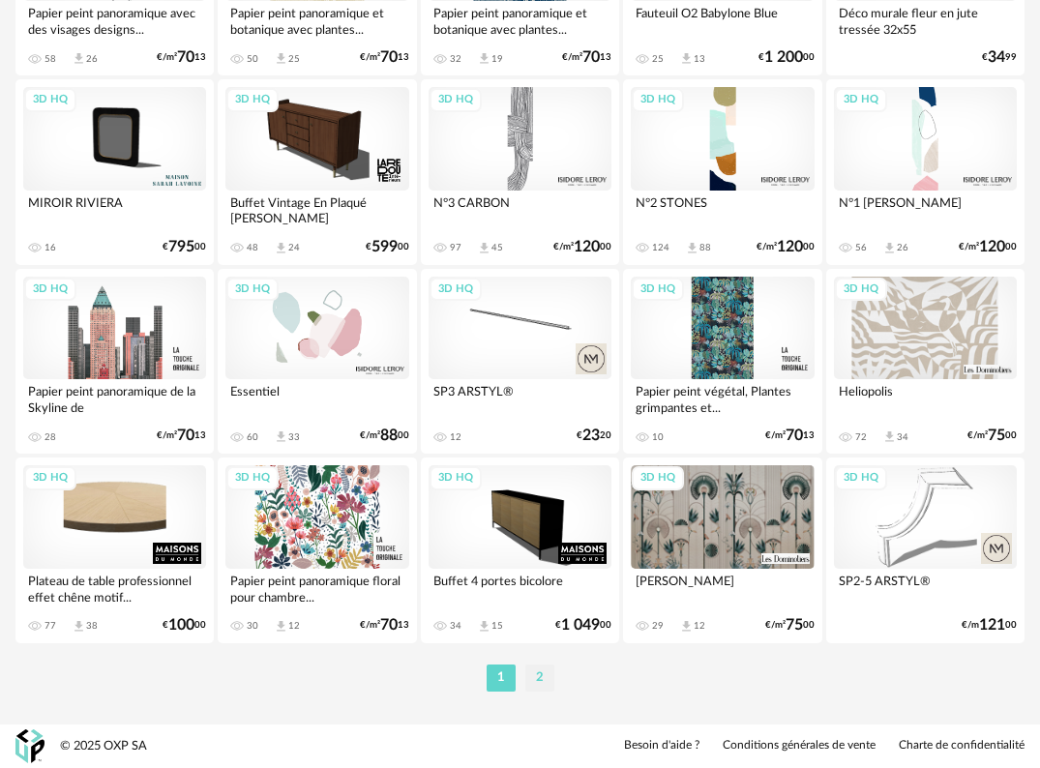
click at [534, 673] on li "2" at bounding box center [539, 677] width 29 height 27
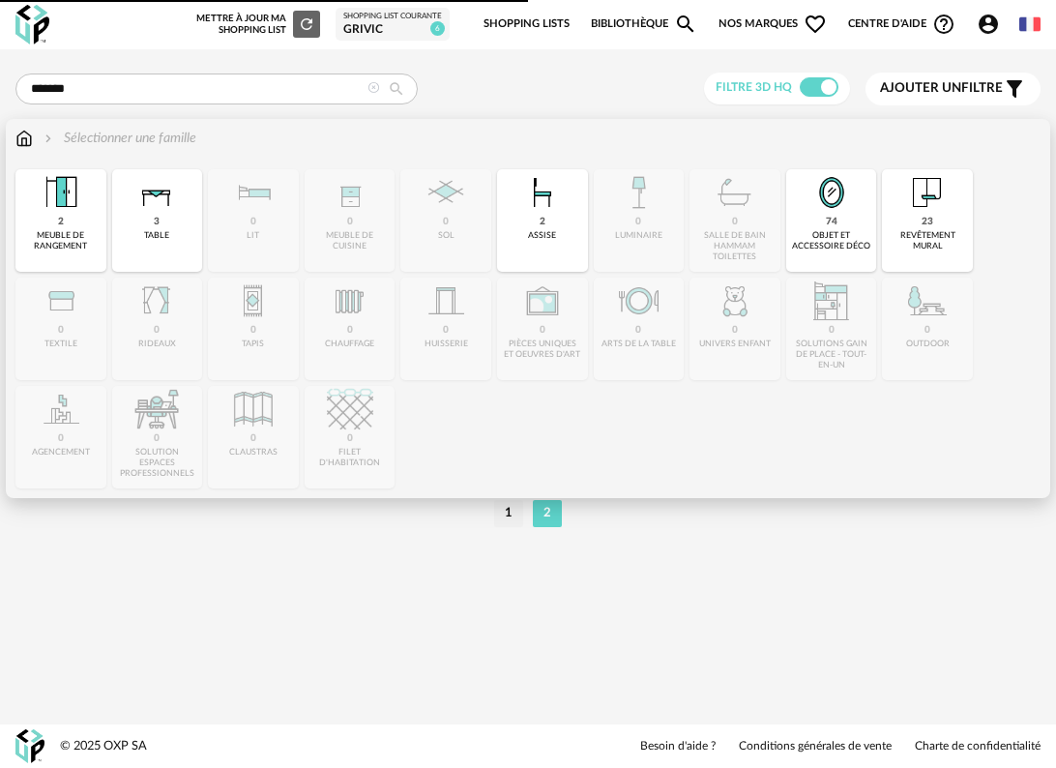
click at [26, 140] on img at bounding box center [23, 138] width 17 height 19
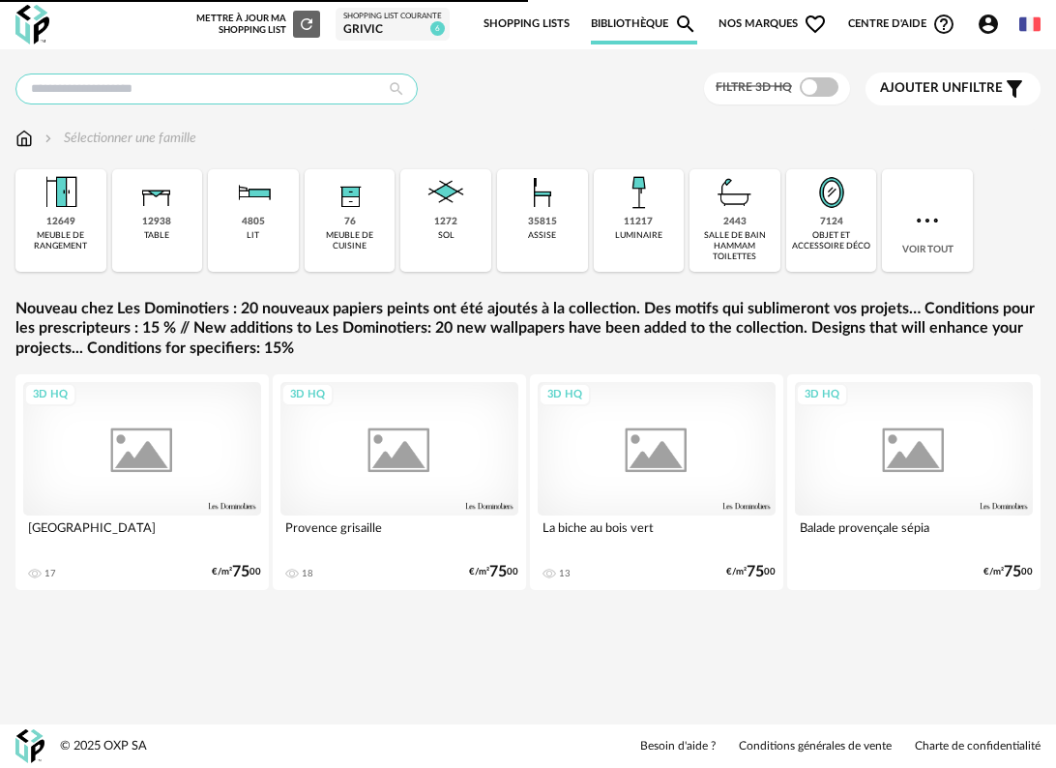
click at [114, 84] on input "text" at bounding box center [216, 88] width 402 height 31
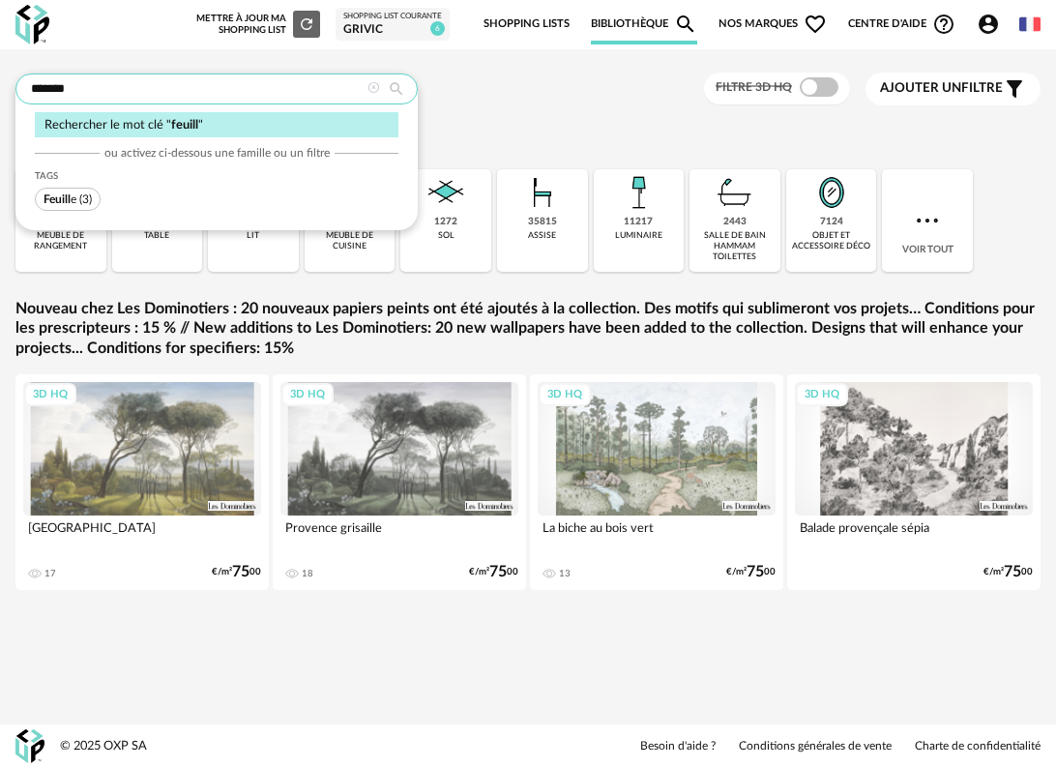
type input "*******"
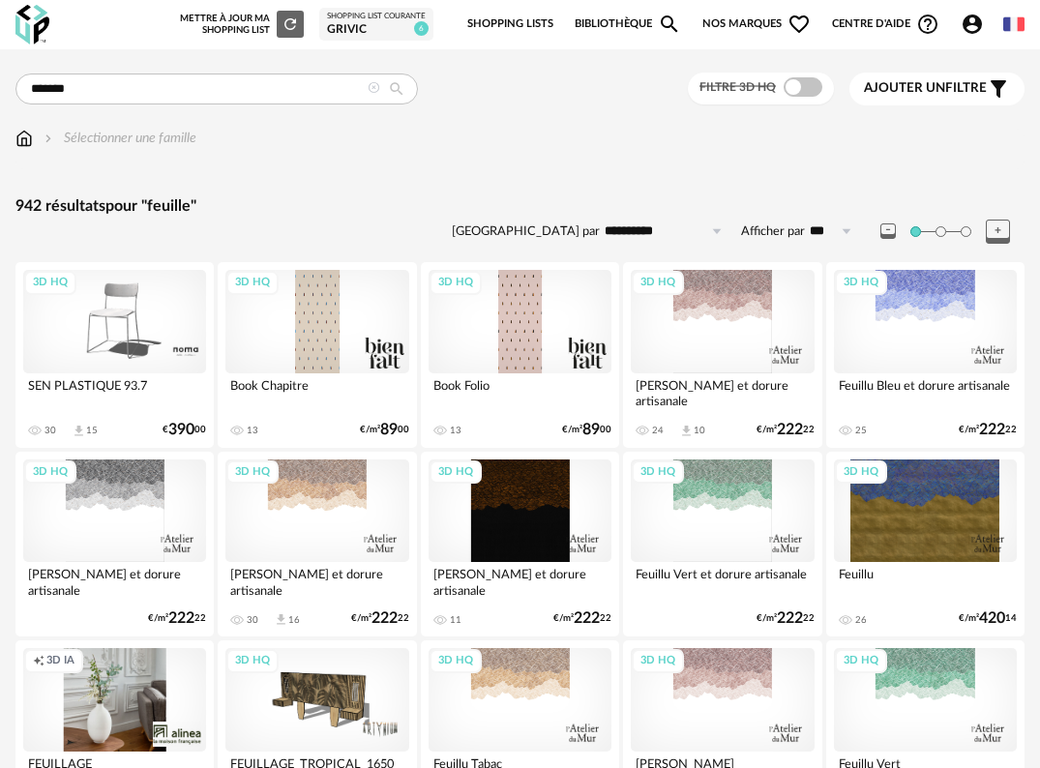
click at [804, 86] on span at bounding box center [802, 86] width 39 height 19
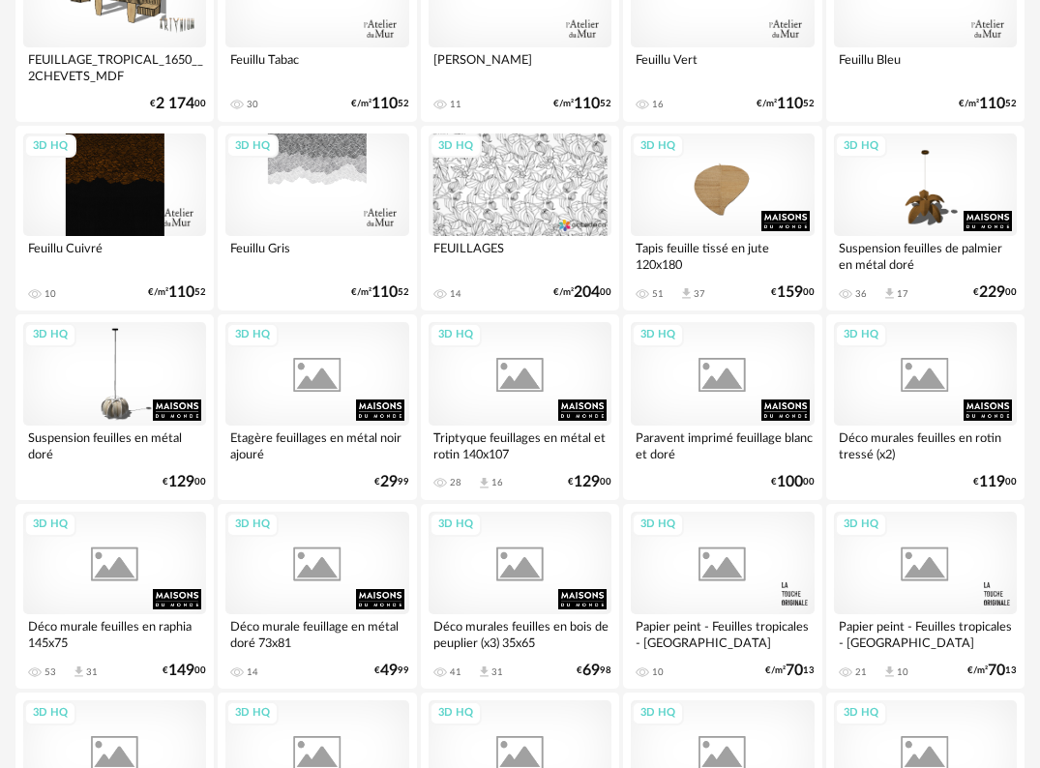
scroll to position [774, 0]
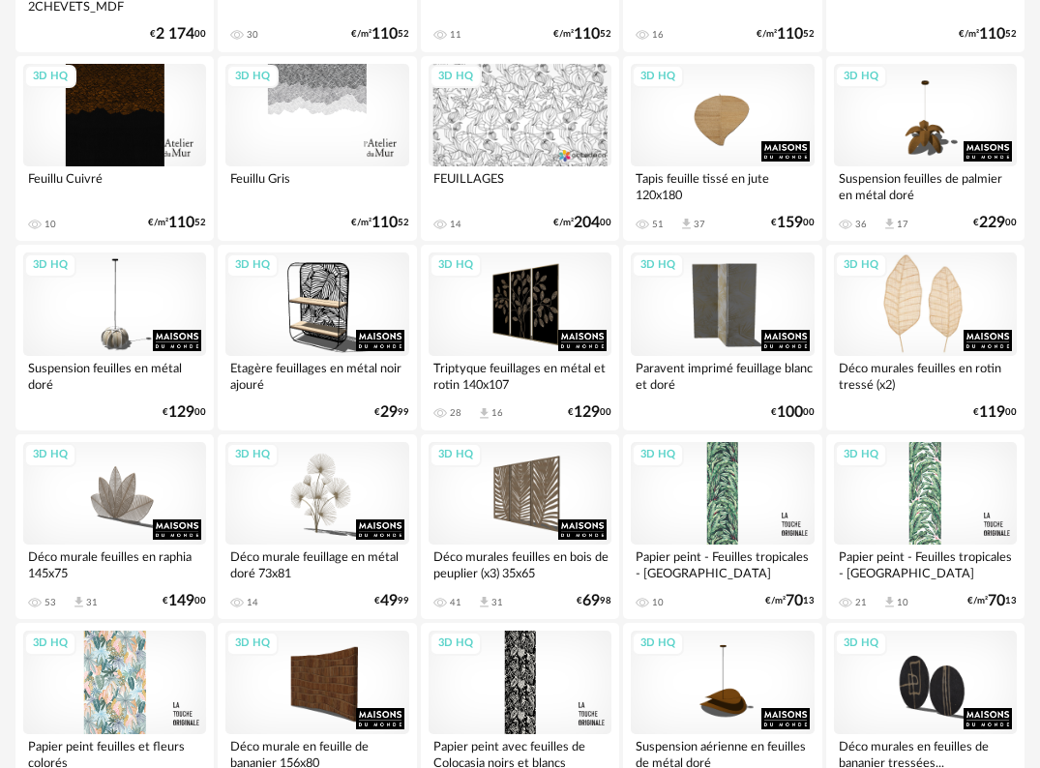
click at [948, 291] on div "3D HQ" at bounding box center [925, 303] width 183 height 103
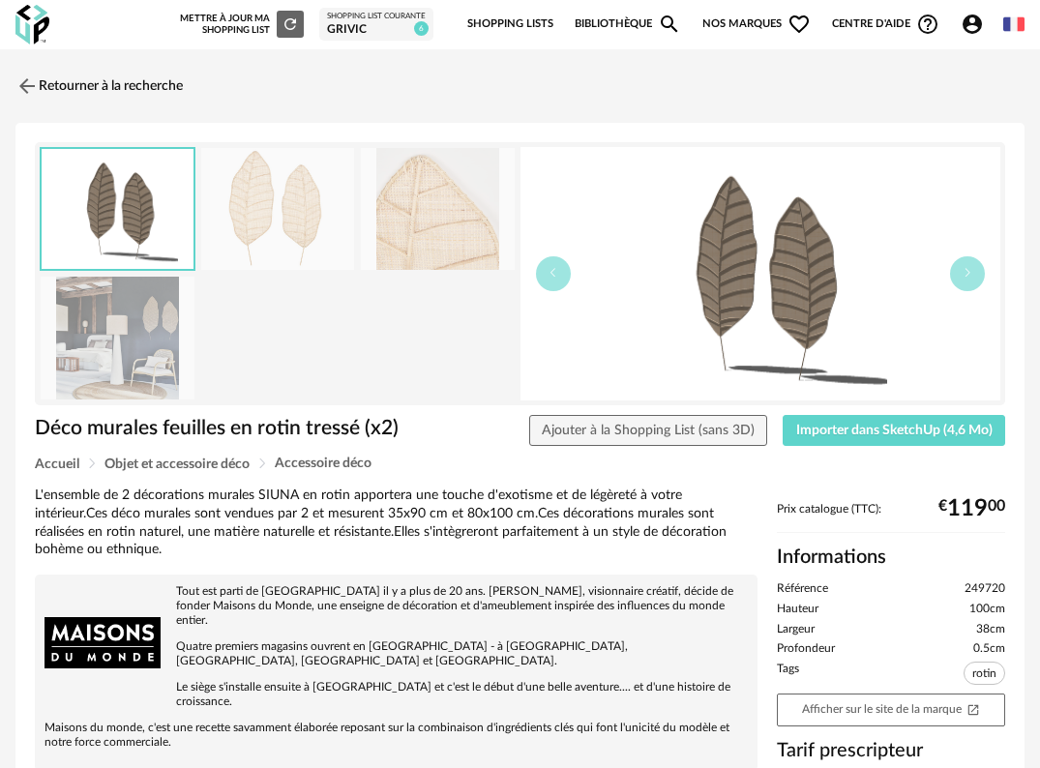
click at [119, 341] on img at bounding box center [118, 338] width 154 height 123
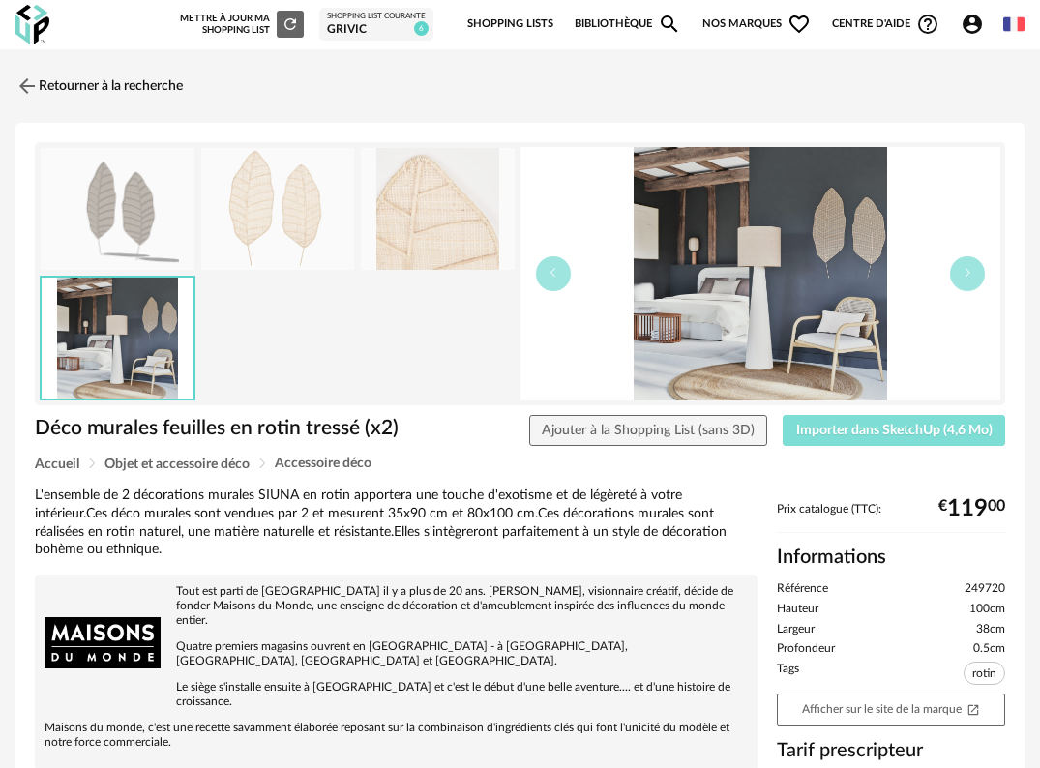
click at [922, 430] on span "Importer dans SketchUp (4,6 Mo)" at bounding box center [894, 431] width 196 height 14
click at [25, 90] on img at bounding box center [26, 86] width 28 height 28
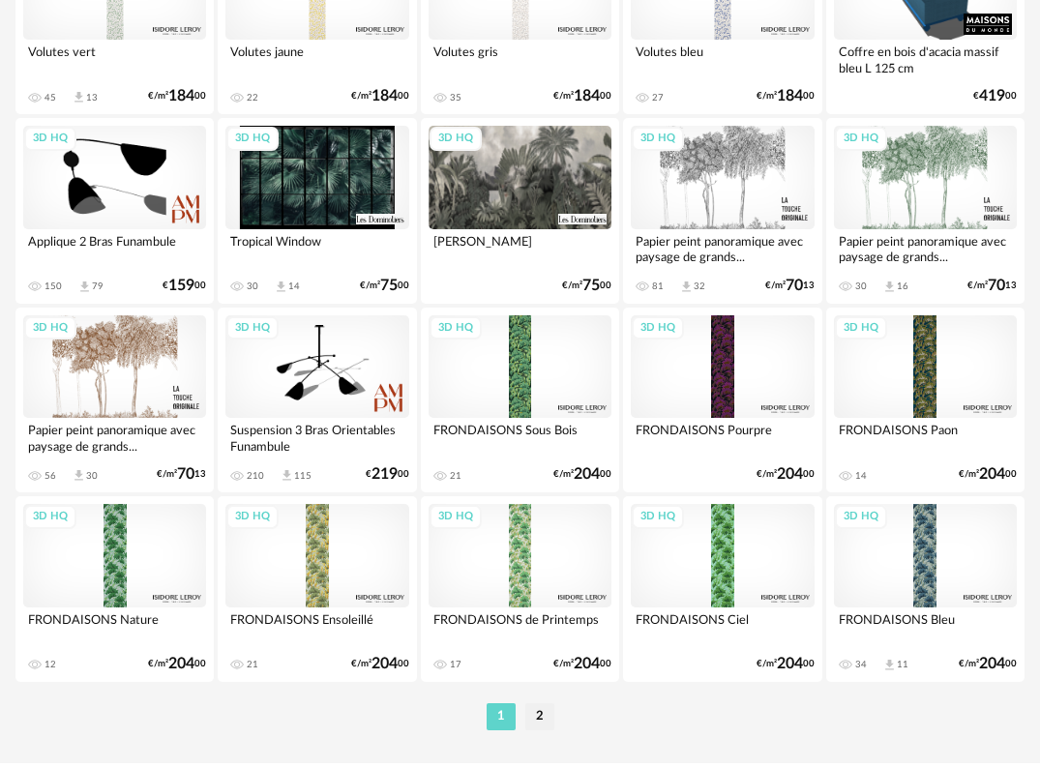
scroll to position [3396, 0]
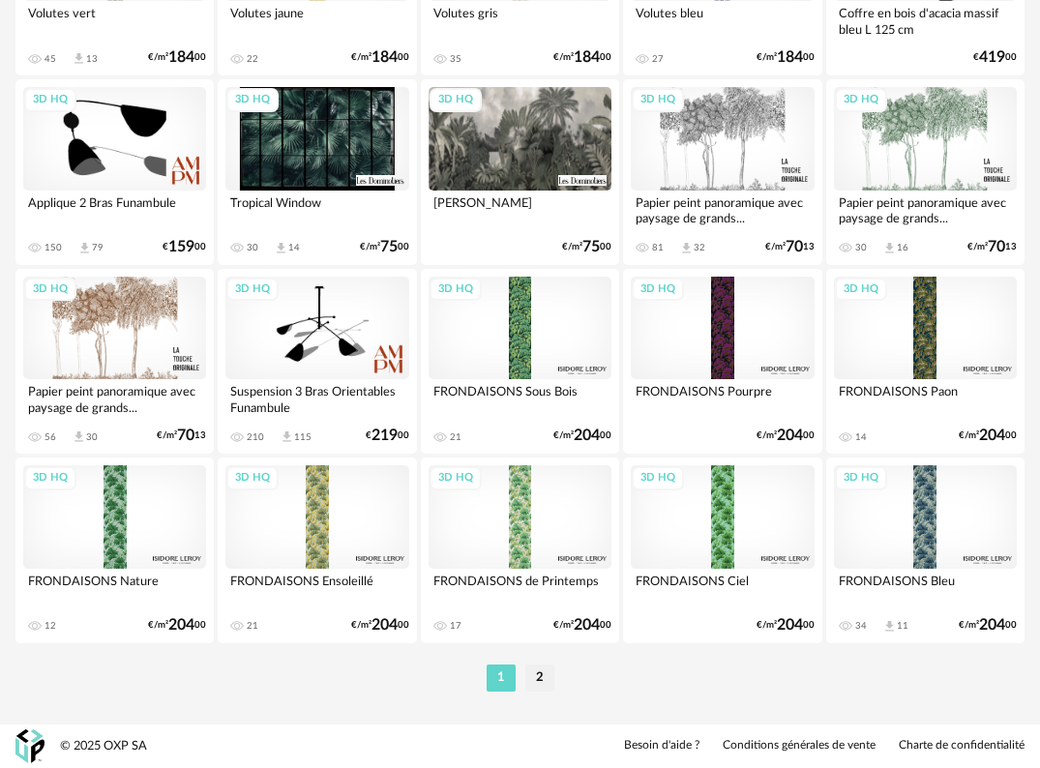
click at [550, 668] on li "2" at bounding box center [539, 677] width 29 height 27
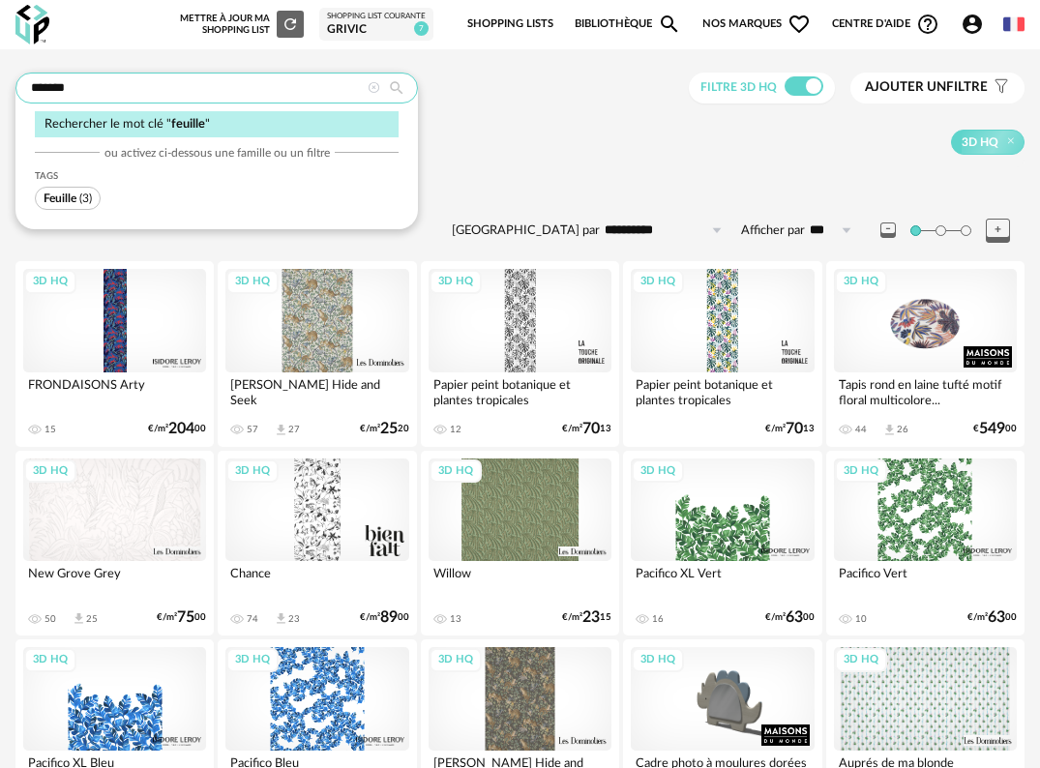
drag, startPoint x: 91, startPoint y: 84, endPoint x: -70, endPoint y: 87, distance: 160.6
type input "******"
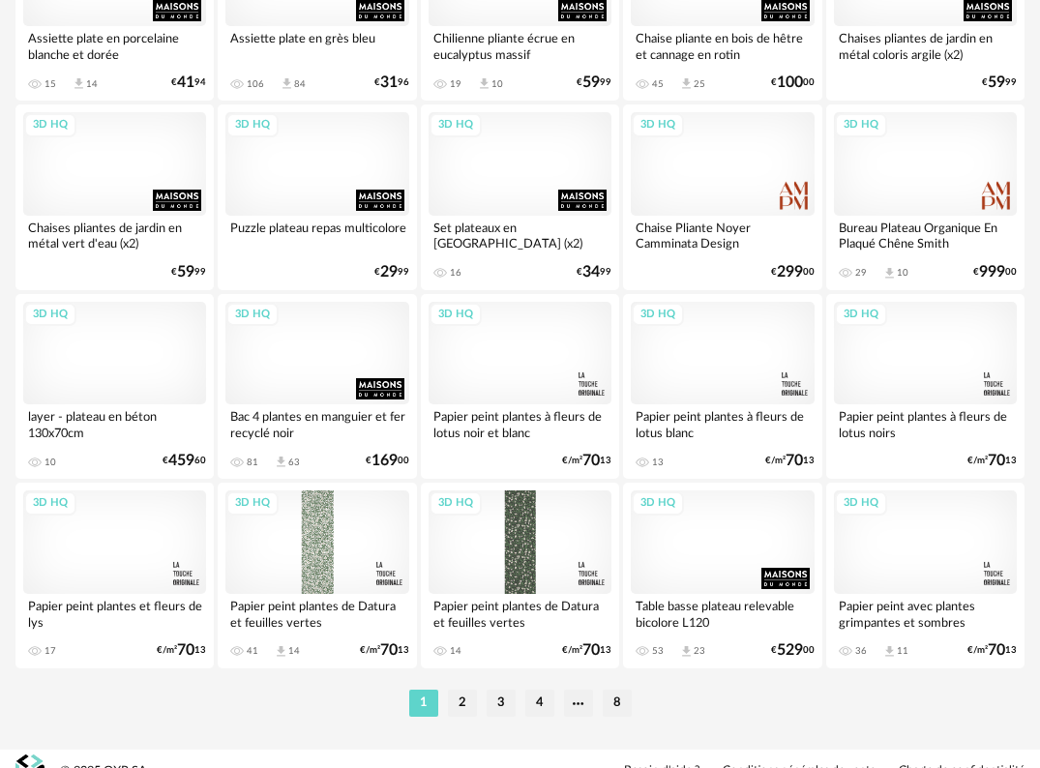
scroll to position [3396, 0]
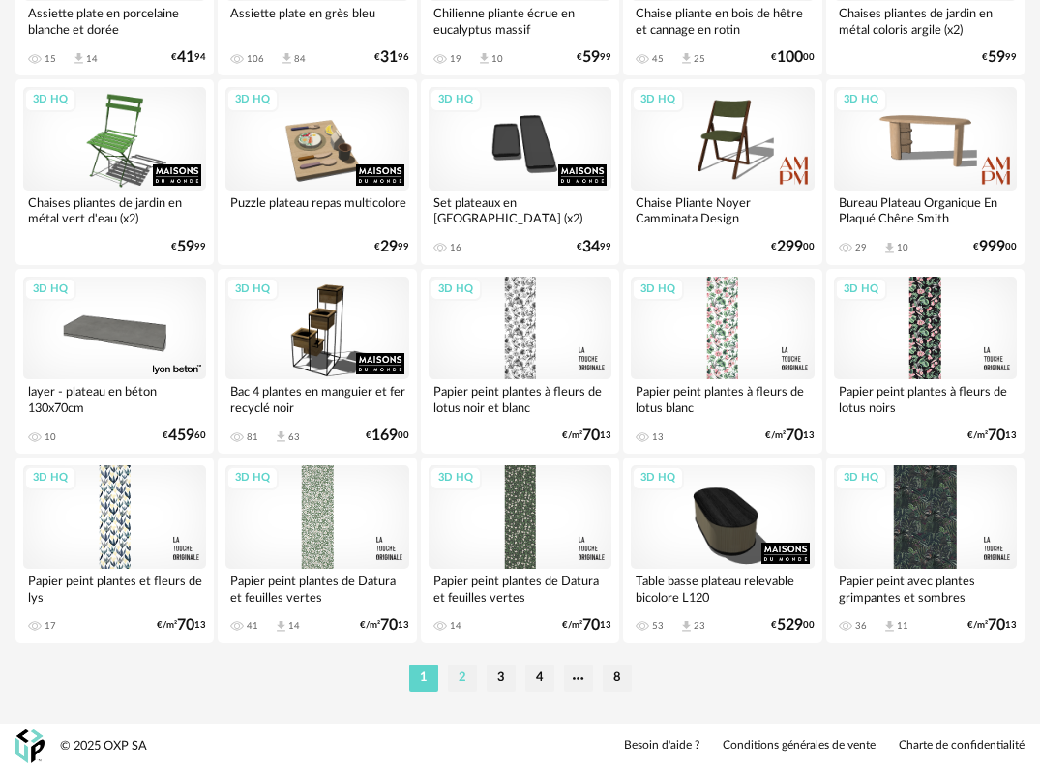
click at [463, 685] on li "2" at bounding box center [462, 677] width 29 height 27
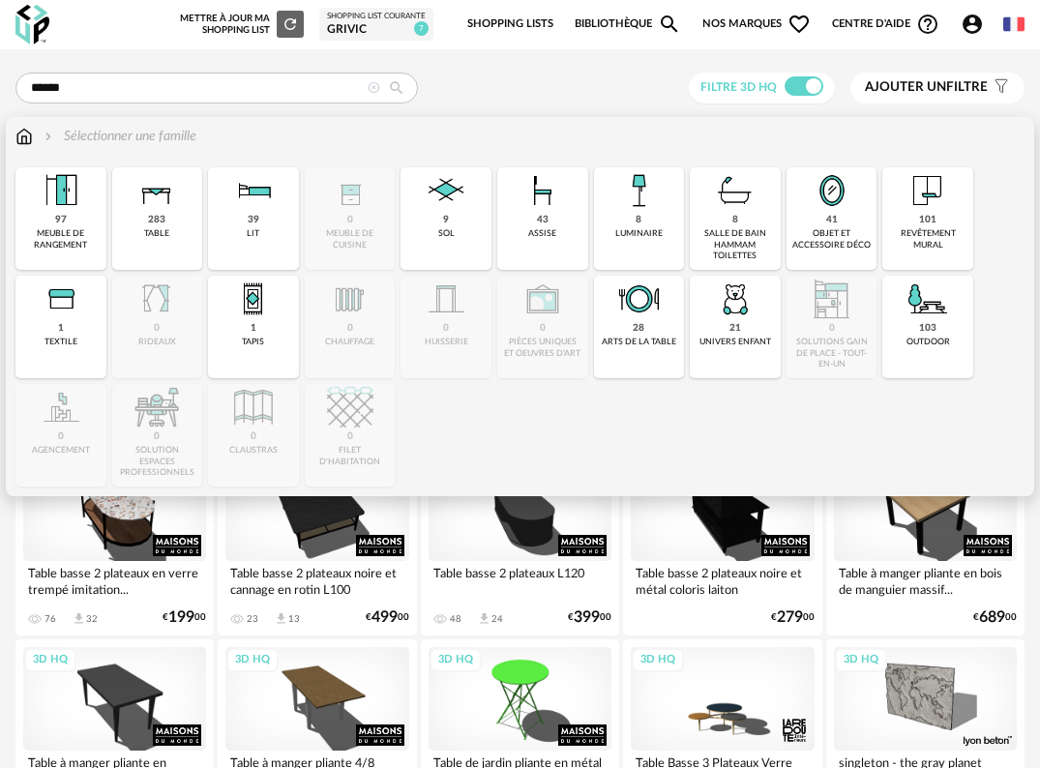
click at [30, 135] on img at bounding box center [23, 136] width 17 height 19
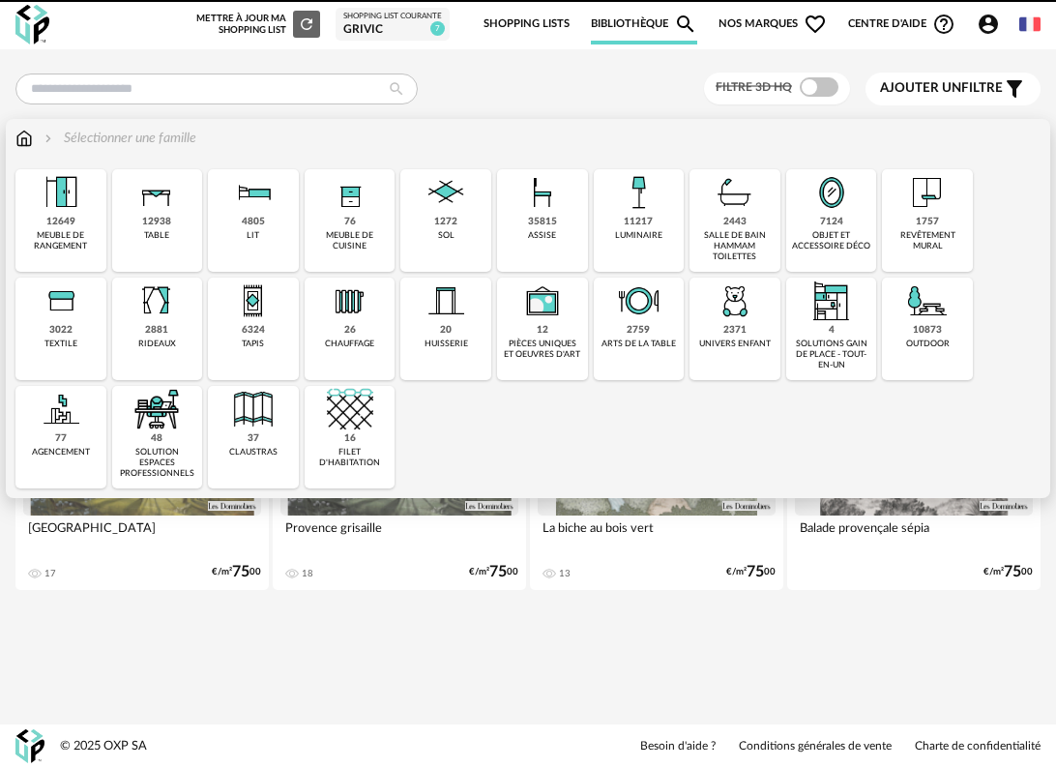
click at [855, 220] on div "7124 objet et accessoire déco" at bounding box center [831, 220] width 91 height 103
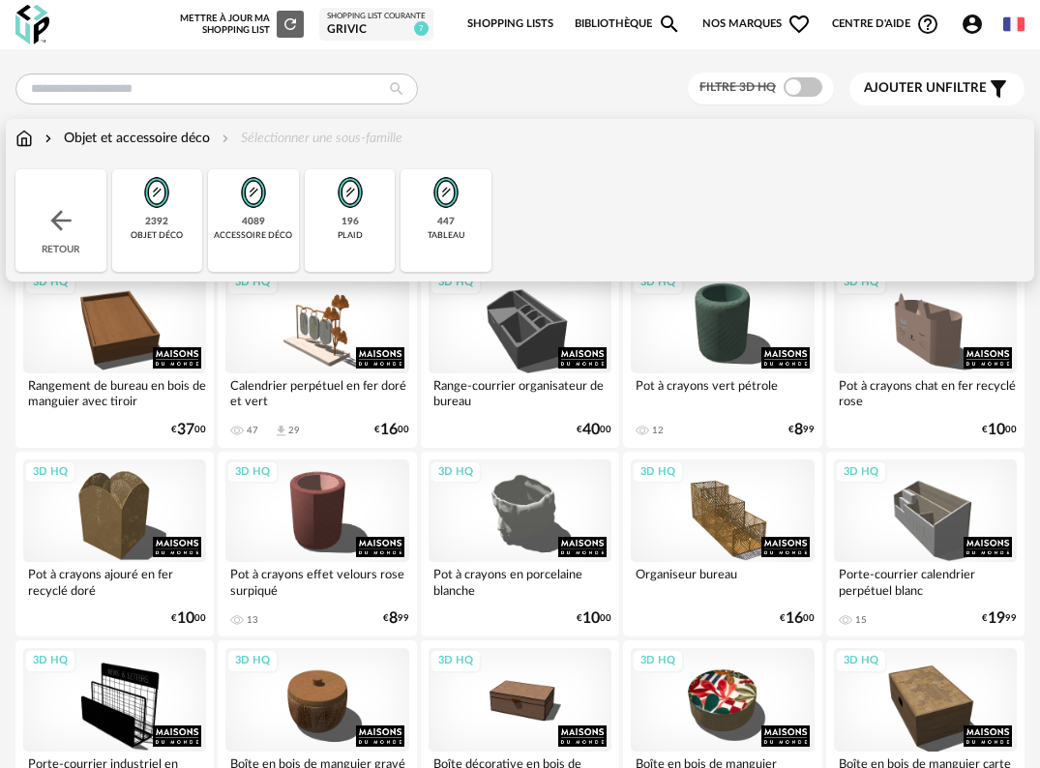
click at [259, 223] on div "4089" at bounding box center [253, 222] width 23 height 13
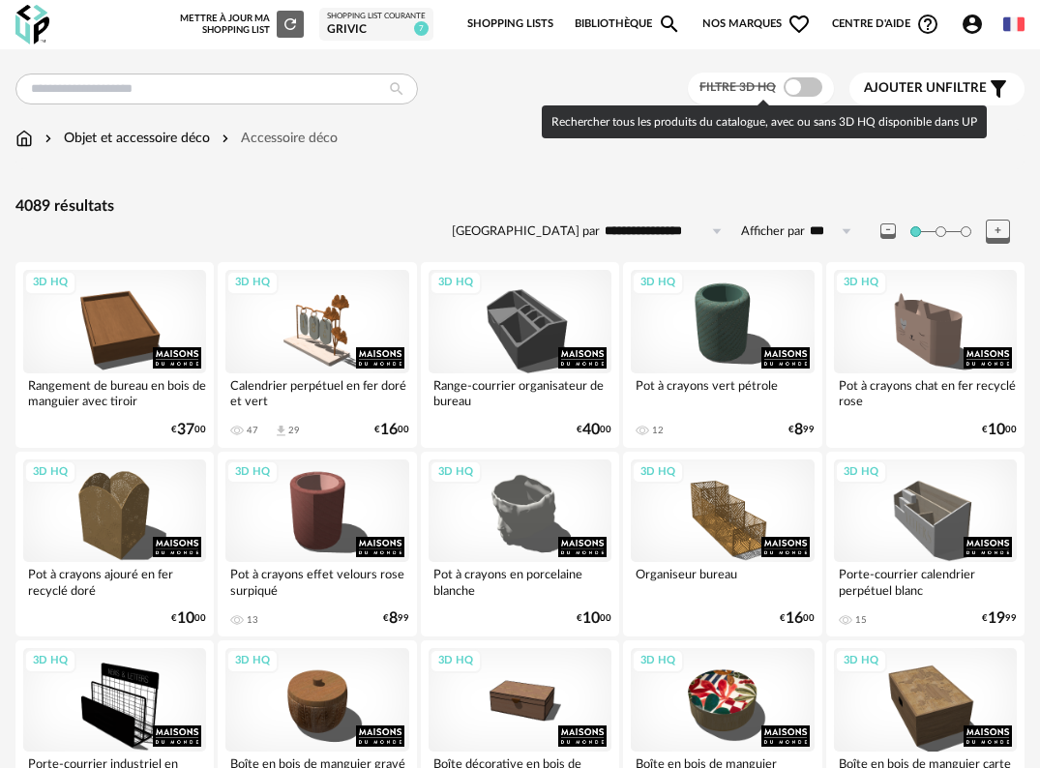
click at [804, 90] on span at bounding box center [802, 86] width 39 height 19
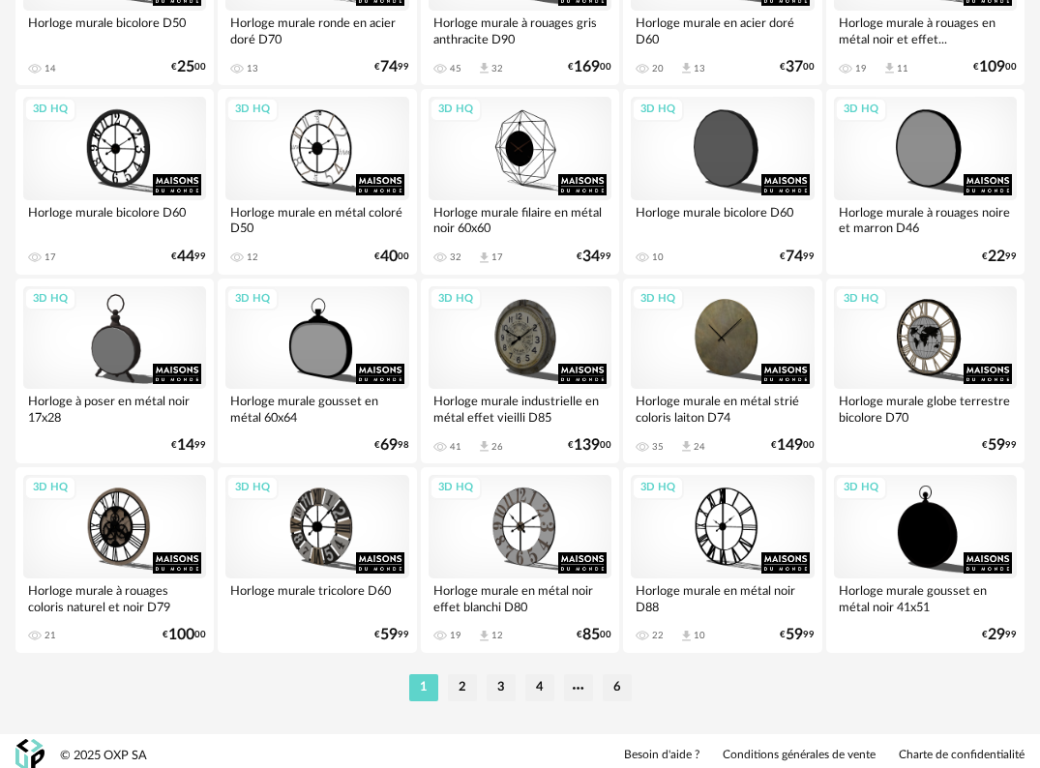
scroll to position [3397, 0]
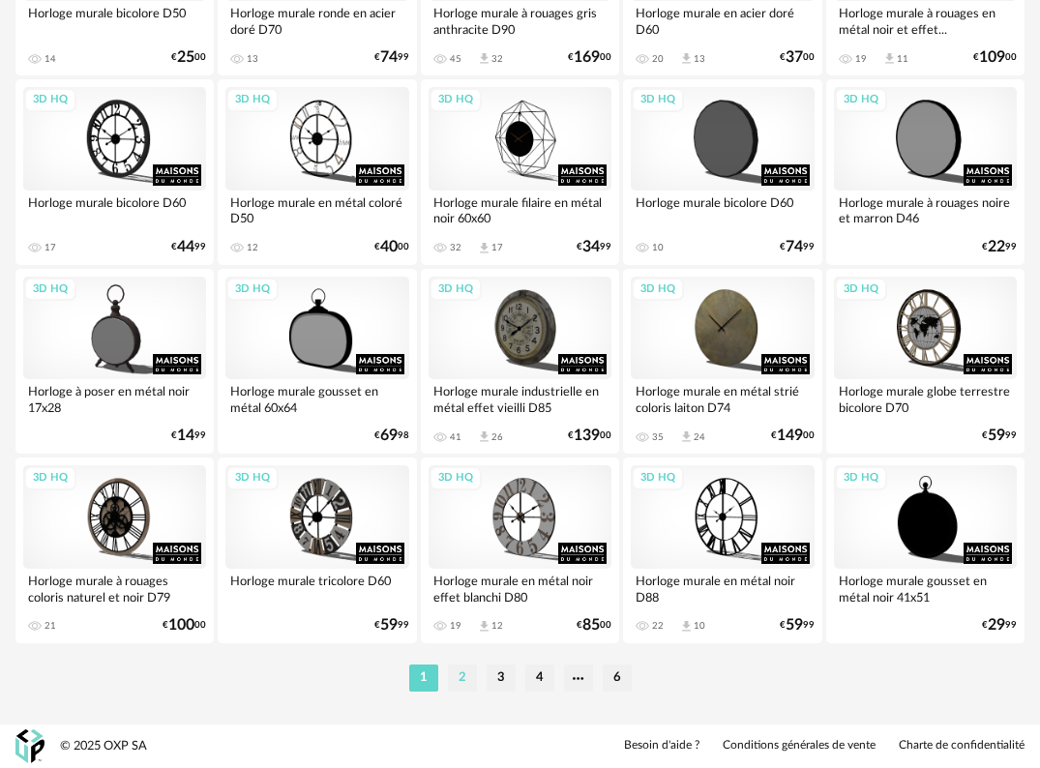
click at [451, 682] on li "2" at bounding box center [462, 677] width 29 height 27
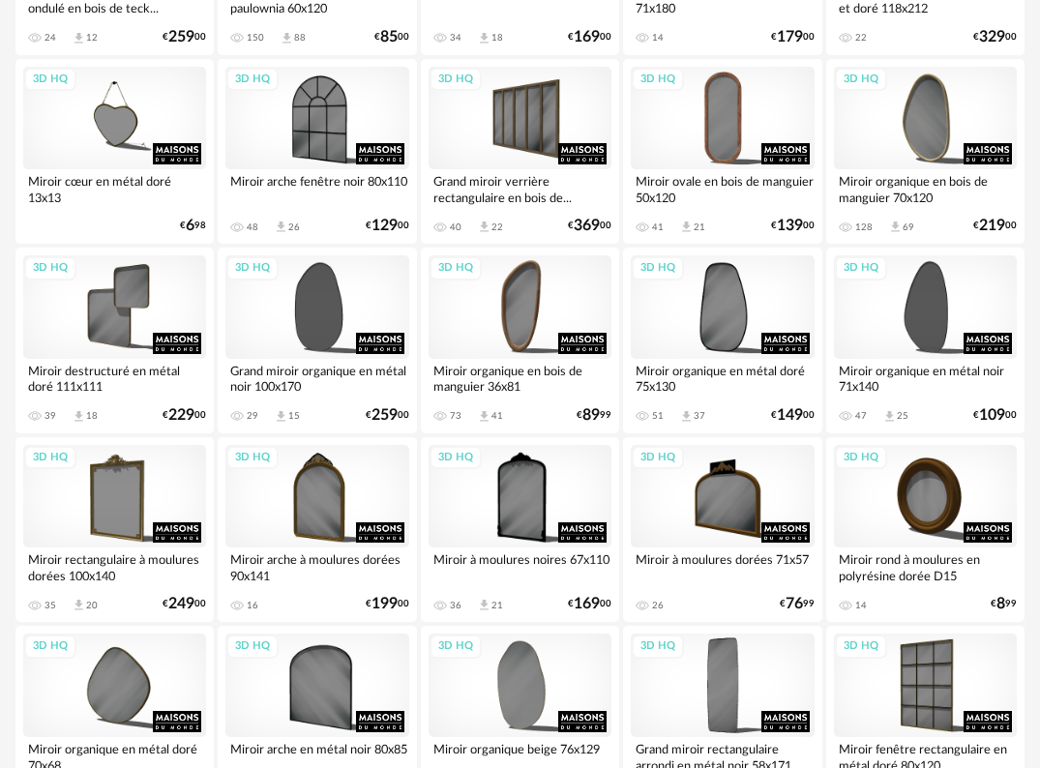
scroll to position [3397, 0]
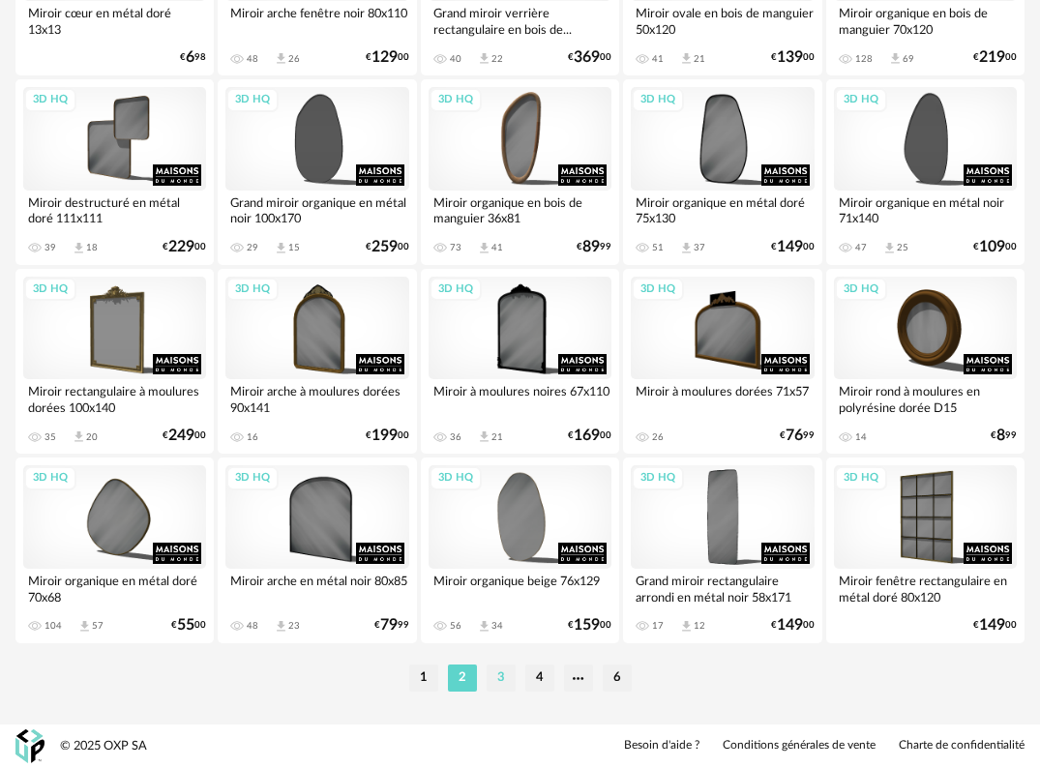
click at [508, 673] on li "3" at bounding box center [500, 677] width 29 height 27
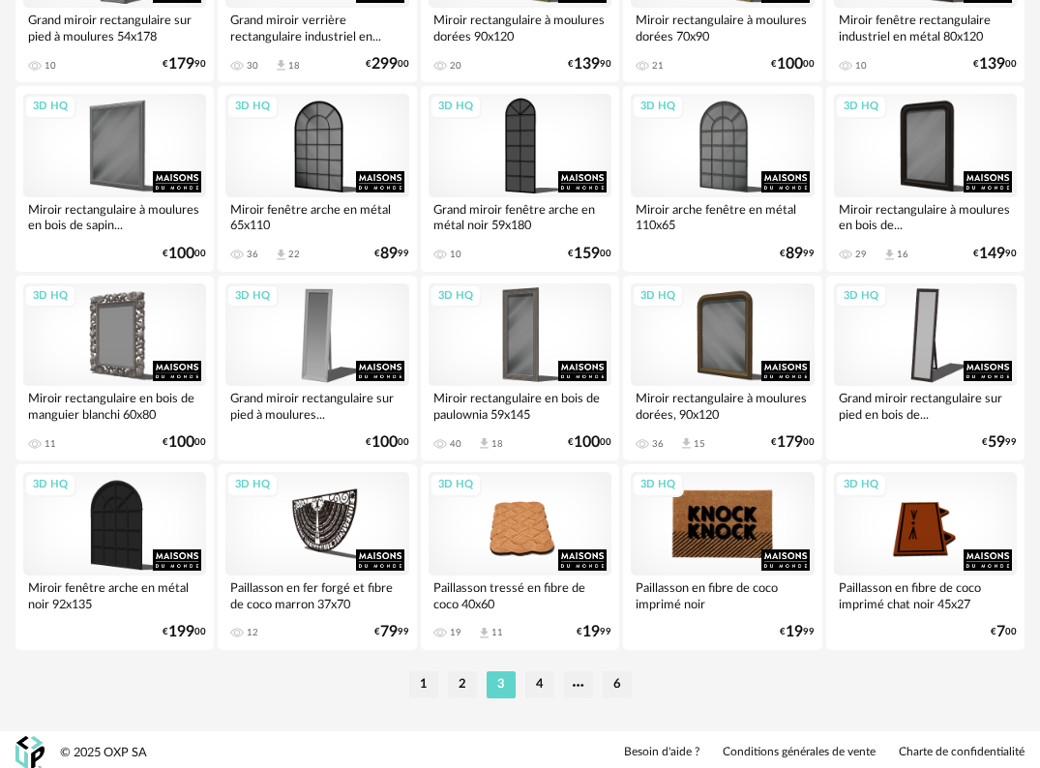
scroll to position [3397, 0]
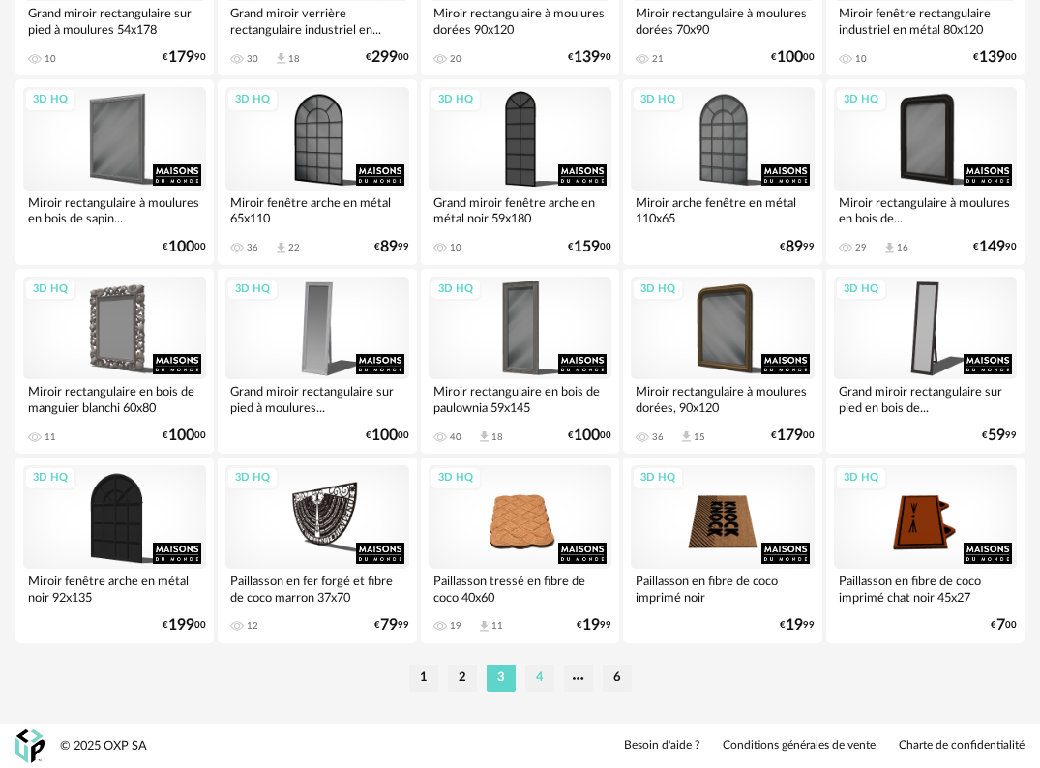
click at [547, 686] on li "4" at bounding box center [539, 677] width 29 height 27
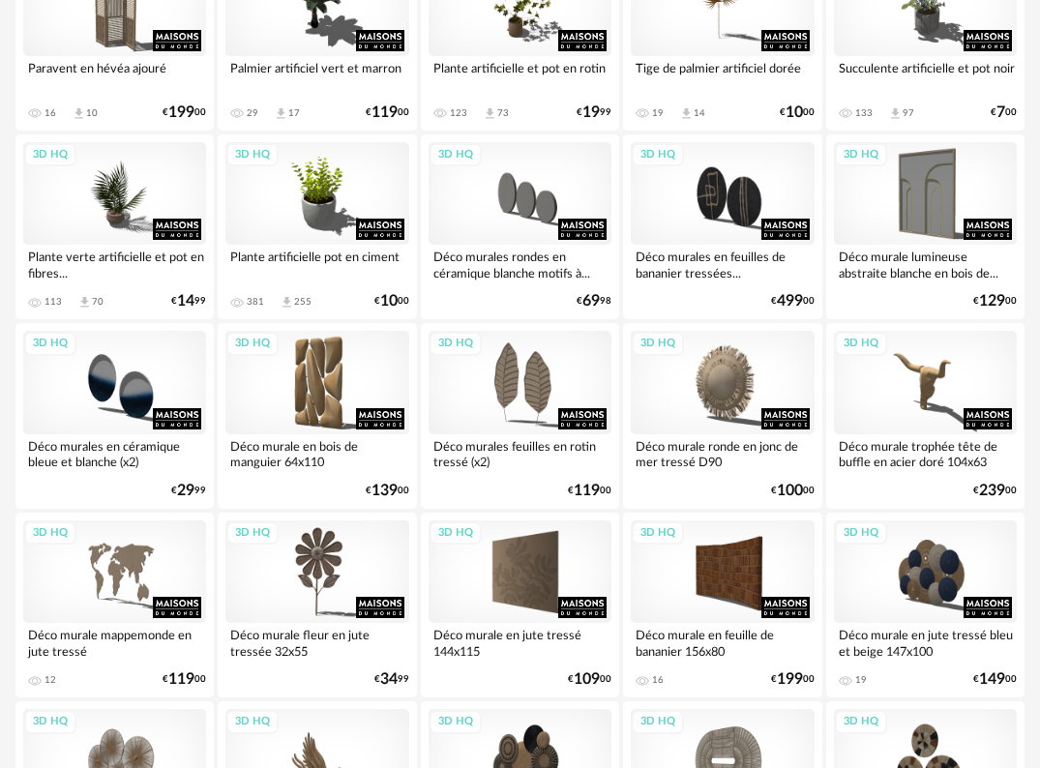
scroll to position [1644, 0]
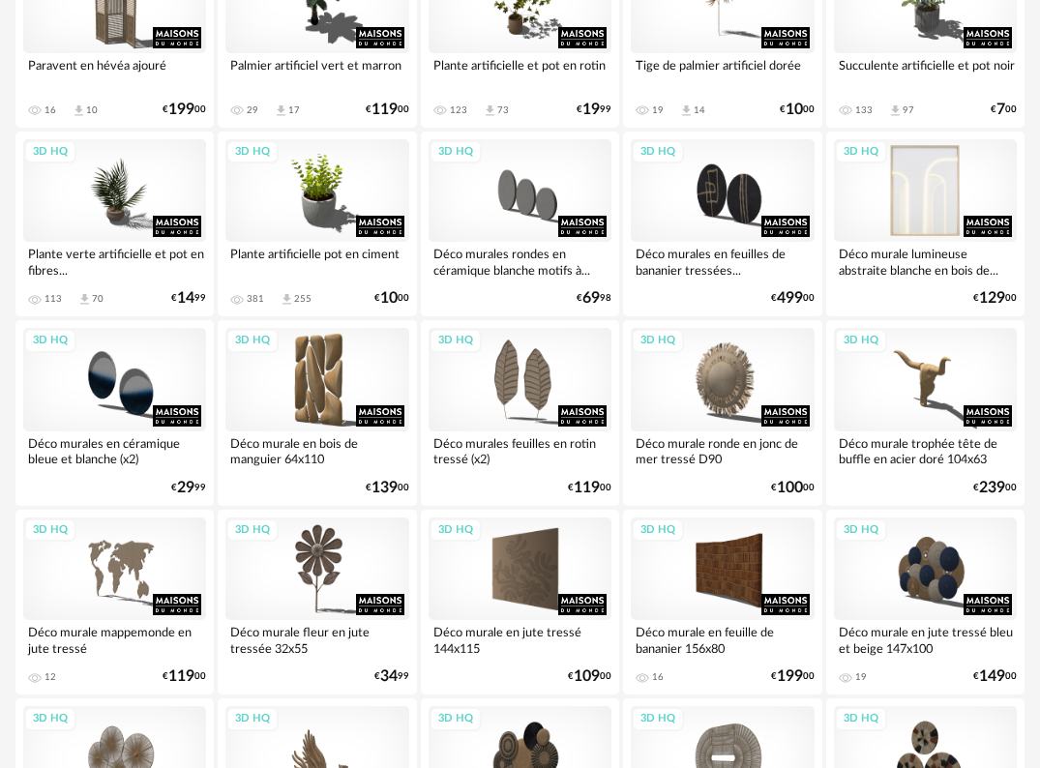
click at [916, 196] on div "3D HQ" at bounding box center [925, 190] width 183 height 103
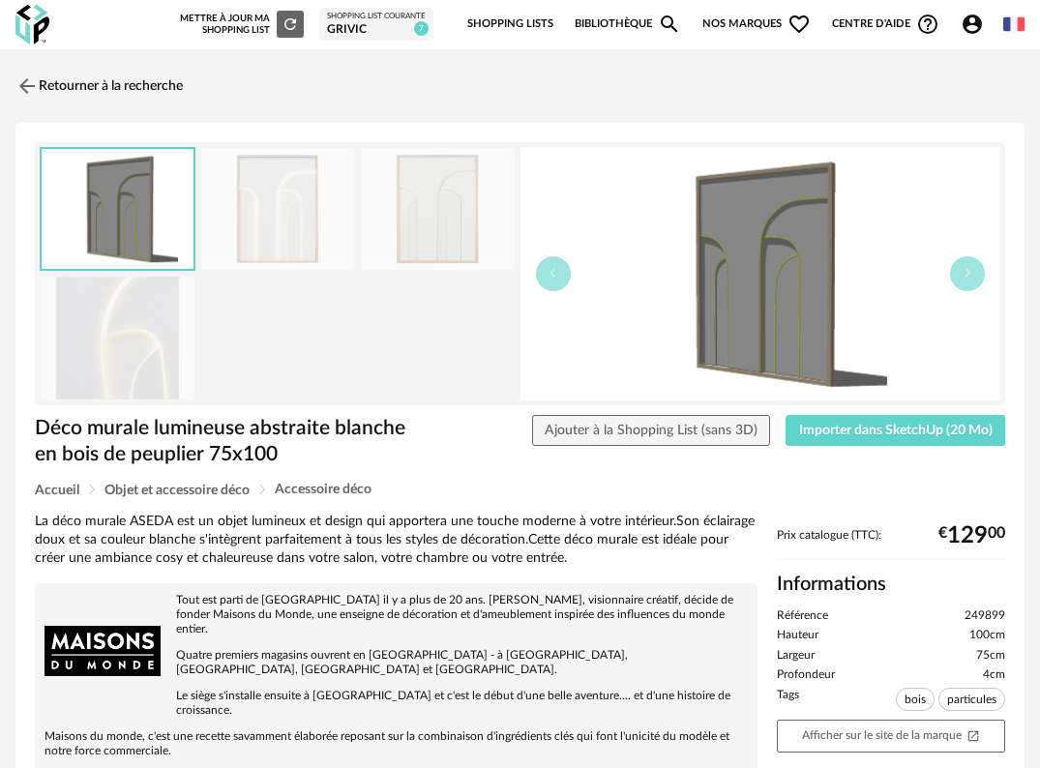
click at [284, 235] on img at bounding box center [278, 209] width 154 height 123
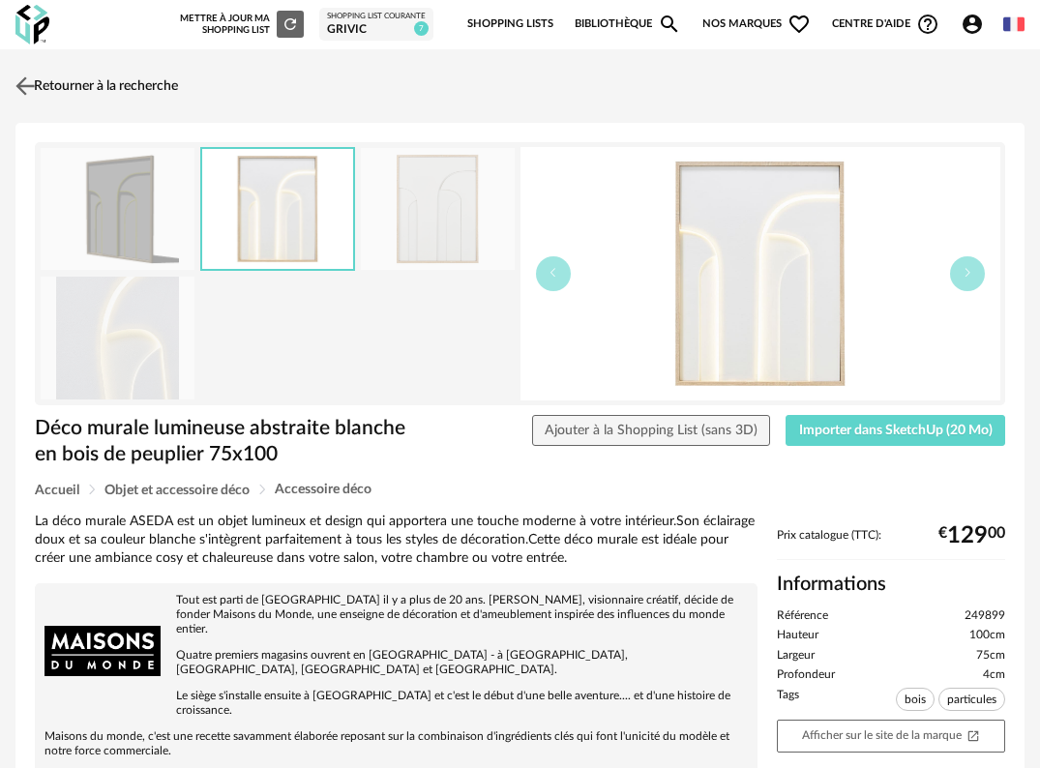
click at [25, 83] on img at bounding box center [26, 86] width 28 height 28
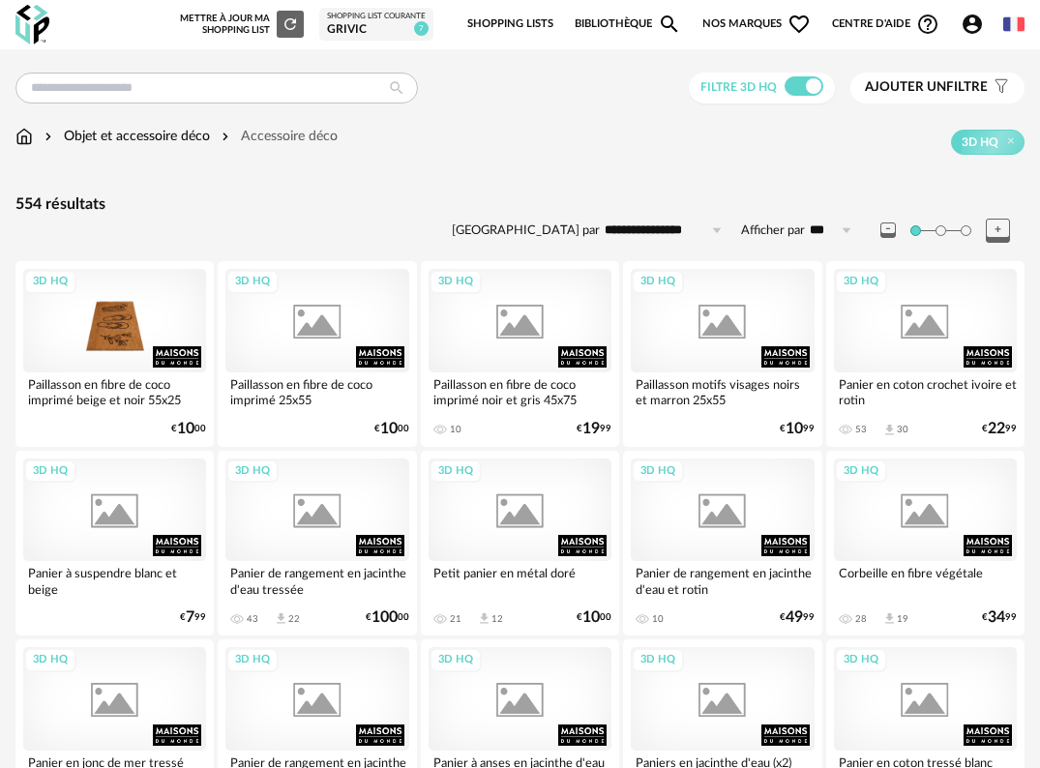
scroll to position [1644, 0]
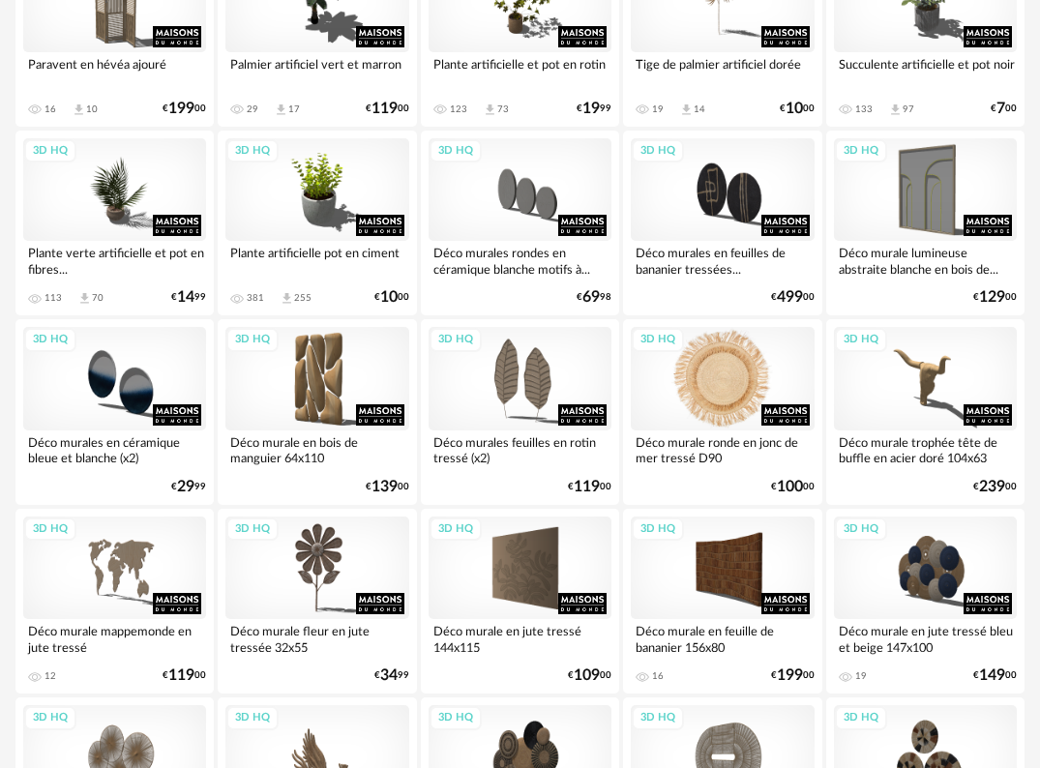
click at [712, 402] on div "3D HQ" at bounding box center [722, 378] width 183 height 103
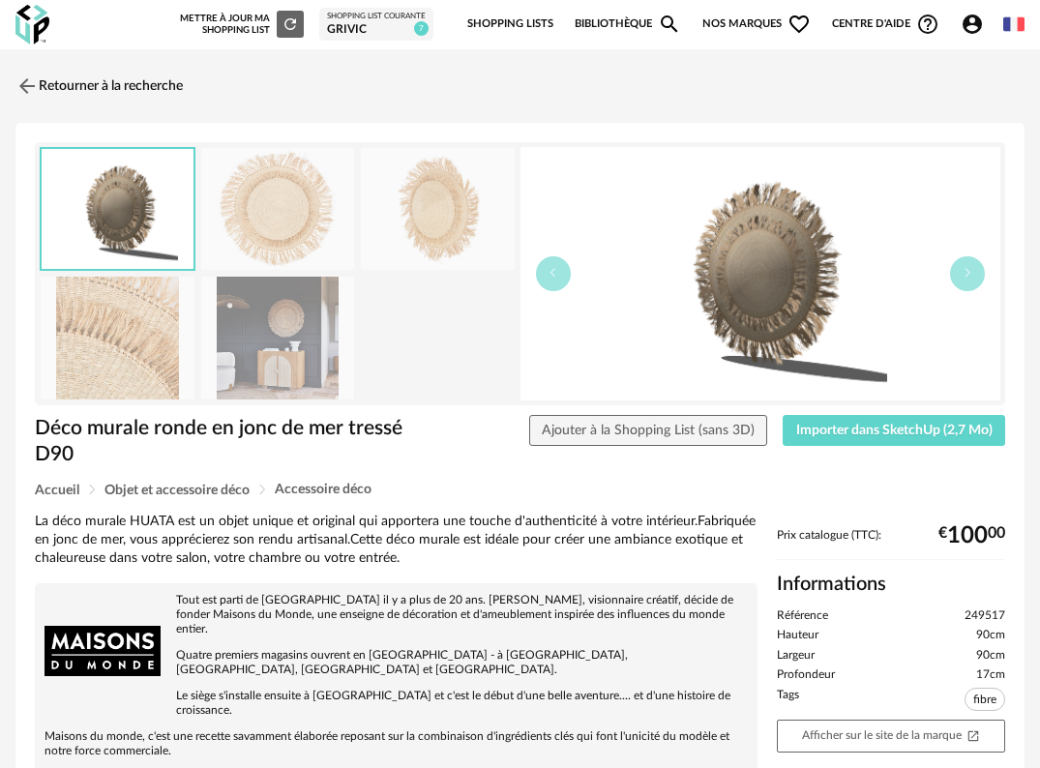
click at [244, 336] on img at bounding box center [278, 338] width 154 height 123
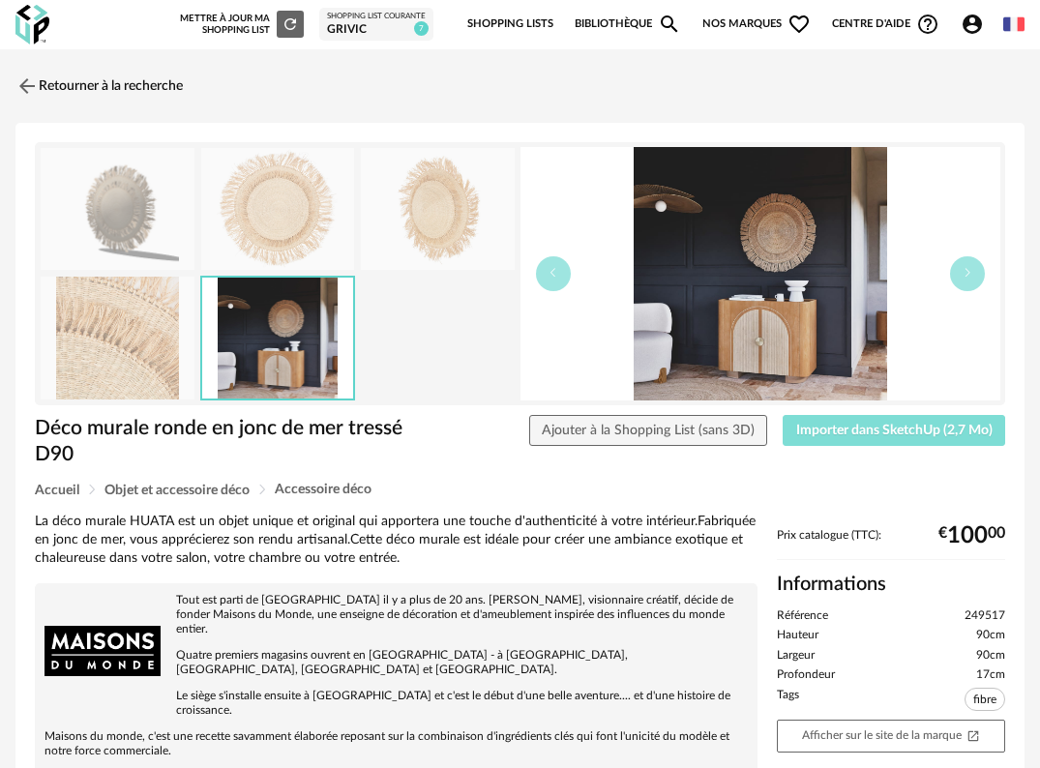
click at [967, 415] on button "Importer dans SketchUp (2,7 Mo)" at bounding box center [893, 430] width 222 height 31
click at [23, 85] on img at bounding box center [26, 86] width 28 height 28
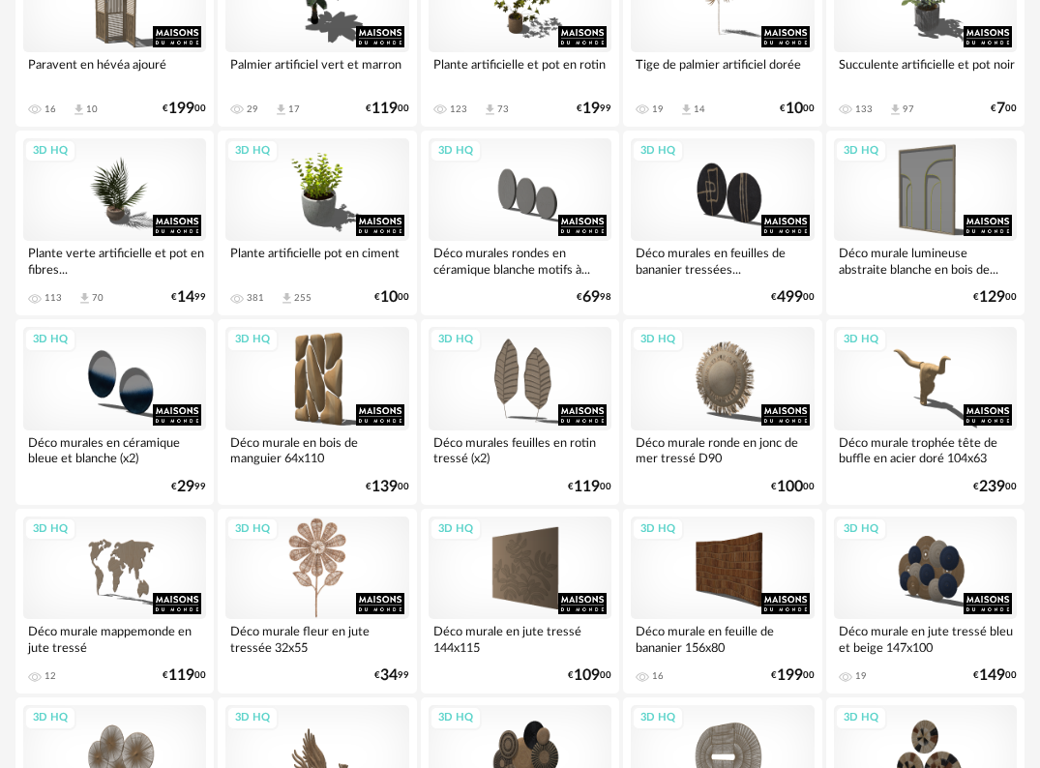
scroll to position [1741, 0]
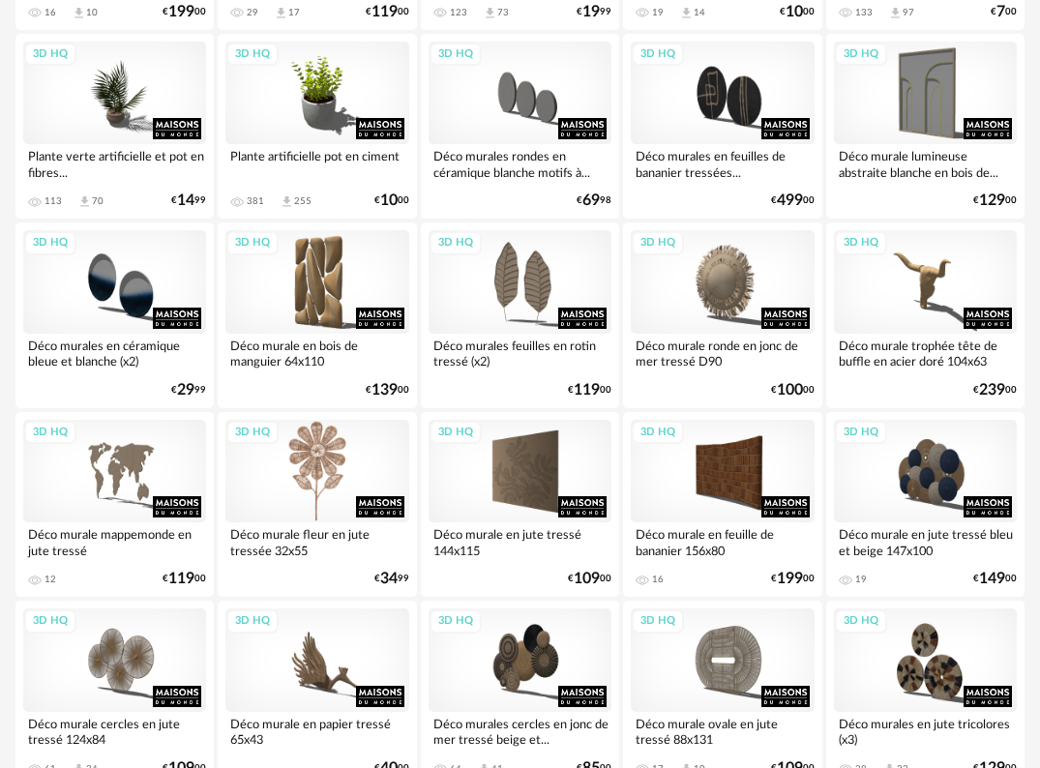
click at [323, 464] on div "3D HQ" at bounding box center [316, 471] width 183 height 103
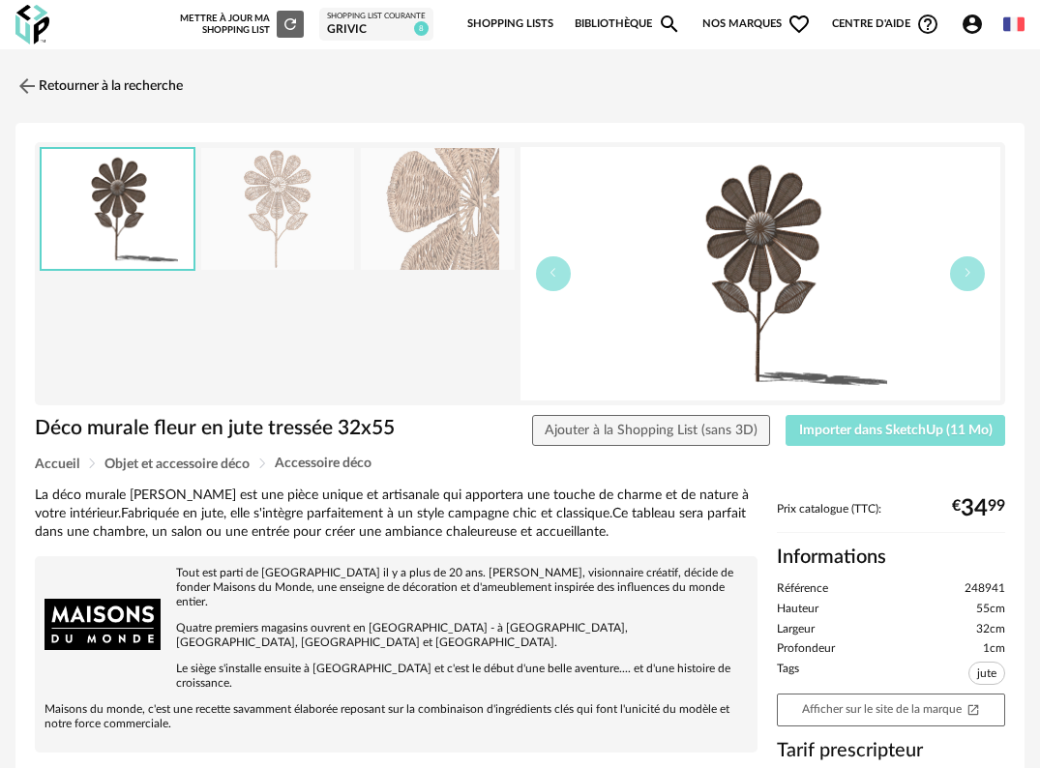
click at [926, 432] on span "Importer dans SketchUp (11 Mo)" at bounding box center [895, 431] width 193 height 14
